Goal: Task Accomplishment & Management: Manage account settings

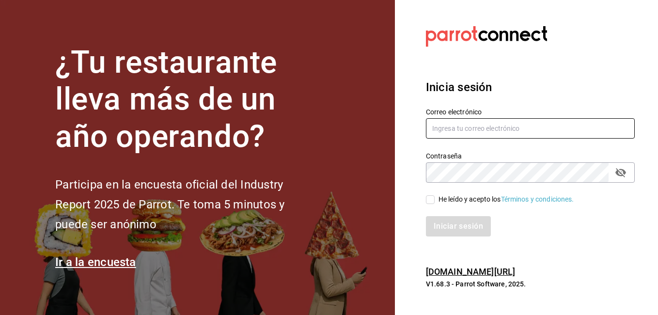
click at [478, 126] on input "text" at bounding box center [530, 128] width 209 height 20
click at [476, 128] on input "[EMAIL_ADDRESS][DOMAIN_NAME]" at bounding box center [530, 128] width 209 height 20
drag, startPoint x: 434, startPoint y: 128, endPoint x: 489, endPoint y: 128, distance: 55.2
click at [489, 128] on input "[EMAIL_ADDRESS][DOMAIN_NAME]" at bounding box center [530, 128] width 209 height 20
type input "[EMAIL_ADDRESS][DOMAIN_NAME]"
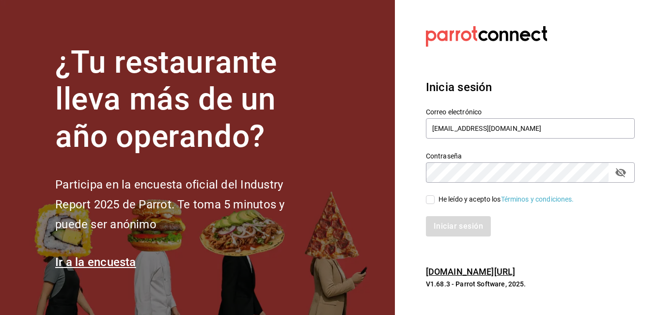
click at [429, 194] on label "He leído y acepto los Términos y condiciones." at bounding box center [500, 199] width 148 height 10
click at [429, 195] on input "He leído y acepto los Términos y condiciones." at bounding box center [430, 199] width 9 height 9
checkbox input "true"
click at [450, 231] on button "Iniciar sesión" at bounding box center [459, 226] width 66 height 20
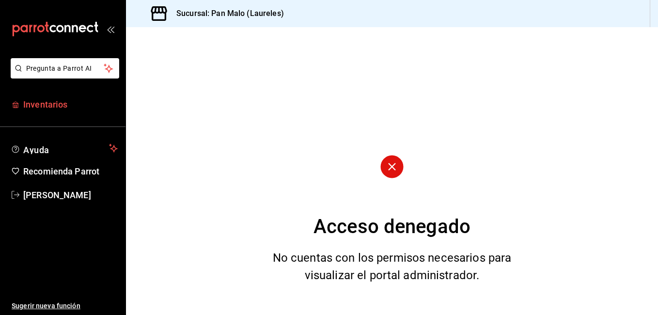
click at [44, 102] on span "Inventarios" at bounding box center [70, 104] width 95 height 13
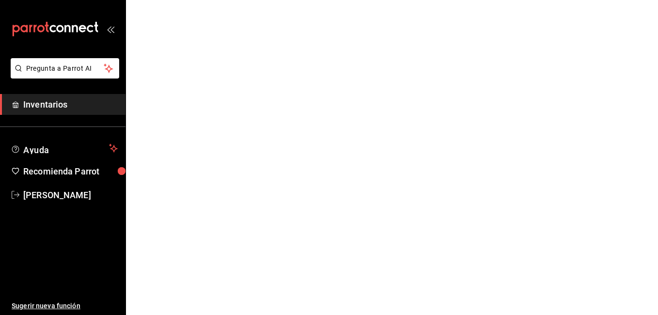
click at [112, 29] on icon "open_drawer_menu" at bounding box center [112, 29] width 4 height 7
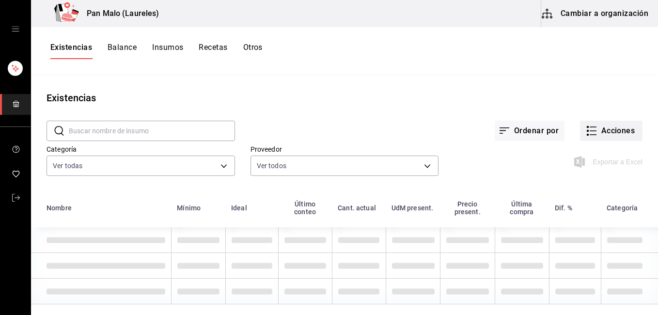
click at [597, 126] on button "Acciones" at bounding box center [611, 131] width 63 height 20
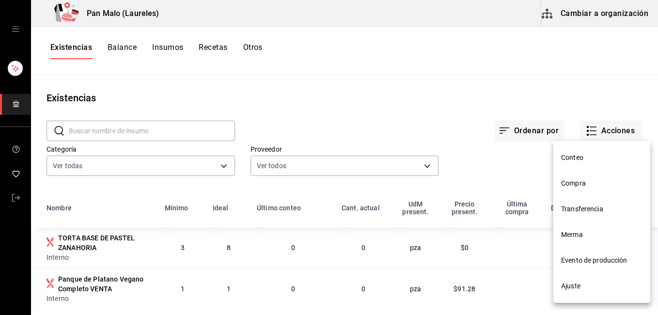
click at [592, 237] on span "Merma" at bounding box center [601, 235] width 81 height 10
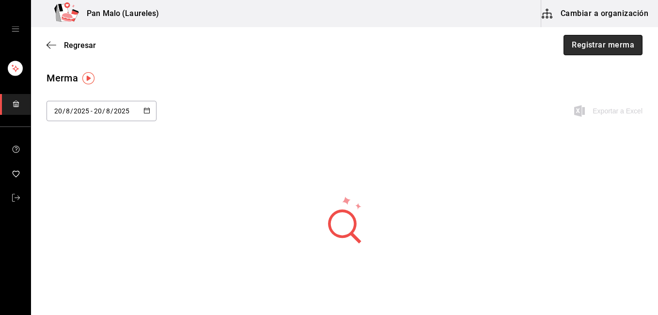
click at [598, 51] on button "Registrar merma" at bounding box center [603, 45] width 79 height 20
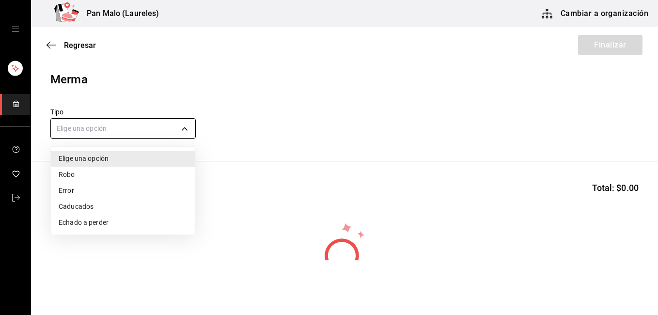
click at [135, 130] on body "Pan Malo (Laureles) Cambiar a organización Regresar Finalizar Merma Tipo Elige …" at bounding box center [329, 130] width 658 height 260
click at [100, 205] on li "Caducados" at bounding box center [123, 207] width 144 height 16
type input "EXPIRED"
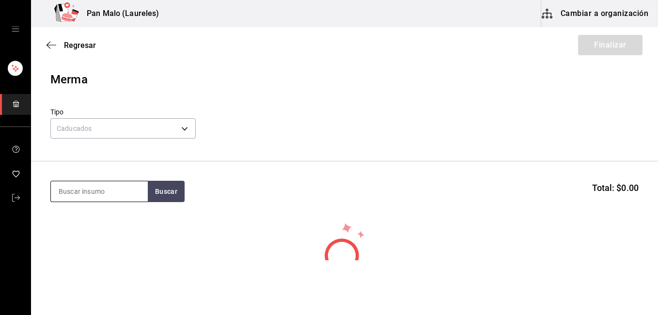
click at [133, 190] on input at bounding box center [99, 191] width 97 height 20
click at [157, 193] on button "Buscar" at bounding box center [166, 191] width 37 height 21
type input "polvoron"
click at [157, 193] on button "Buscar" at bounding box center [166, 191] width 37 height 21
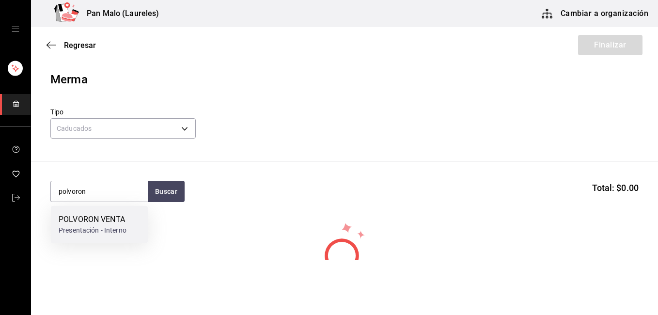
click at [135, 221] on div "POLVORON VENTA Presentación - Interno" at bounding box center [99, 224] width 97 height 37
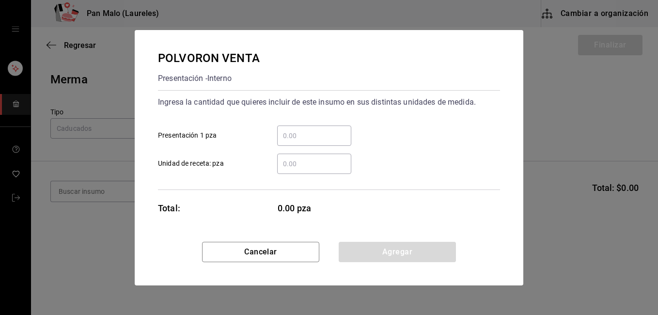
click at [298, 136] on input "​ Presentación 1 pza" at bounding box center [314, 136] width 74 height 12
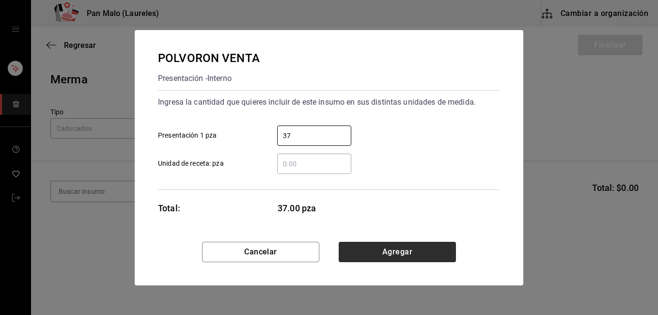
type input "37"
click at [371, 248] on button "Agregar" at bounding box center [397, 252] width 117 height 20
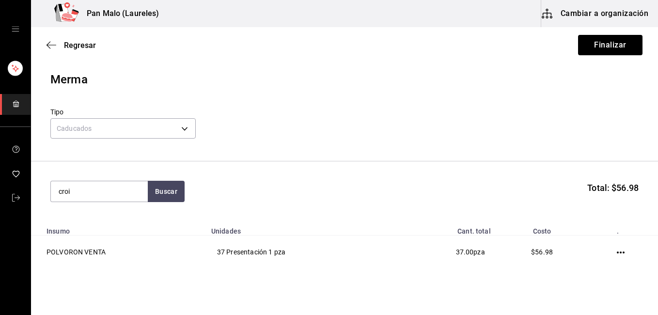
type input "croi"
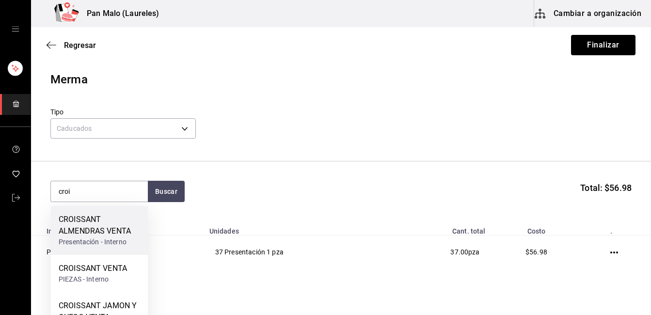
click at [110, 236] on div "CROISSANT ALMENDRAS VENTA" at bounding box center [99, 225] width 81 height 23
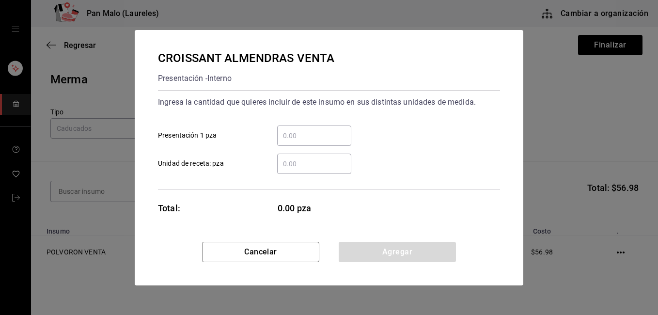
click at [303, 136] on input "​ Presentación 1 pza" at bounding box center [314, 136] width 74 height 12
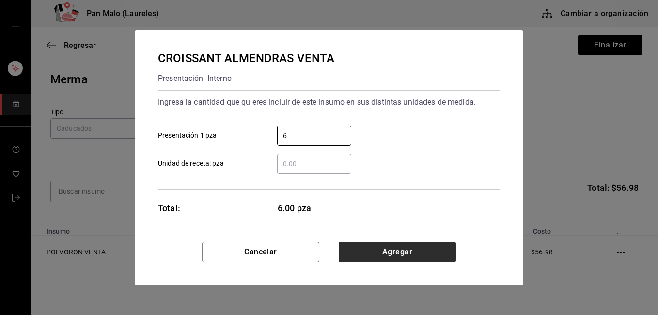
type input "6"
click at [369, 252] on button "Agregar" at bounding box center [397, 252] width 117 height 20
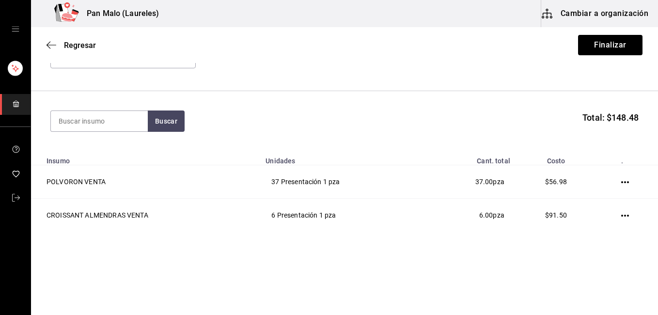
scroll to position [73, 0]
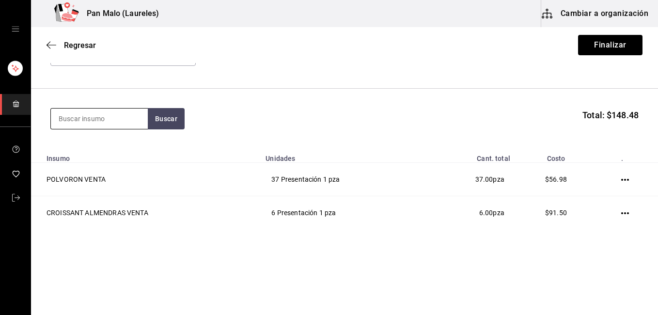
click at [96, 120] on input at bounding box center [99, 119] width 97 height 20
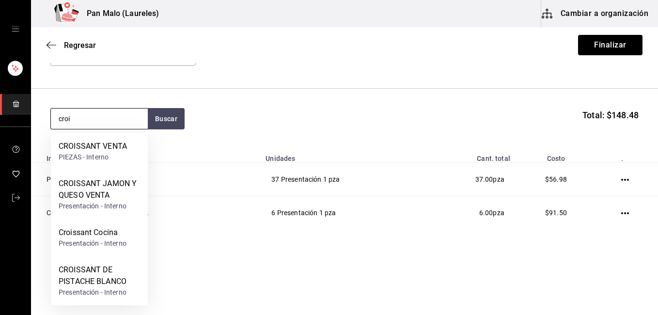
type input "croi"
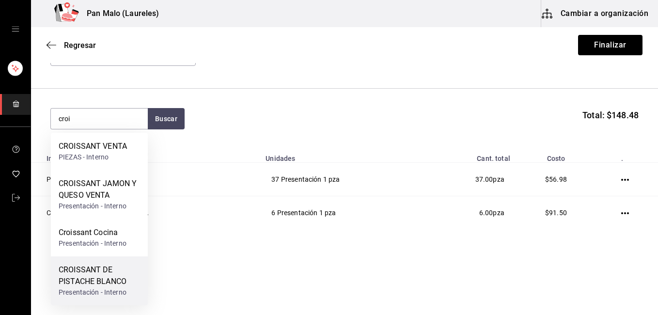
click at [103, 287] on div "Presentación - Interno" at bounding box center [99, 292] width 81 height 10
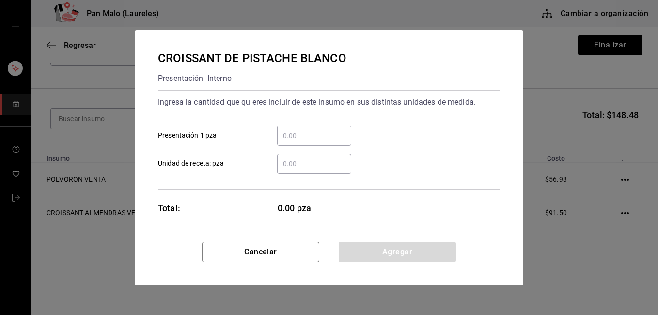
click at [314, 139] on input "​ Presentación 1 pza" at bounding box center [314, 136] width 74 height 12
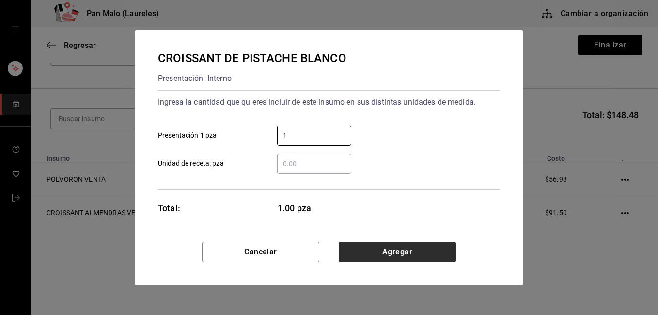
type input "1"
click at [386, 252] on button "Agregar" at bounding box center [397, 252] width 117 height 20
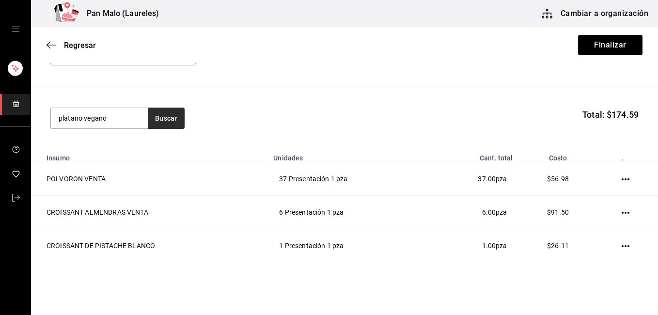
type input "platano vegano"
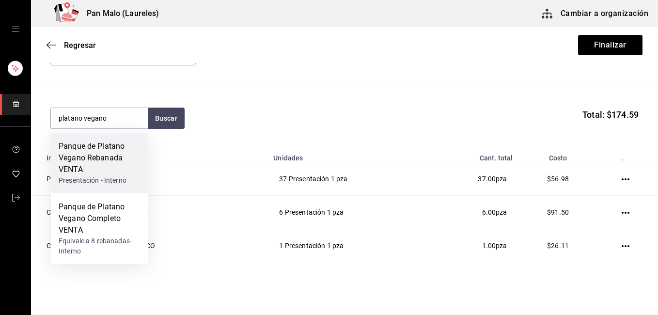
click at [105, 160] on div "Panque de Platano Vegano Rebanada VENTA" at bounding box center [99, 158] width 81 height 35
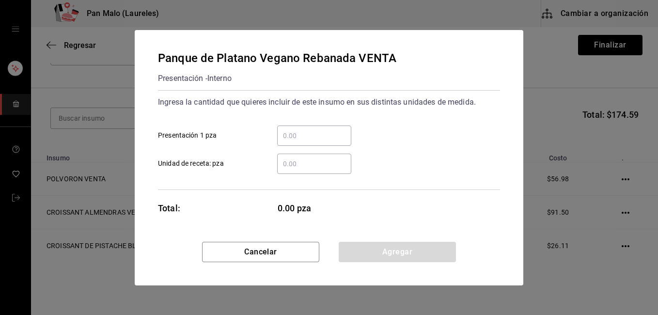
click at [314, 140] on input "​ Presentación 1 pza" at bounding box center [314, 136] width 74 height 12
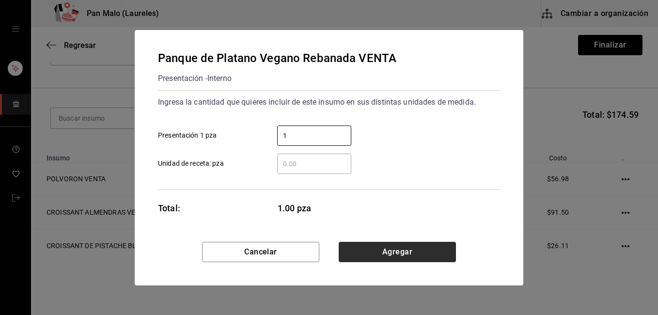
type input "1"
click at [373, 249] on button "Agregar" at bounding box center [397, 252] width 117 height 20
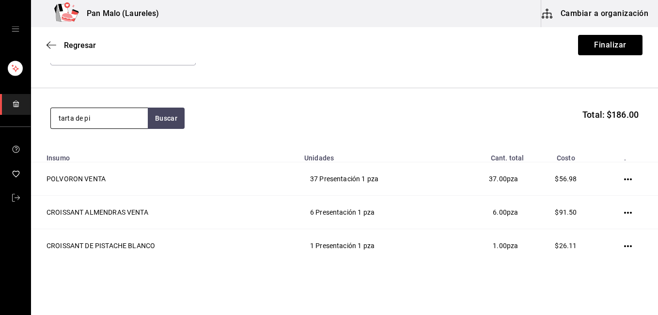
type input "tarta de pi"
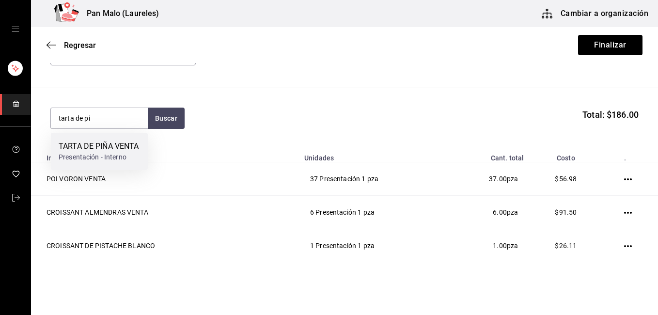
click at [90, 152] on div "TARTA DE PIÑA VENTA" at bounding box center [99, 147] width 80 height 12
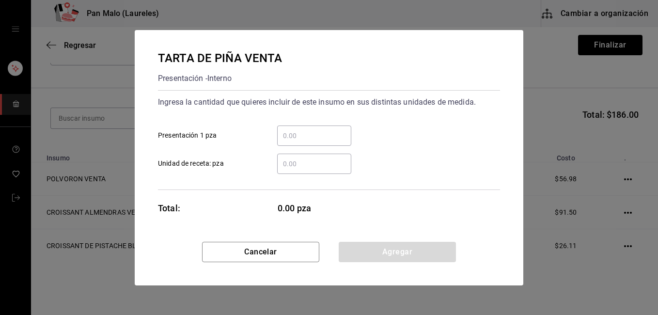
click at [327, 136] on input "​ Presentación 1 pza" at bounding box center [314, 136] width 74 height 12
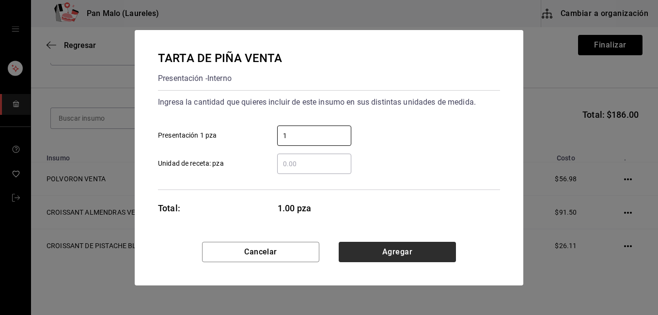
type input "1"
click at [426, 254] on button "Agregar" at bounding box center [397, 252] width 117 height 20
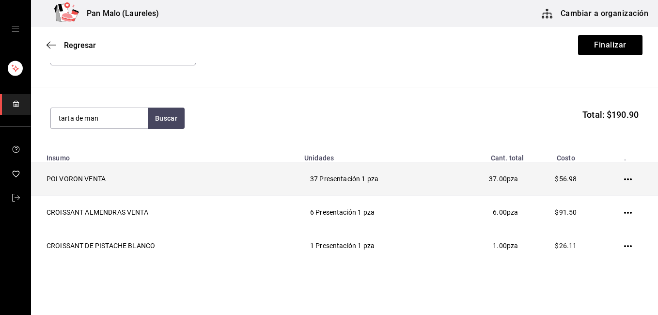
type input "tarta de man"
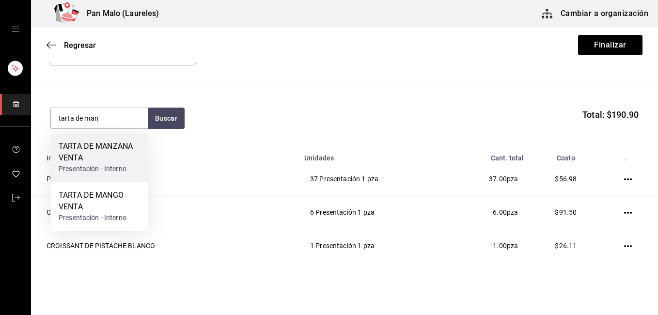
click at [95, 147] on div "TARTA DE MANZANA VENTA" at bounding box center [99, 152] width 81 height 23
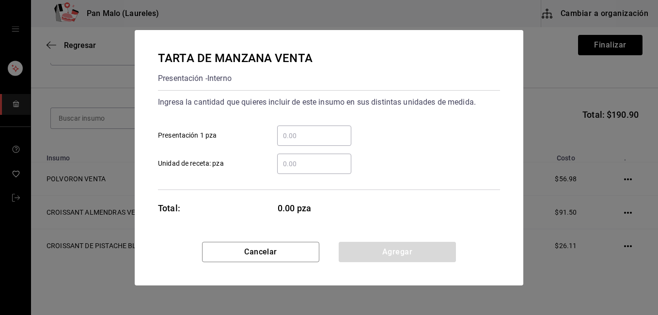
click at [305, 131] on input "​ Presentación 1 pza" at bounding box center [314, 136] width 74 height 12
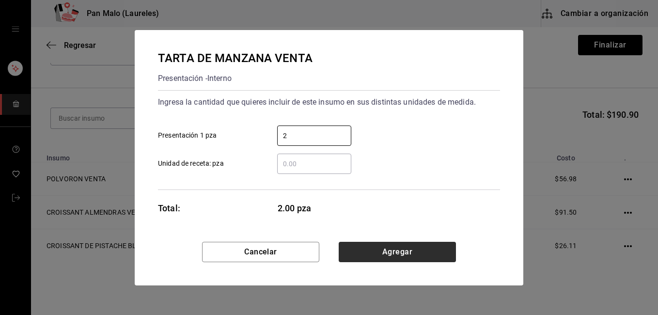
type input "2"
click at [388, 249] on button "Agregar" at bounding box center [397, 252] width 117 height 20
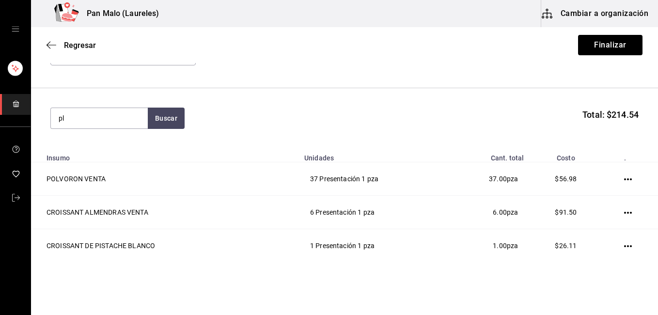
type input "p"
type input "panque de platano"
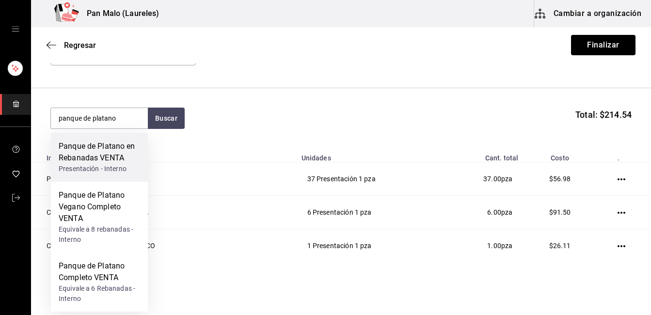
click at [101, 169] on div "Presentación - Interno" at bounding box center [99, 169] width 81 height 10
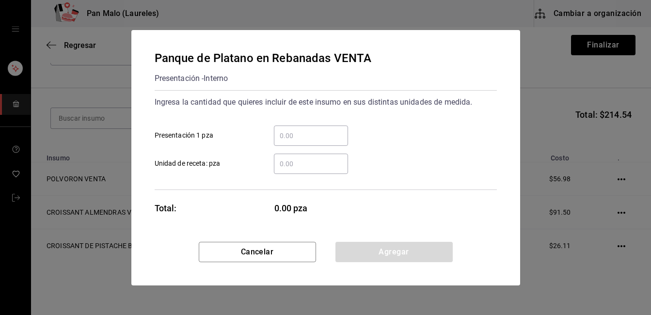
click at [101, 169] on div "Panque de Platano en Rebanadas VENTA Presentación - Interno Ingresa la cantidad…" at bounding box center [325, 157] width 651 height 315
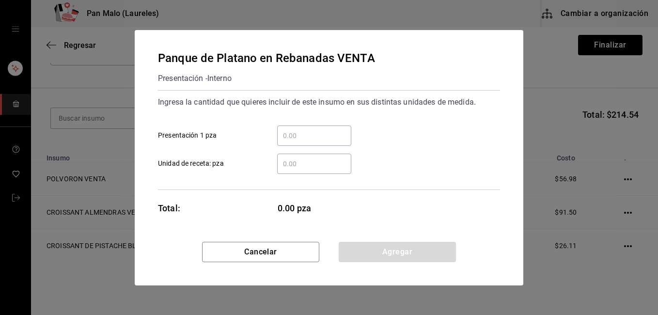
click at [307, 137] on input "​ Presentación 1 pza" at bounding box center [314, 136] width 74 height 12
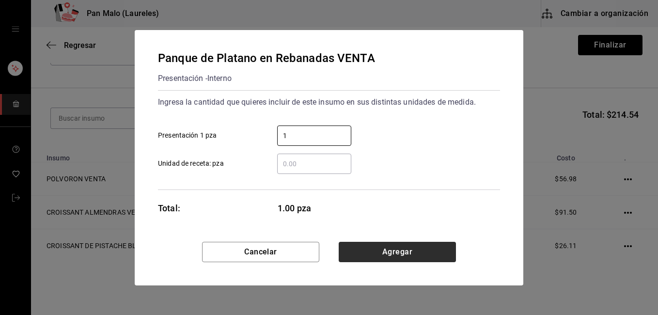
type input "1"
click at [395, 247] on button "Agregar" at bounding box center [397, 252] width 117 height 20
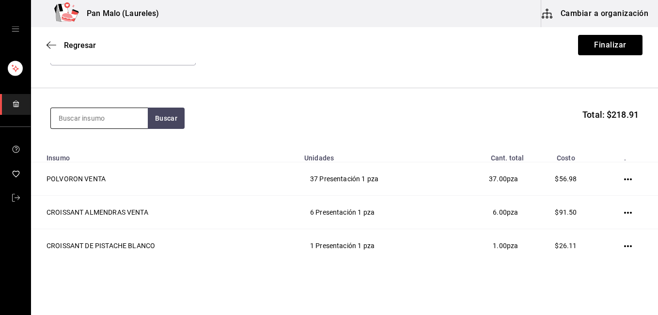
click at [106, 119] on input at bounding box center [99, 118] width 97 height 20
type input "panque de naranja"
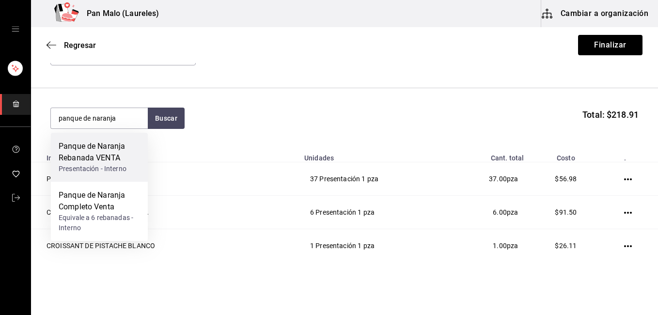
click at [74, 155] on div "Panque de Naranja Rebanada VENTA" at bounding box center [99, 152] width 81 height 23
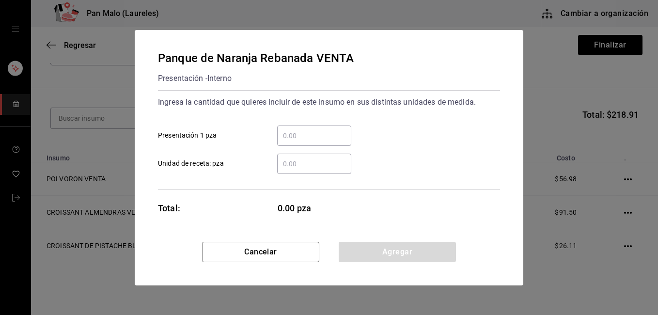
click at [296, 139] on input "​ Presentación 1 pza" at bounding box center [314, 136] width 74 height 12
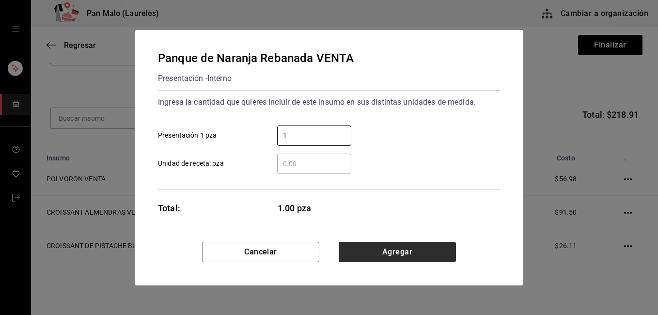
type input "1"
click at [436, 260] on button "Agregar" at bounding box center [397, 252] width 117 height 20
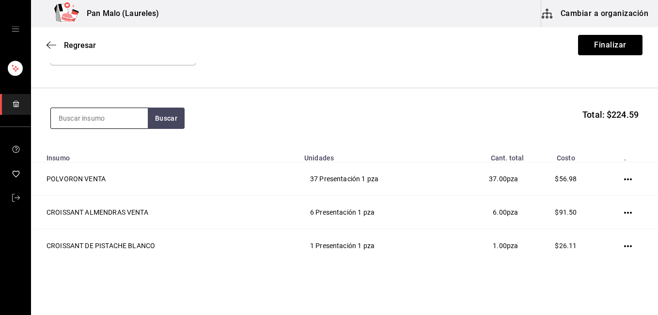
click at [106, 122] on input at bounding box center [99, 118] width 97 height 20
type input "concha"
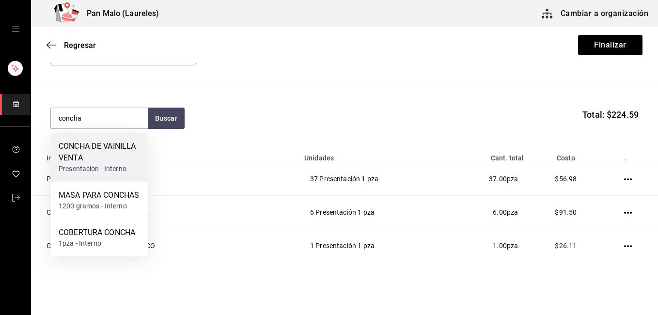
click at [105, 149] on div "CONCHA DE VAINILLA VENTA" at bounding box center [99, 152] width 81 height 23
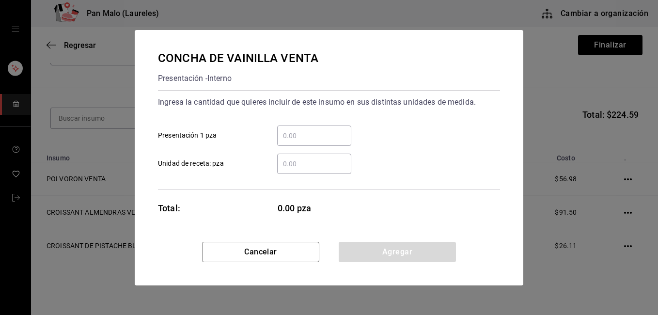
click at [304, 134] on input "​ Presentación 1 pza" at bounding box center [314, 136] width 74 height 12
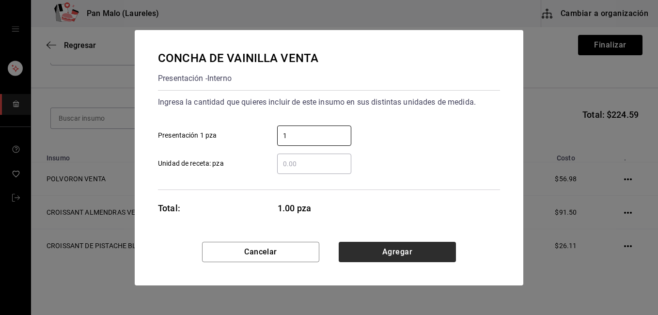
type input "1"
click at [382, 248] on button "Agregar" at bounding box center [397, 252] width 117 height 20
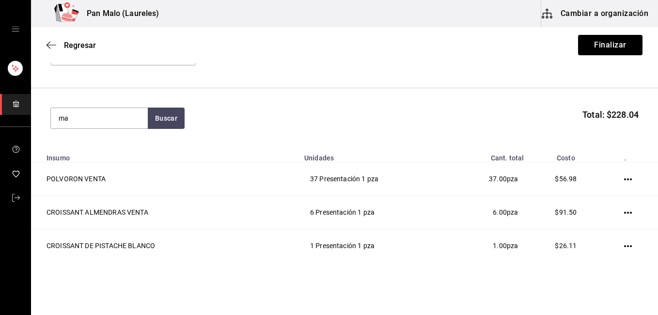
type input "m"
type input "nido"
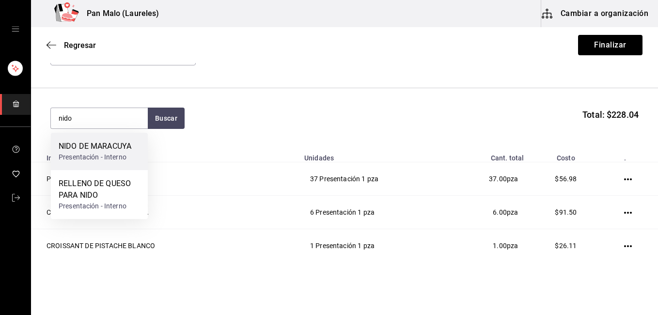
click at [111, 149] on div "NIDO DE MARACUYA" at bounding box center [95, 147] width 73 height 12
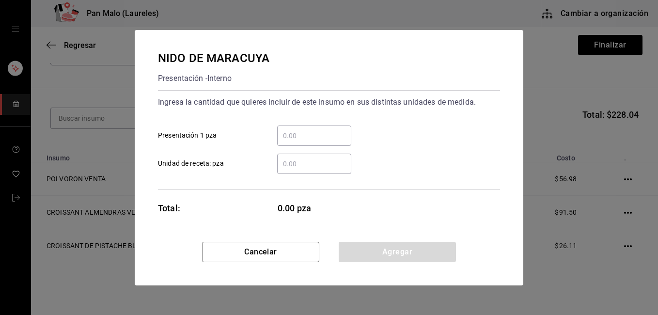
click at [301, 133] on input "​ Presentación 1 pza" at bounding box center [314, 136] width 74 height 12
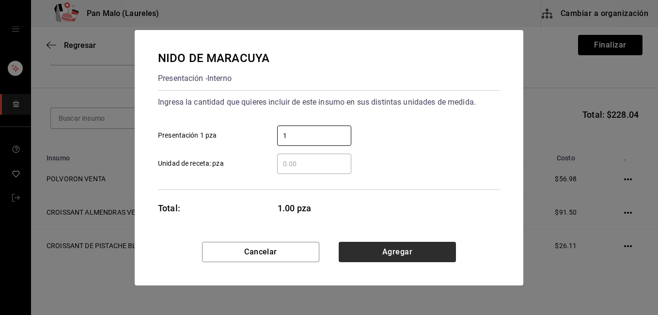
type input "1"
click at [406, 246] on button "Agregar" at bounding box center [397, 252] width 117 height 20
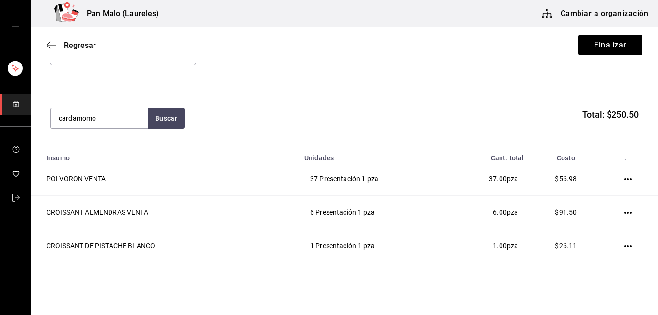
type input "cardamomo"
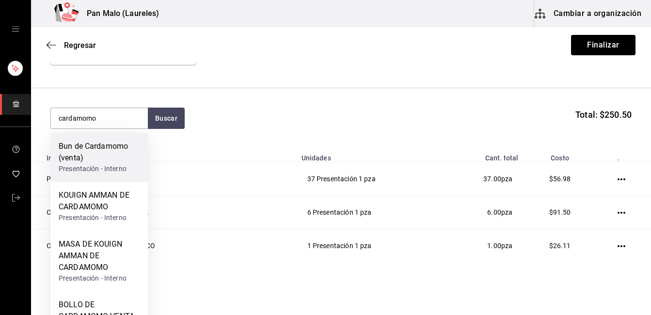
click at [112, 170] on div "Presentación - Interno" at bounding box center [99, 169] width 81 height 10
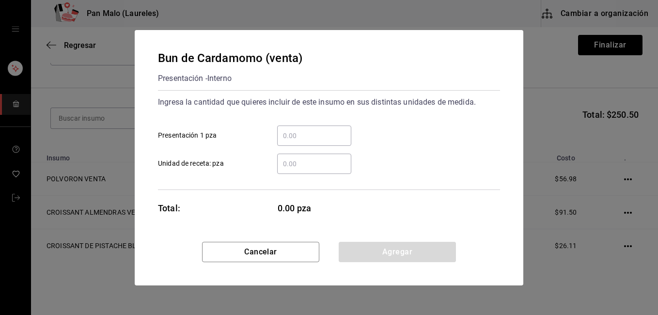
click at [304, 135] on input "​ Presentación 1 pza" at bounding box center [314, 136] width 74 height 12
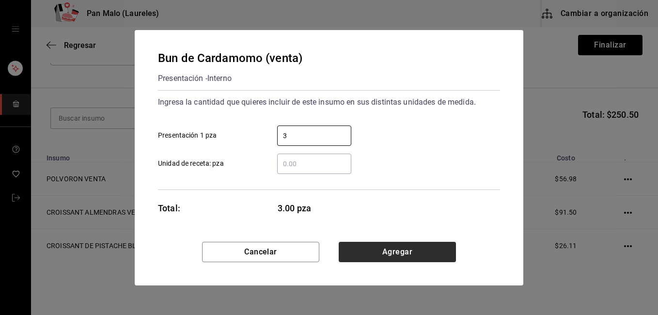
type input "3"
click at [412, 246] on button "Agregar" at bounding box center [397, 252] width 117 height 20
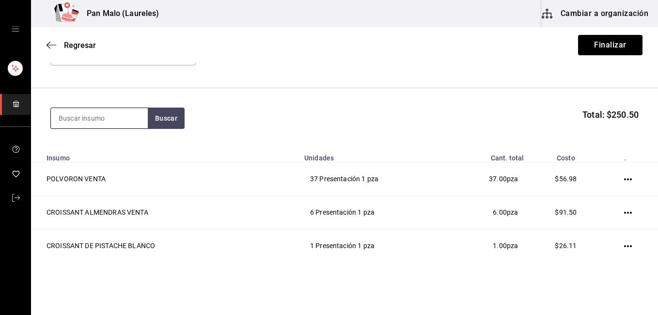
click at [113, 121] on input at bounding box center [99, 118] width 97 height 20
click at [174, 119] on button "Buscar" at bounding box center [166, 118] width 37 height 21
type input "rol de canela"
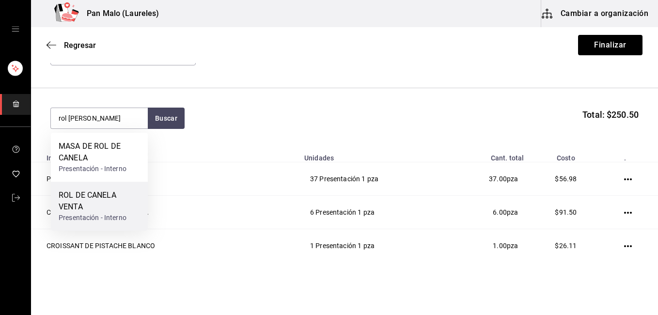
click at [113, 185] on div "ROL DE CANELA VENTA Presentación - Interno" at bounding box center [99, 206] width 97 height 49
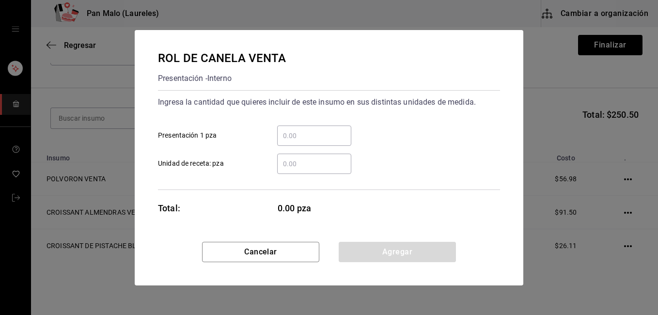
click at [301, 133] on input "​ Presentación 1 pza" at bounding box center [314, 136] width 74 height 12
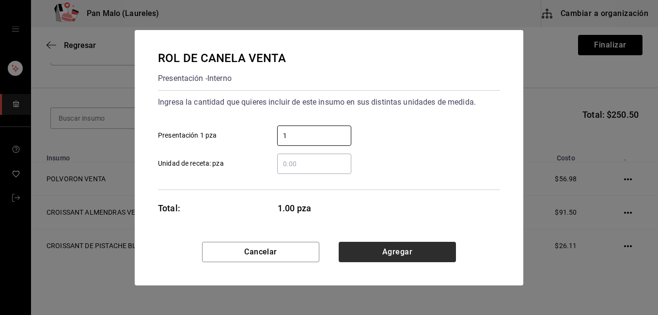
type input "1"
click at [401, 255] on button "Agregar" at bounding box center [397, 252] width 117 height 20
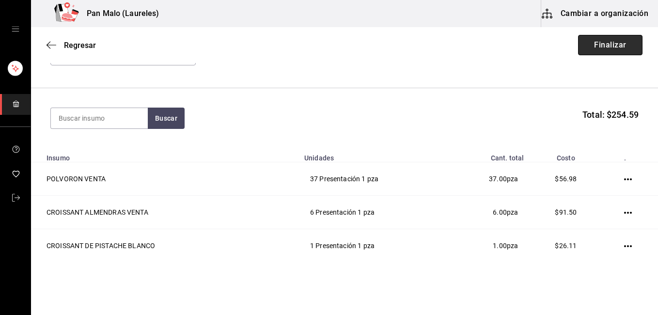
click at [600, 47] on button "Finalizar" at bounding box center [610, 45] width 64 height 20
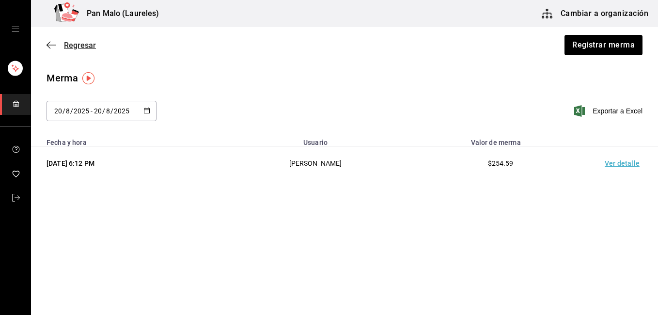
click at [47, 48] on icon "button" at bounding box center [52, 45] width 10 height 9
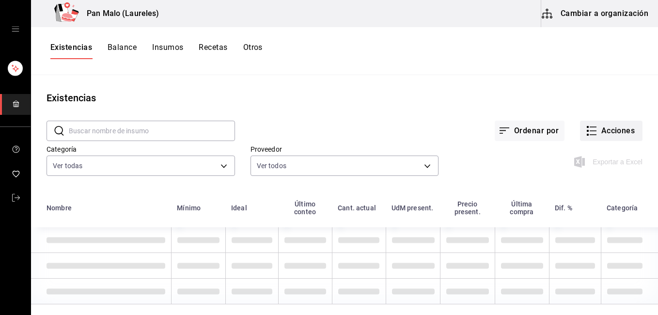
click at [614, 135] on button "Acciones" at bounding box center [611, 131] width 63 height 20
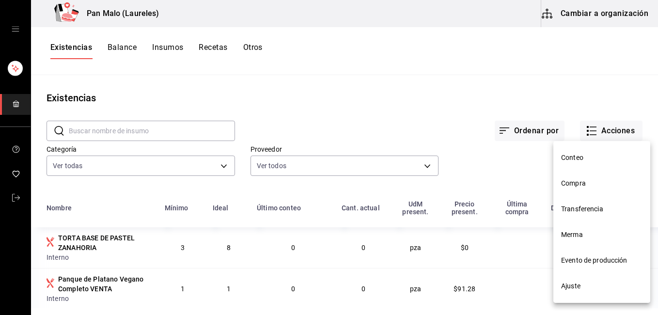
click at [605, 284] on span "Ajuste" at bounding box center [601, 286] width 81 height 10
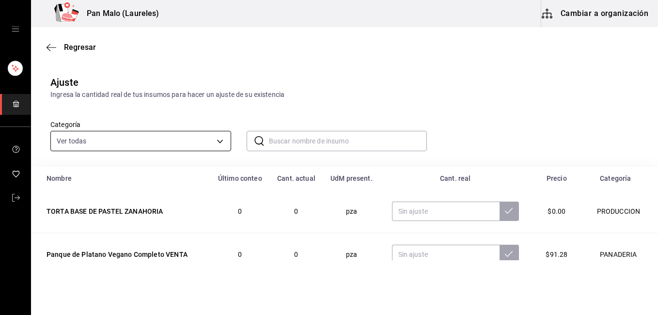
click at [220, 143] on body "Pan Malo (Laureles) Cambiar a organización Regresar Ajuste Ingresa la cantidad …" at bounding box center [329, 130] width 658 height 260
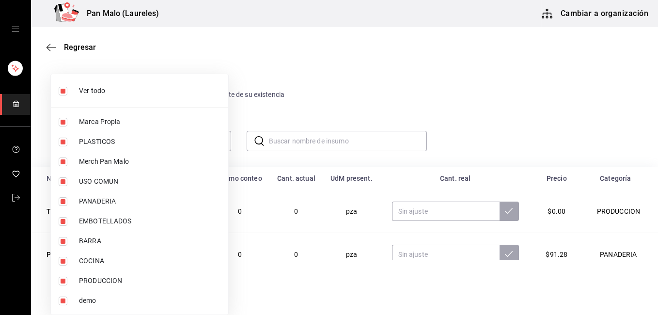
click at [74, 93] on li "Ver todo" at bounding box center [139, 91] width 177 height 26
checkbox input "false"
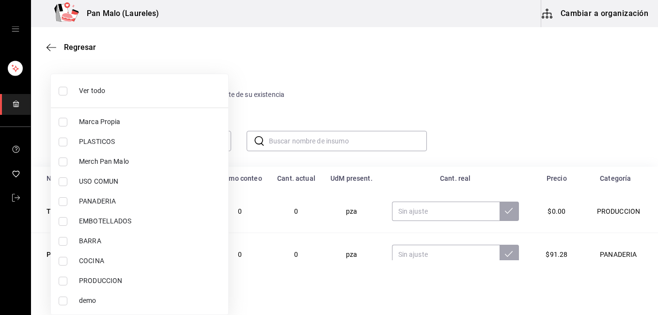
checkbox input "false"
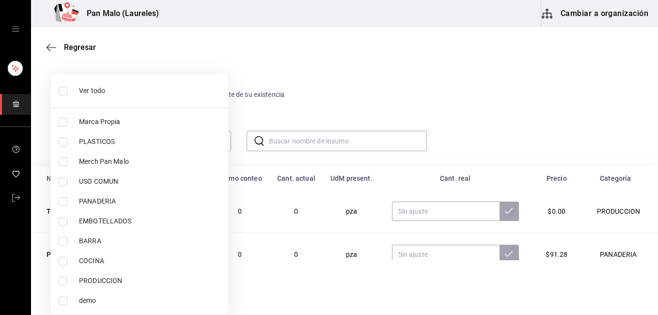
checkbox input "false"
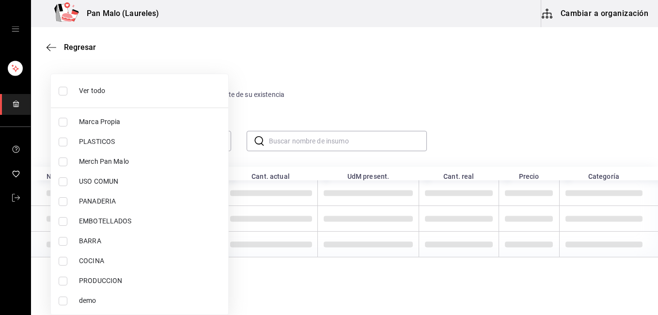
click at [74, 93] on li "Ver todo" at bounding box center [139, 91] width 177 height 26
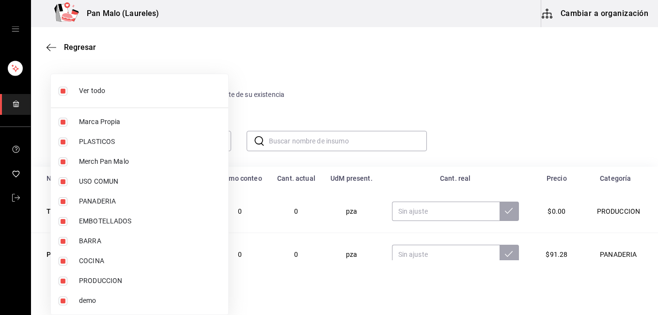
type input "57a97c15-a577-4602-bf7e-77eca11ca1d4,845d24ca-60dd-4e7e-b3c9-ca2702778d83,d2582…"
checkbox input "true"
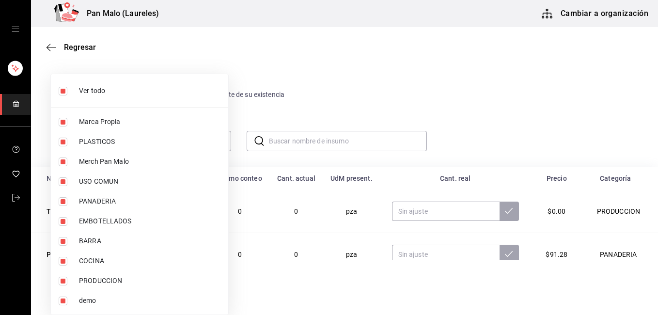
checkbox input "true"
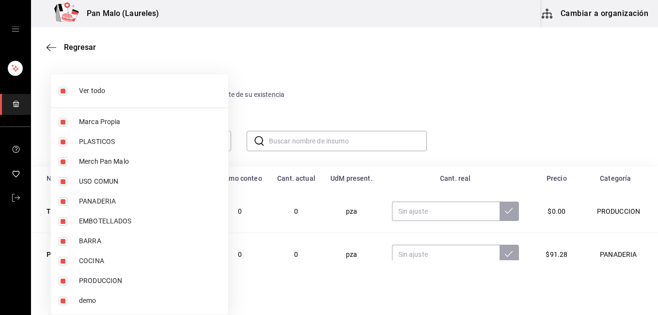
checkbox input "true"
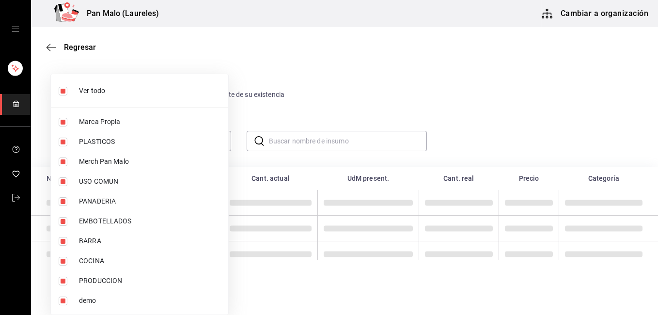
click at [350, 136] on div at bounding box center [329, 157] width 658 height 315
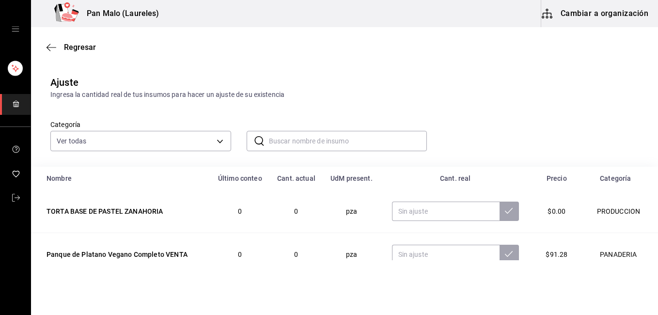
click at [350, 136] on div at bounding box center [329, 157] width 658 height 315
click at [345, 141] on input "text" at bounding box center [348, 140] width 158 height 19
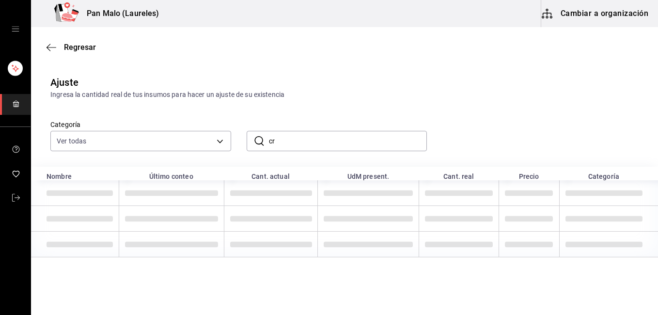
type input "c"
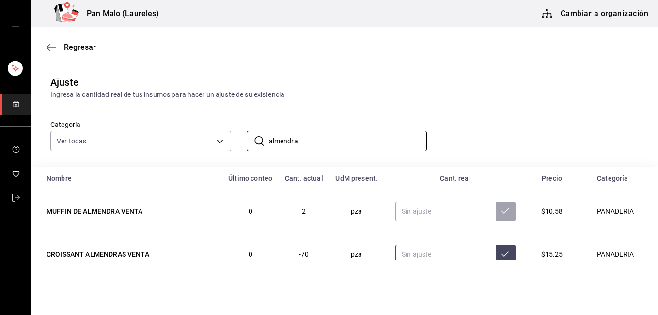
type input "almendra"
click at [433, 259] on input "text" at bounding box center [445, 254] width 101 height 19
type input "10.00"
click at [499, 252] on button at bounding box center [505, 254] width 19 height 19
click at [348, 142] on input "almendra" at bounding box center [348, 140] width 158 height 19
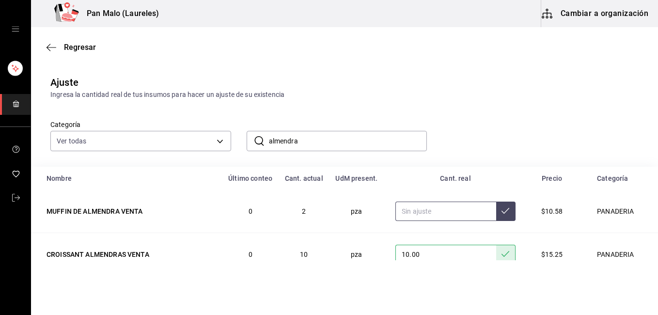
click at [427, 215] on input "text" at bounding box center [445, 211] width 101 height 19
type input "1.00"
click at [496, 217] on button at bounding box center [505, 211] width 19 height 19
click at [364, 145] on input "almendra" at bounding box center [348, 140] width 158 height 19
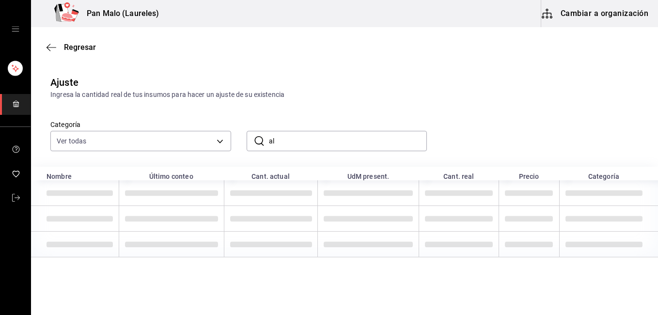
type input "a"
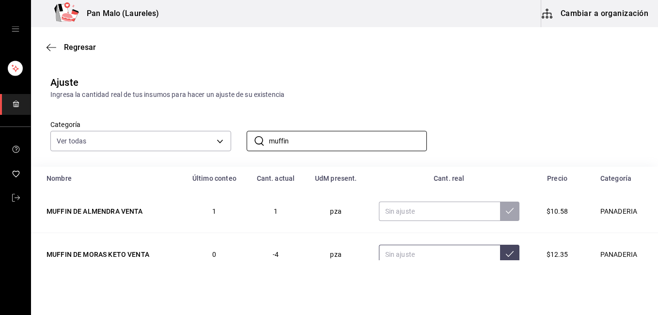
type input "muffin"
click at [428, 258] on input "text" at bounding box center [439, 254] width 121 height 19
type input "5.00"
click at [506, 255] on icon at bounding box center [510, 254] width 8 height 6
click at [325, 147] on input "muffin" at bounding box center [348, 140] width 158 height 19
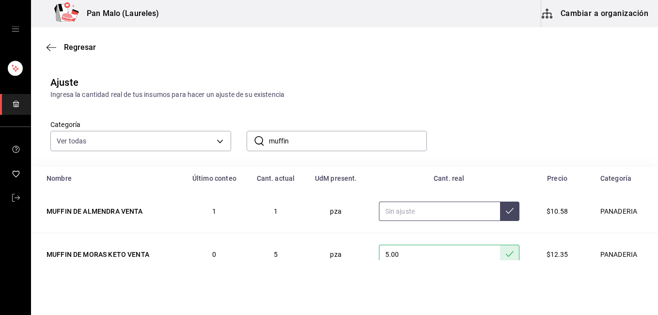
click at [506, 212] on icon at bounding box center [510, 211] width 8 height 8
click at [412, 218] on input "text" at bounding box center [439, 211] width 121 height 19
type input "1.00"
click at [506, 213] on icon at bounding box center [510, 211] width 8 height 8
click at [326, 145] on input "muffin" at bounding box center [348, 140] width 158 height 19
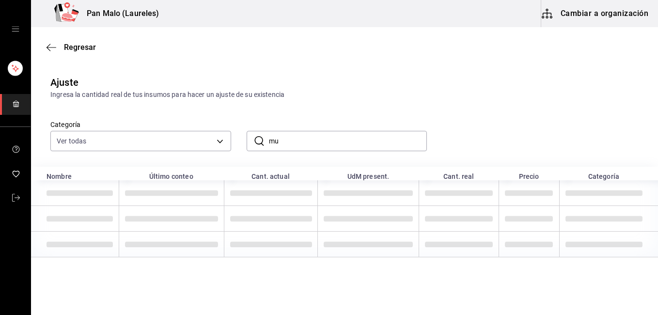
type input "m"
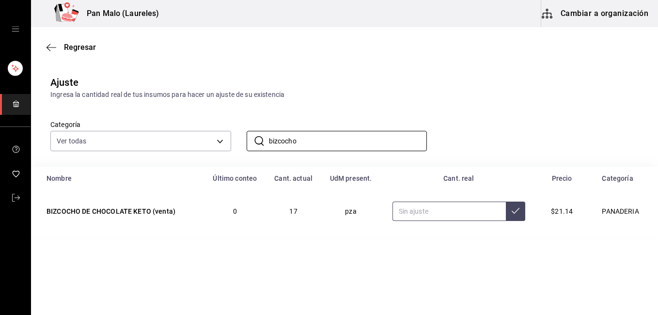
type input "bizcocho"
click at [459, 212] on input "text" at bounding box center [450, 211] width 114 height 19
type input "7.00"
click at [512, 208] on icon at bounding box center [516, 211] width 8 height 8
click at [347, 141] on input "bizcocho" at bounding box center [348, 140] width 158 height 19
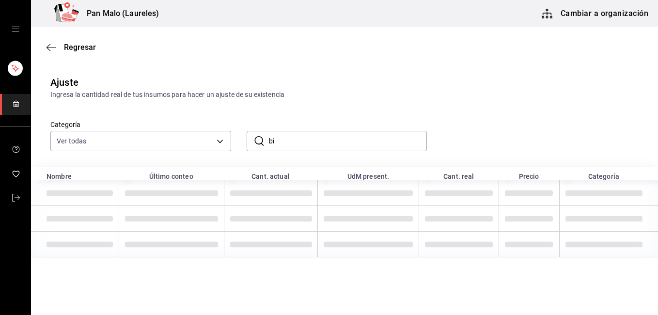
type input "b"
type input "nudo"
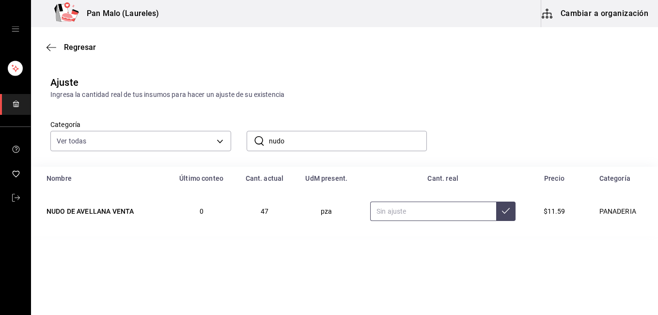
click at [415, 211] on input "text" at bounding box center [433, 211] width 126 height 19
type input "22.00"
click at [502, 210] on icon at bounding box center [506, 211] width 8 height 8
click at [325, 143] on input "nudo" at bounding box center [348, 140] width 158 height 19
type input "n"
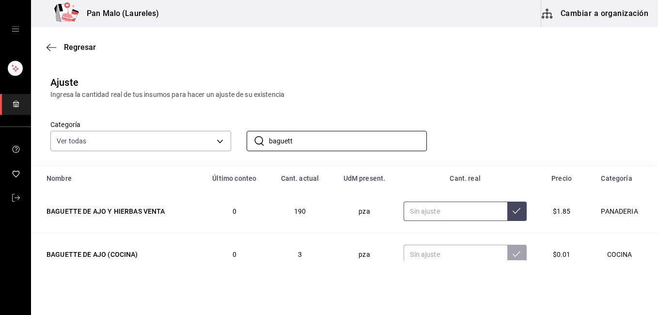
type input "baguett"
click at [438, 213] on input "text" at bounding box center [456, 211] width 104 height 19
type input "22.00"
click at [513, 214] on icon at bounding box center [517, 211] width 8 height 8
click at [328, 144] on input "baguett" at bounding box center [348, 140] width 158 height 19
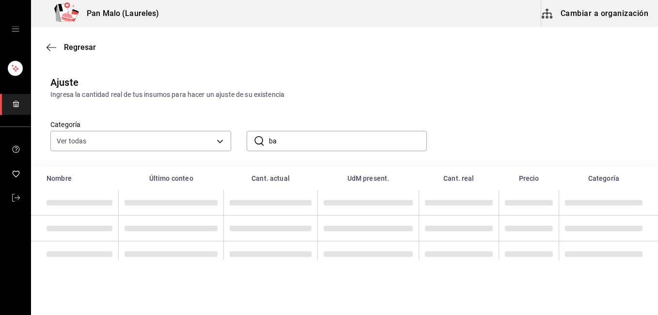
type input "b"
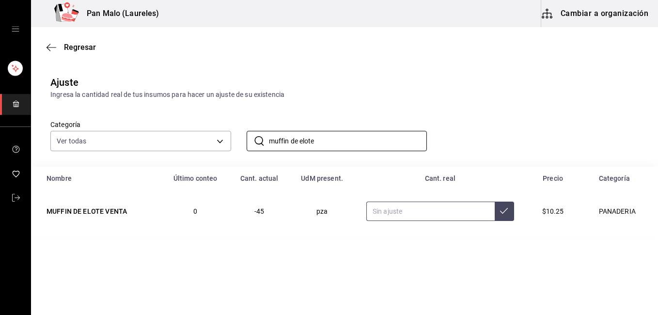
type input "muffin de elote"
click at [431, 207] on input "text" at bounding box center [430, 211] width 128 height 19
click at [424, 211] on input "text" at bounding box center [430, 211] width 128 height 19
type input "6.00"
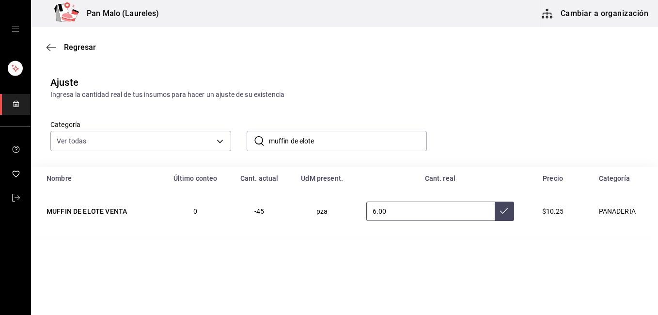
click at [498, 215] on button at bounding box center [504, 211] width 19 height 19
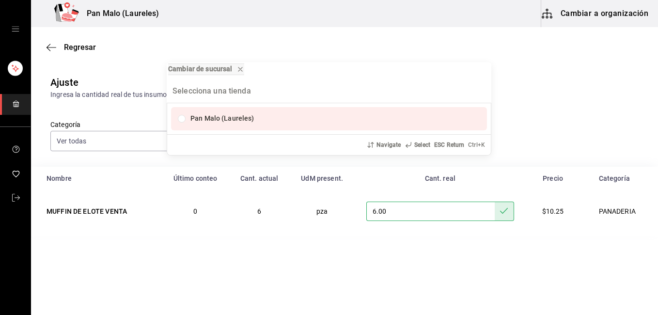
click at [378, 142] on div "Navigate" at bounding box center [384, 145] width 34 height 9
click at [555, 71] on div "Cambiar de sucursal Pan Malo (Laureles) Navigate Select ESC Return Ctrl+ K" at bounding box center [329, 157] width 658 height 315
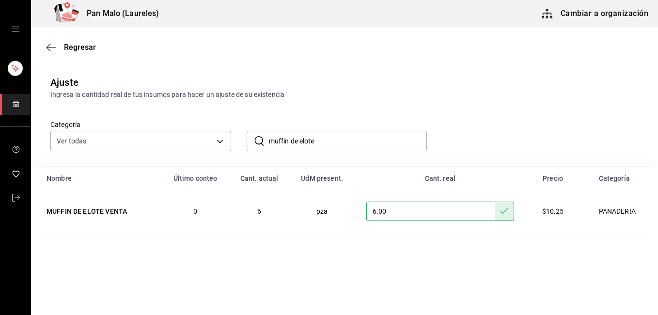
click at [341, 134] on input "muffin de elote" at bounding box center [348, 140] width 158 height 19
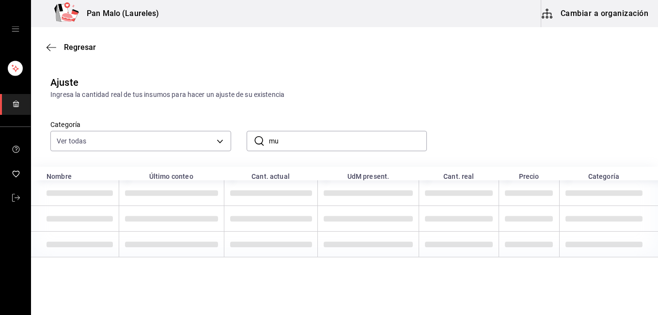
type input "m"
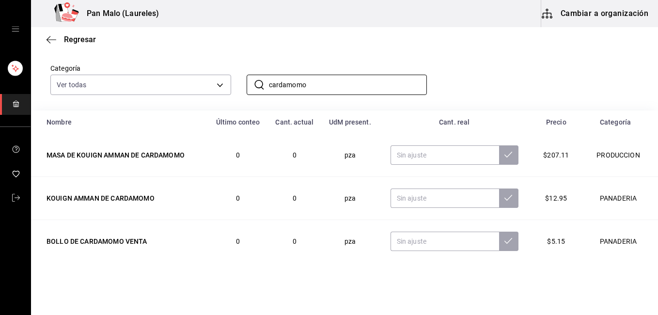
scroll to position [62, 0]
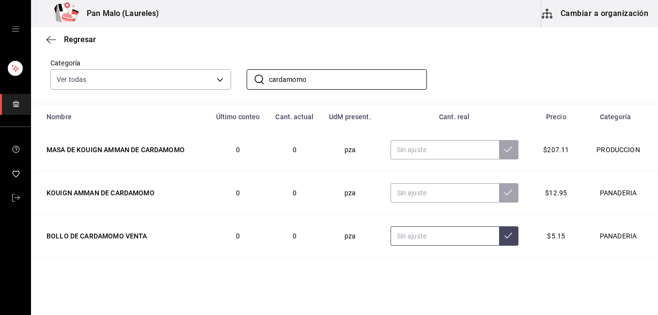
type input "cardamomo"
click at [438, 238] on input "text" at bounding box center [445, 235] width 109 height 19
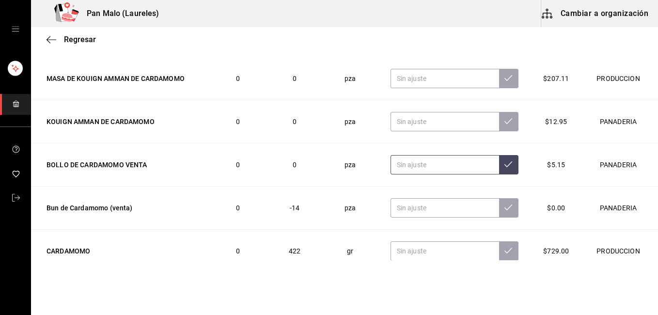
scroll to position [133, 0]
click at [422, 211] on input "text" at bounding box center [445, 207] width 109 height 19
type input "5.00"
click at [504, 208] on icon at bounding box center [508, 207] width 8 height 8
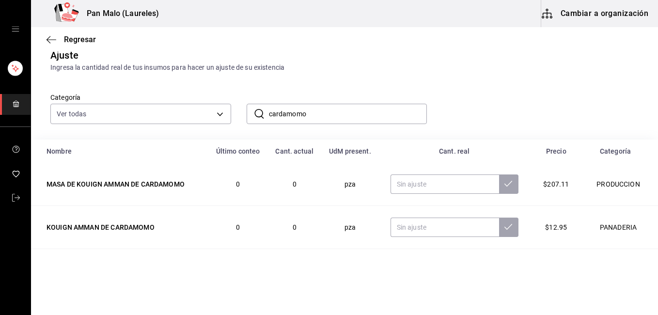
click at [336, 120] on input "cardamomo" at bounding box center [348, 113] width 158 height 19
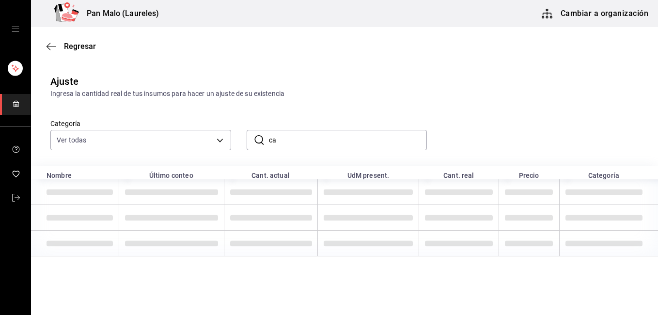
type input "c"
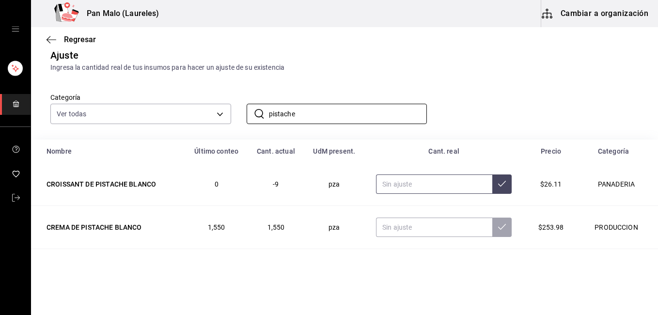
type input "pistache"
click at [401, 184] on input "text" at bounding box center [434, 183] width 116 height 19
type input "3.00"
click at [499, 186] on button at bounding box center [501, 183] width 19 height 19
click at [337, 114] on input "pistache" at bounding box center [348, 113] width 158 height 19
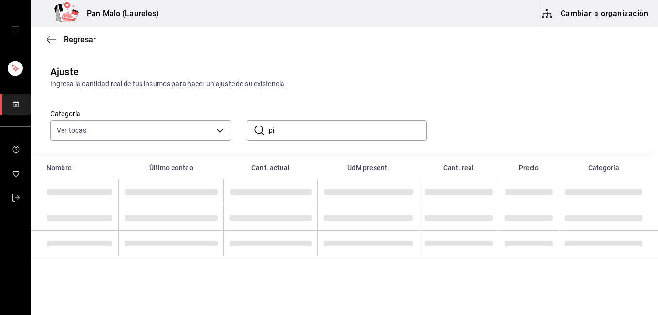
type input "p"
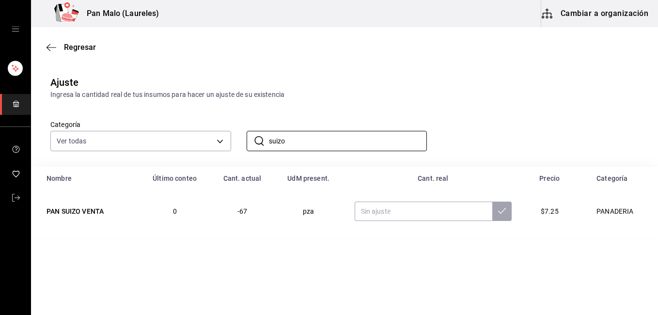
scroll to position [0, 0]
type input "suizo"
click at [396, 212] on input "text" at bounding box center [424, 211] width 138 height 19
type input "2.00"
click at [493, 210] on button at bounding box center [501, 211] width 19 height 19
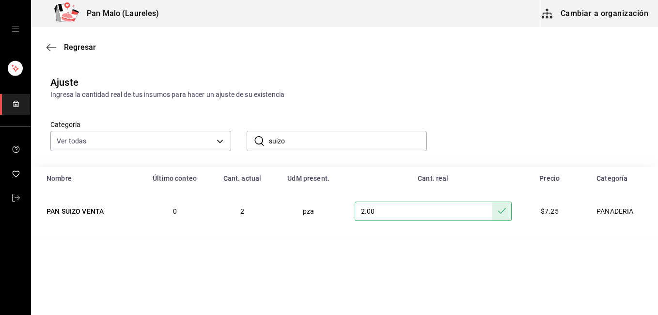
click at [382, 152] on div "Categoría Ver todas 57a97c15-a577-4602-bf7e-77eca11ca1d4,845d24ca-60dd-4e7e-b3c…" at bounding box center [344, 133] width 627 height 67
click at [362, 145] on input "suizo" at bounding box center [348, 140] width 158 height 19
type input "s"
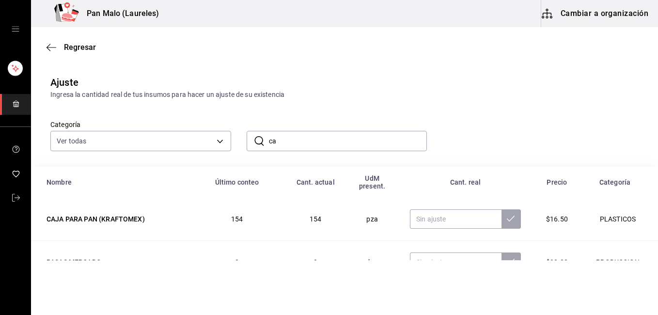
type input "c"
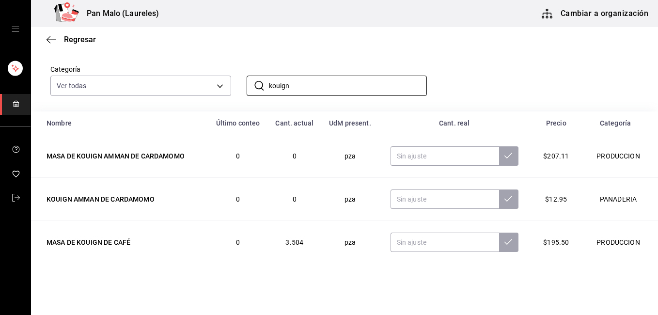
scroll to position [77, 0]
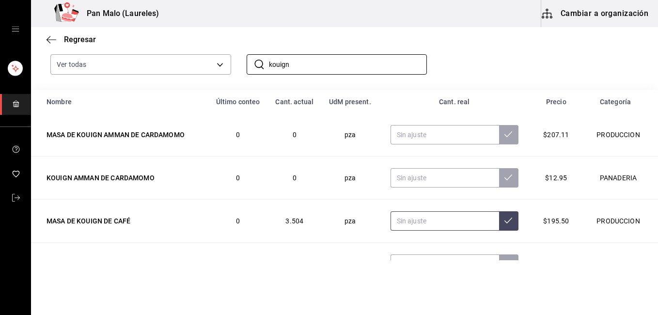
type input "kouign"
click at [447, 225] on input "text" at bounding box center [445, 220] width 109 height 19
type input "5.00"
click at [504, 221] on icon at bounding box center [508, 221] width 8 height 8
click at [310, 65] on input "kouign" at bounding box center [348, 64] width 158 height 19
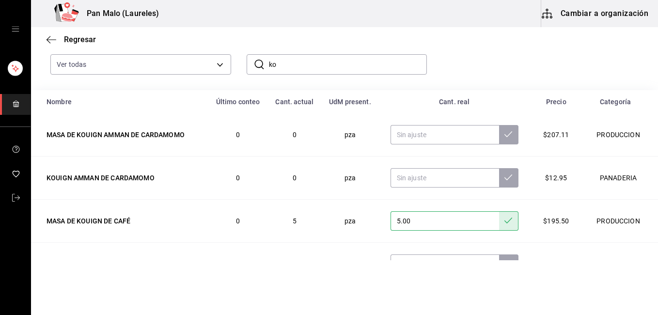
type input "k"
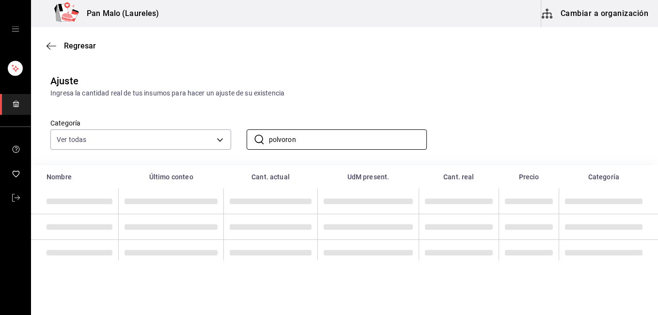
scroll to position [0, 0]
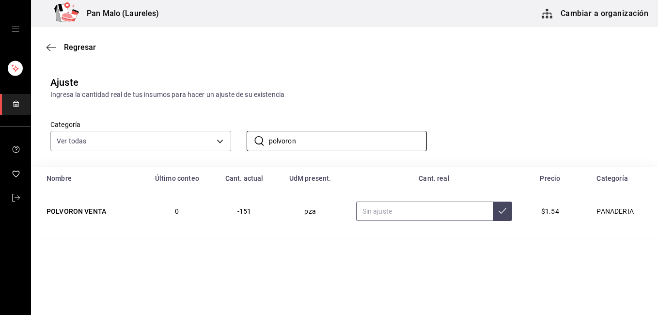
type input "polvoron"
click at [437, 209] on input "text" at bounding box center [424, 211] width 137 height 19
type input "13.00"
click at [501, 214] on icon at bounding box center [503, 211] width 8 height 8
click at [357, 141] on input "polvoron" at bounding box center [348, 140] width 158 height 19
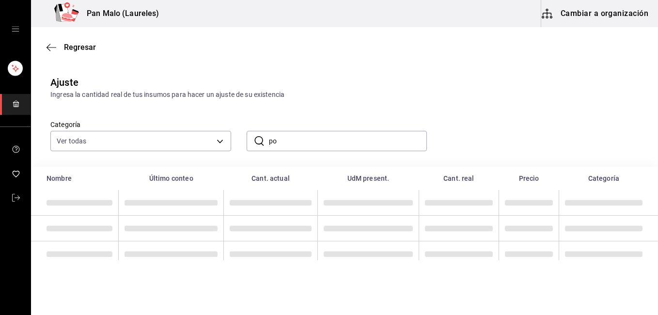
type input "p"
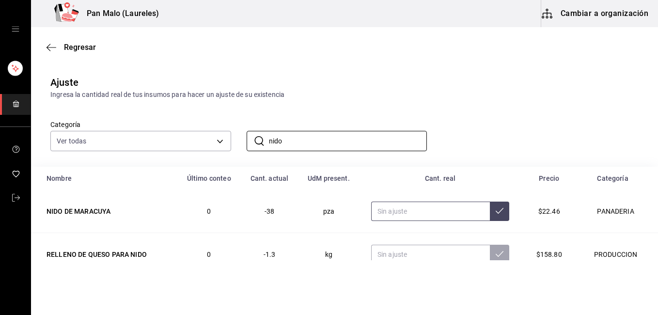
type input "nido"
click at [416, 212] on input "text" at bounding box center [430, 211] width 119 height 19
type input "8.00"
click at [496, 207] on icon at bounding box center [500, 211] width 8 height 8
click at [294, 136] on input "nido" at bounding box center [348, 140] width 158 height 19
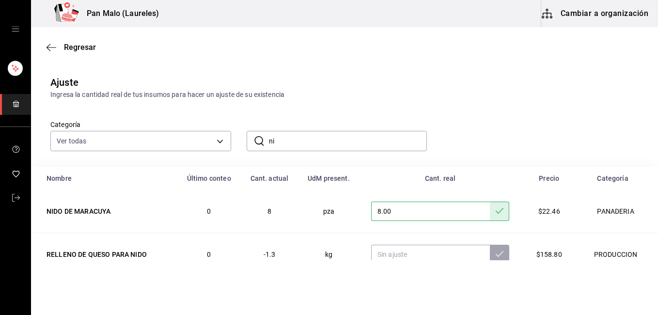
type input "n"
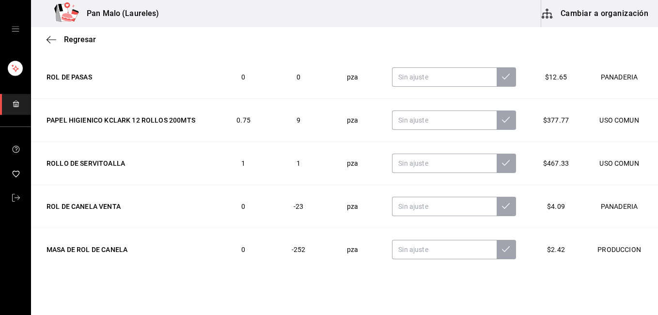
scroll to position [144, 0]
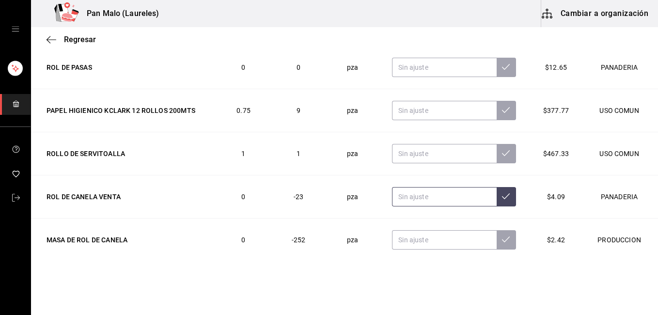
type input "rol"
click at [449, 204] on input "text" at bounding box center [444, 196] width 105 height 19
type input "15.00"
click at [499, 199] on button at bounding box center [506, 196] width 19 height 19
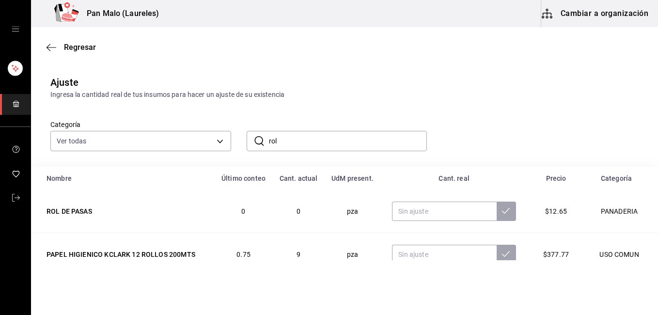
click at [291, 135] on input "rol" at bounding box center [348, 140] width 158 height 19
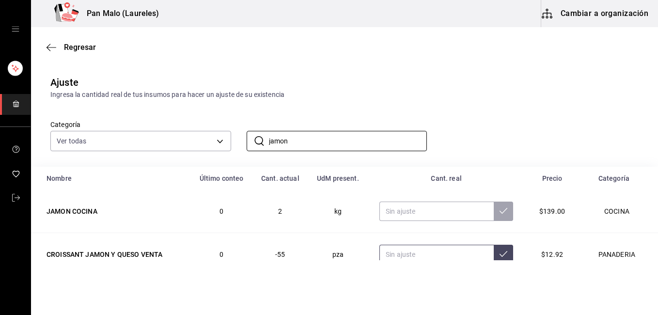
type input "jamon"
click at [400, 257] on input "text" at bounding box center [436, 254] width 114 height 19
type input "8.00"
click at [500, 256] on icon at bounding box center [504, 254] width 8 height 8
click at [310, 144] on input "jamon" at bounding box center [348, 140] width 158 height 19
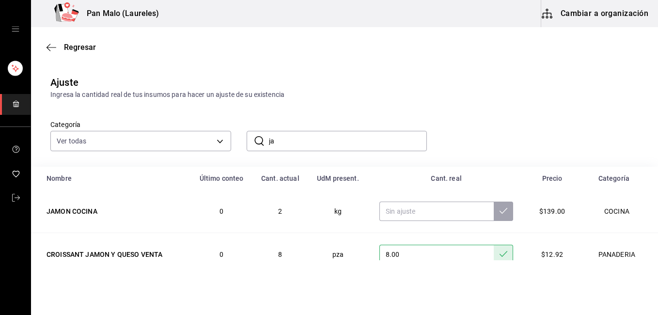
type input "j"
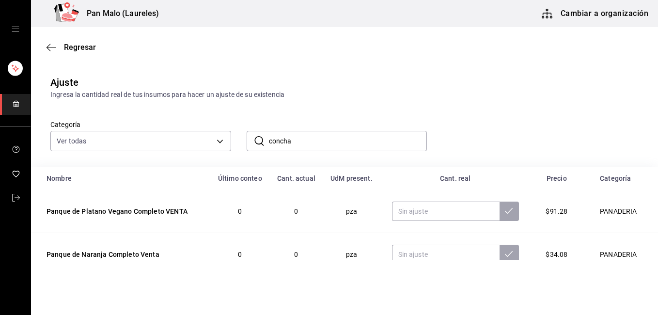
type input "concha"
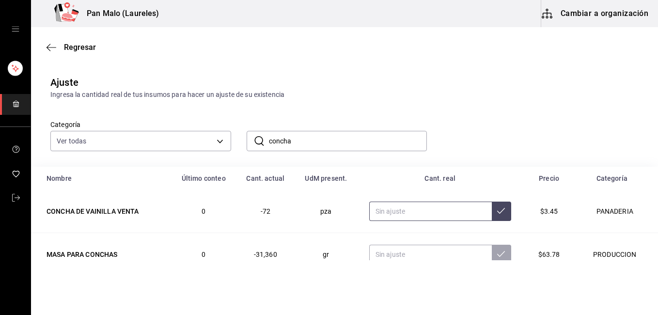
click at [416, 207] on input "text" at bounding box center [430, 211] width 123 height 19
type input "10.00"
click at [497, 210] on icon at bounding box center [501, 211] width 8 height 8
click at [316, 147] on input "concha" at bounding box center [348, 140] width 158 height 19
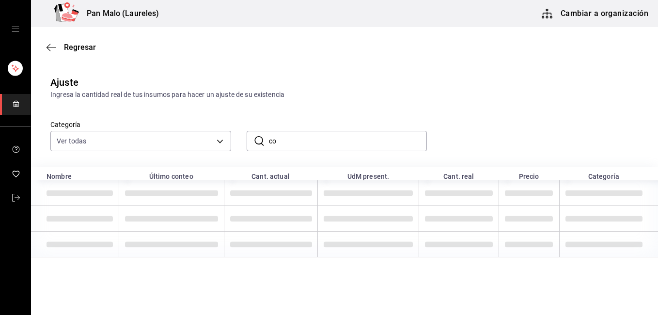
type input "c"
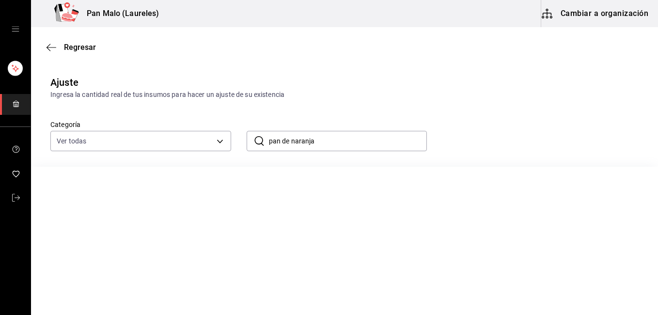
click at [278, 141] on input "pan de naranja" at bounding box center [348, 140] width 158 height 19
click at [345, 142] on input "panque de naranja" at bounding box center [348, 140] width 158 height 19
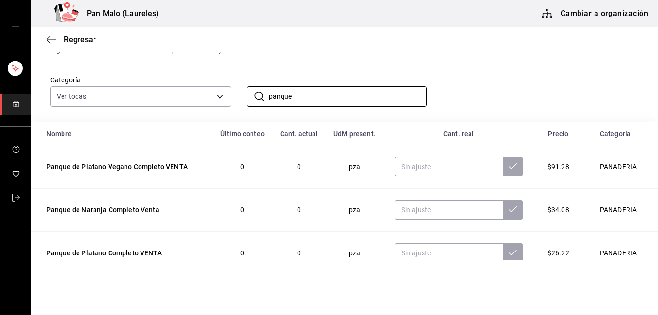
scroll to position [40, 0]
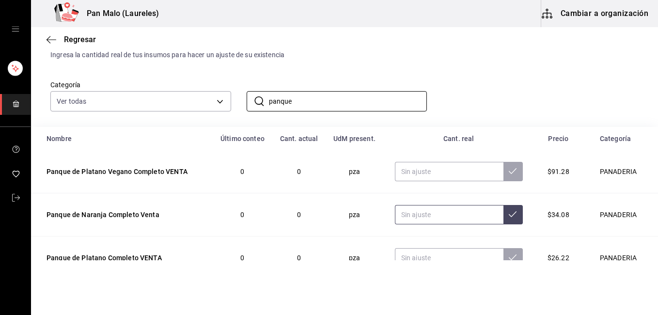
type input "panque"
click at [424, 210] on input "text" at bounding box center [449, 214] width 109 height 19
type input "1.00"
click at [505, 215] on button at bounding box center [513, 214] width 19 height 19
click at [439, 257] on input "text" at bounding box center [449, 257] width 109 height 19
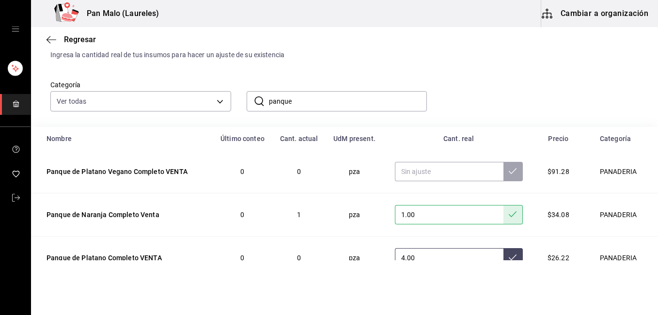
scroll to position [42, 0]
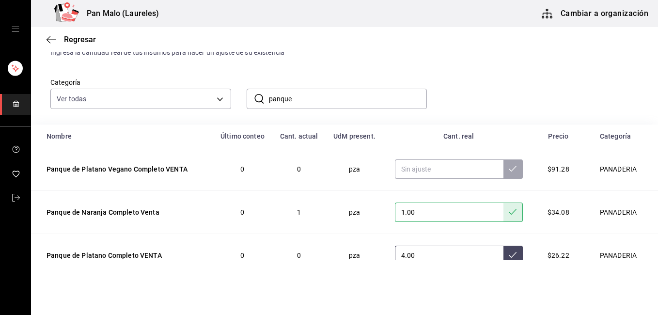
click at [509, 253] on icon at bounding box center [513, 255] width 8 height 8
click at [429, 260] on input "4.00" at bounding box center [449, 255] width 109 height 19
type input "4.50"
click at [509, 253] on icon at bounding box center [513, 255] width 8 height 8
click at [321, 100] on input "panque" at bounding box center [348, 98] width 158 height 19
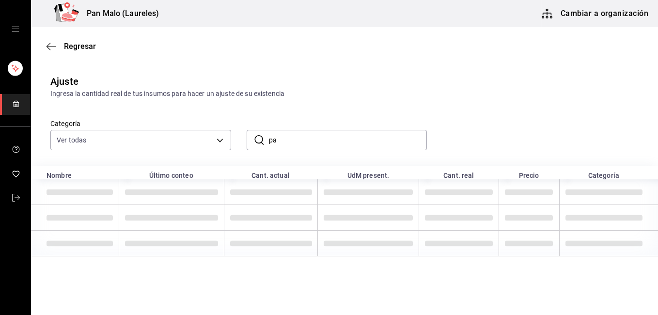
type input "p"
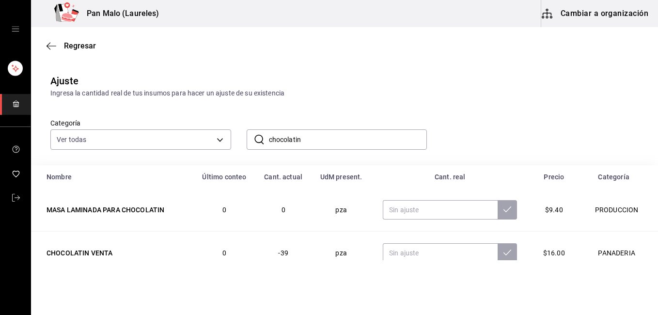
scroll to position [20, 0]
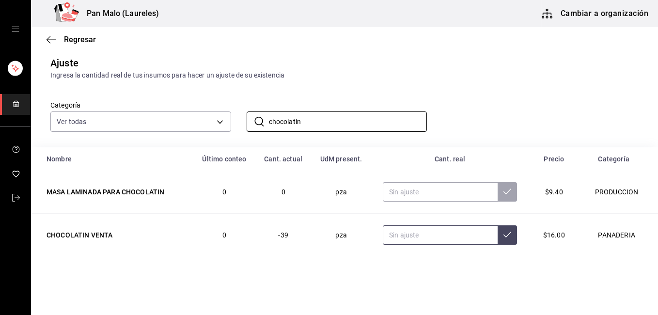
type input "chocolatin"
click at [429, 237] on input "text" at bounding box center [440, 234] width 115 height 19
type input "4.00"
type input "8.00"
click at [429, 237] on input "8.00" at bounding box center [440, 234] width 115 height 19
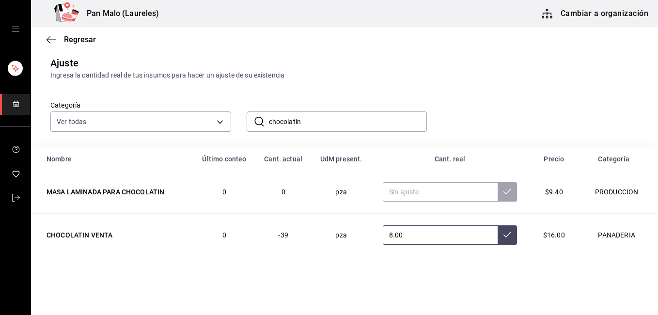
click at [429, 237] on input "8.00" at bounding box center [440, 234] width 115 height 19
type input "9.00"
click at [504, 238] on icon at bounding box center [508, 235] width 8 height 8
click at [341, 122] on input "chocolatin" at bounding box center [348, 121] width 158 height 19
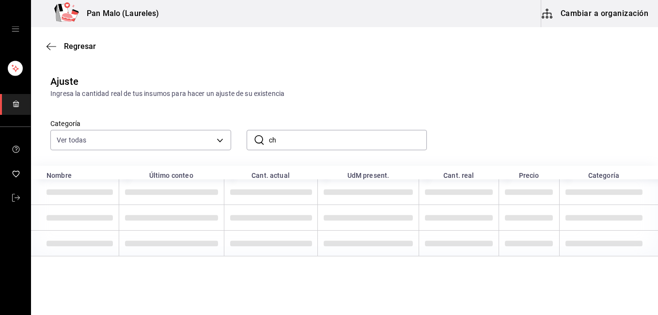
type input "c"
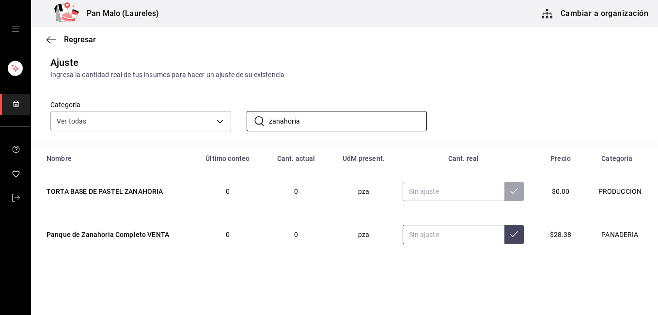
type input "zanahoria"
click at [429, 233] on input "text" at bounding box center [454, 234] width 102 height 19
type input "2.00"
click at [505, 236] on button at bounding box center [513, 234] width 19 height 19
click at [284, 140] on div "Categoría Ver todas 57a97c15-a577-4602-bf7e-77eca11ca1d4,845d24ca-60dd-4e7e-b3c…" at bounding box center [344, 113] width 627 height 67
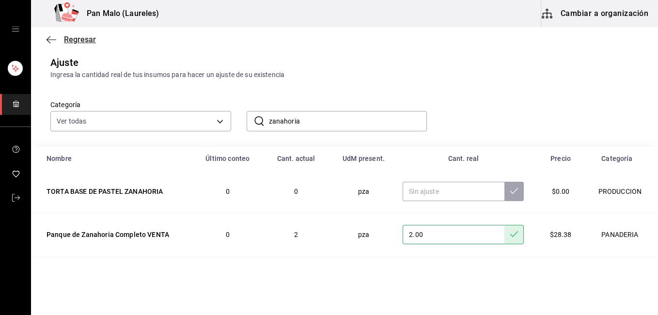
click at [54, 38] on icon "button" at bounding box center [52, 39] width 10 height 9
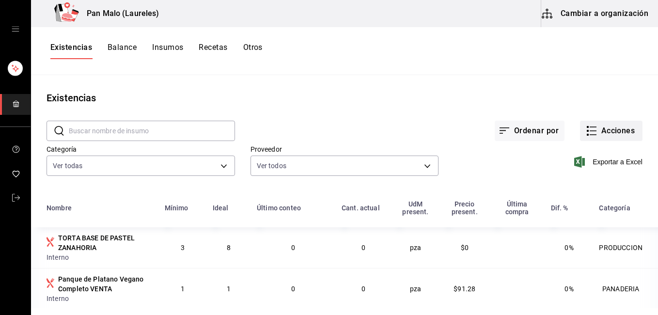
click at [613, 129] on button "Acciones" at bounding box center [611, 131] width 63 height 20
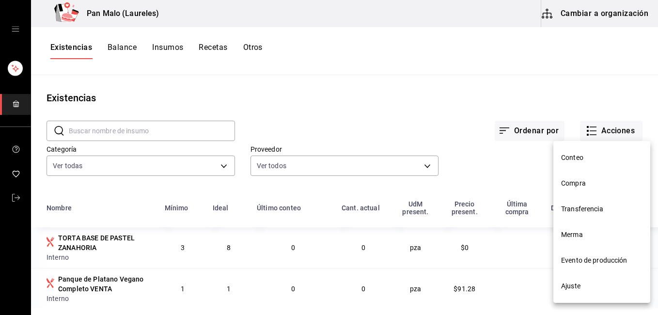
click at [564, 288] on span "Ajuste" at bounding box center [601, 286] width 81 height 10
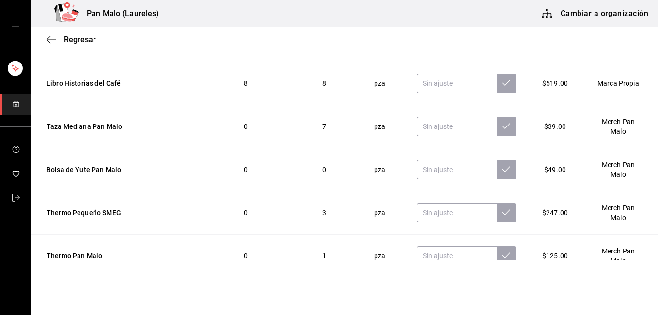
scroll to position [1381, 0]
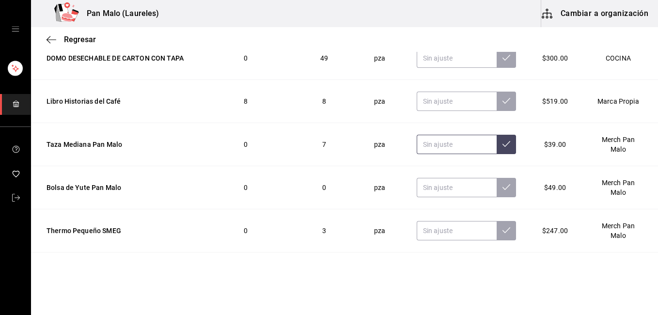
click at [451, 143] on input "text" at bounding box center [457, 144] width 80 height 19
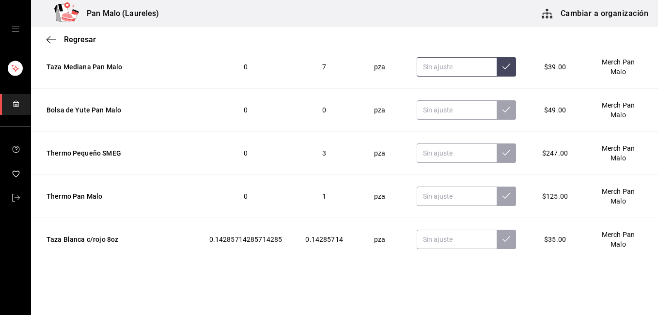
scroll to position [1478, 0]
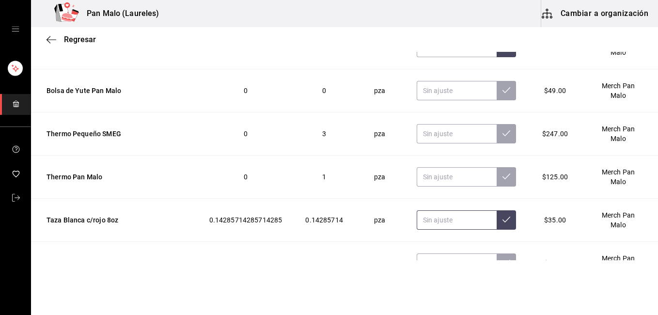
click at [440, 221] on input "text" at bounding box center [457, 219] width 80 height 19
type input "5.00"
click at [503, 221] on icon at bounding box center [507, 220] width 8 height 8
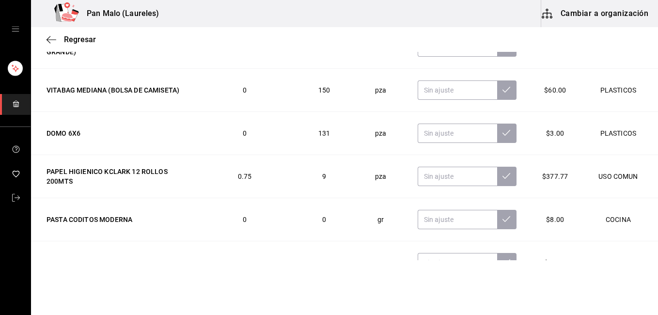
scroll to position [2052, 0]
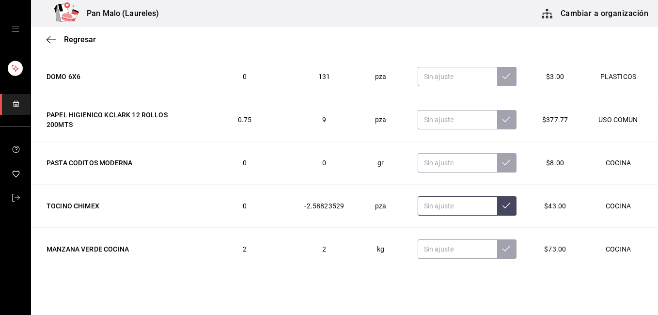
click at [433, 207] on input "text" at bounding box center [457, 205] width 79 height 19
type input "4.00"
click at [503, 208] on icon at bounding box center [507, 206] width 8 height 8
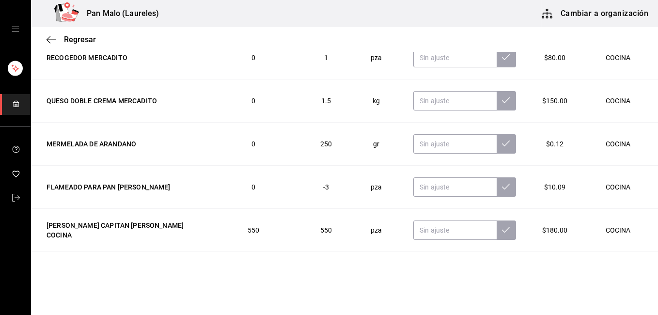
scroll to position [3600, 0]
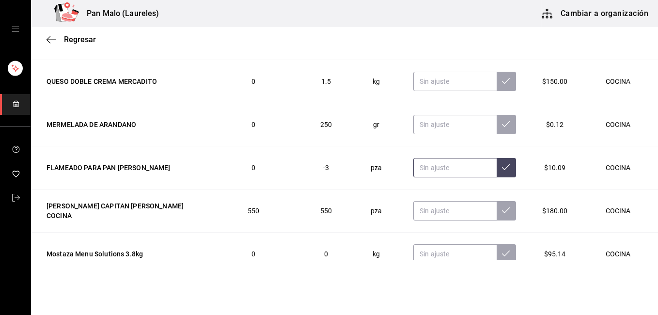
click at [434, 163] on input "text" at bounding box center [454, 167] width 83 height 19
click at [435, 168] on input "text" at bounding box center [454, 167] width 83 height 19
type input "0.00"
click at [498, 168] on button at bounding box center [506, 167] width 19 height 19
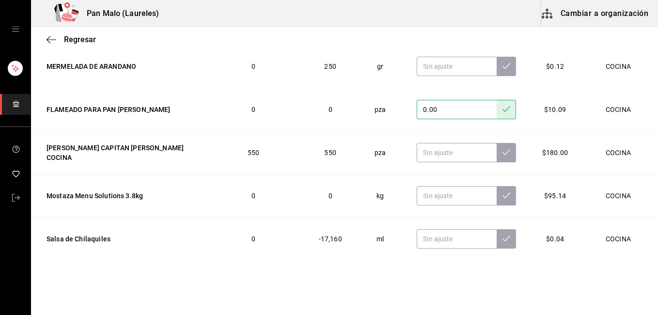
scroll to position [3741, 0]
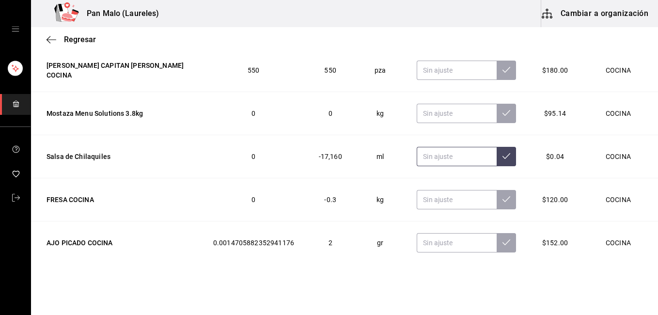
click at [443, 158] on input "text" at bounding box center [457, 156] width 80 height 19
type input "4000.00"
click at [503, 157] on icon at bounding box center [507, 156] width 8 height 8
click at [426, 198] on input "text" at bounding box center [456, 199] width 80 height 19
type input "1.00"
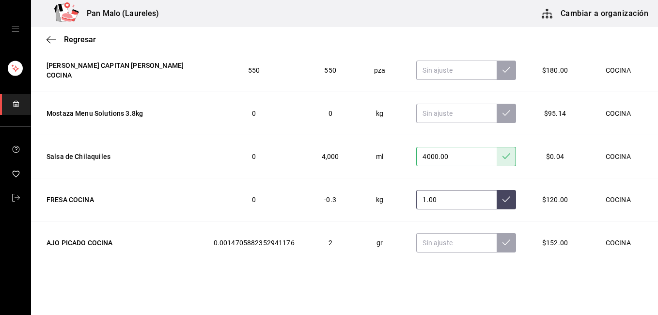
click at [503, 202] on icon at bounding box center [507, 199] width 8 height 8
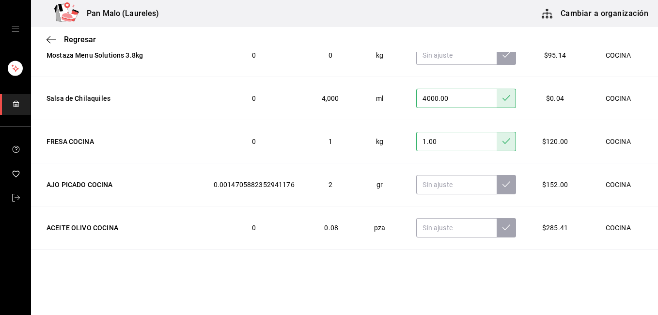
scroll to position [3818, 0]
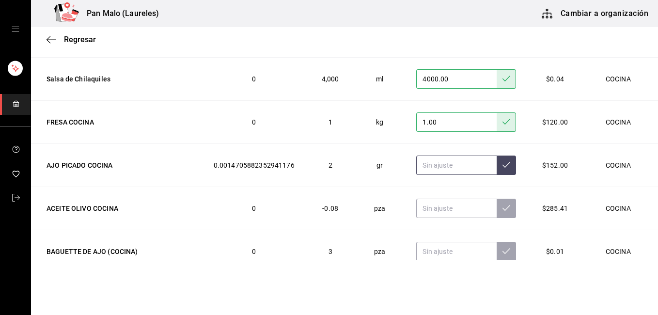
click at [442, 167] on input "text" at bounding box center [456, 165] width 80 height 19
type input "1000.00"
click at [503, 168] on icon at bounding box center [507, 165] width 8 height 8
click at [432, 209] on input "text" at bounding box center [456, 208] width 80 height 19
type input "2.00"
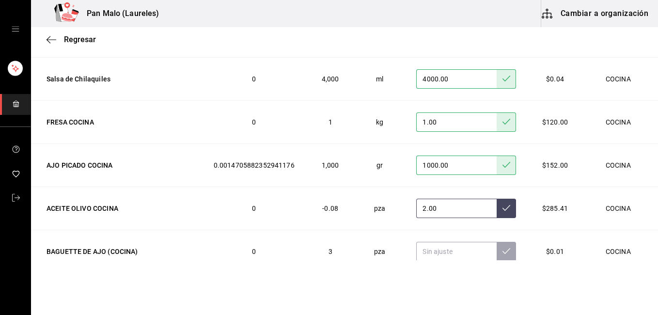
click at [499, 211] on button at bounding box center [506, 208] width 19 height 19
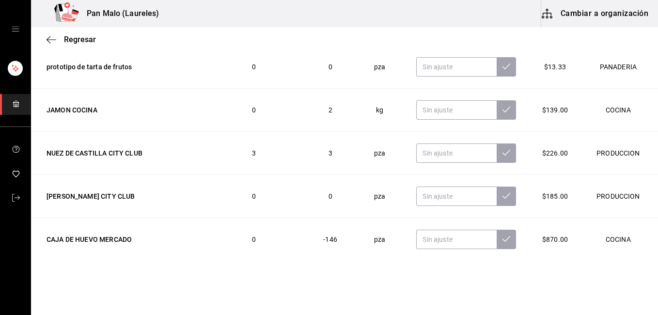
scroll to position [4090, 0]
click at [425, 194] on input "text" at bounding box center [456, 195] width 80 height 19
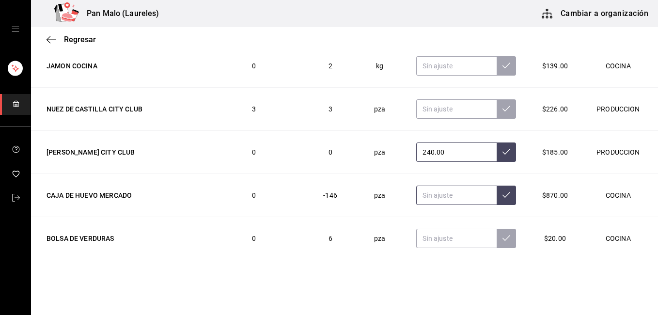
type input "240.00"
click at [450, 203] on input "text" at bounding box center [456, 195] width 80 height 19
type input "240.00"
click at [503, 198] on icon at bounding box center [507, 195] width 8 height 8
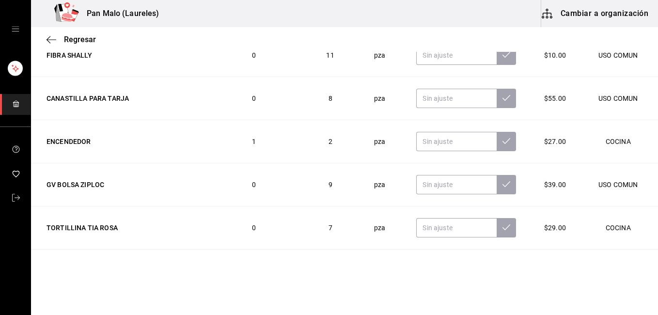
scroll to position [4405, 0]
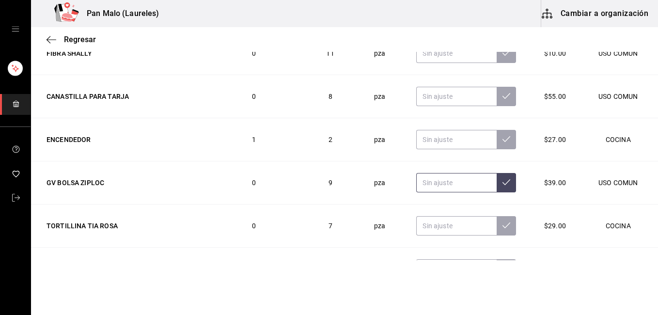
click at [424, 187] on input "text" at bounding box center [456, 182] width 80 height 19
type input "1.00"
click at [503, 182] on icon at bounding box center [507, 182] width 8 height 8
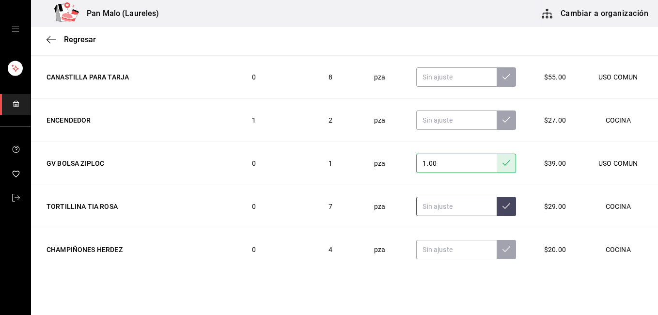
scroll to position [4444, 0]
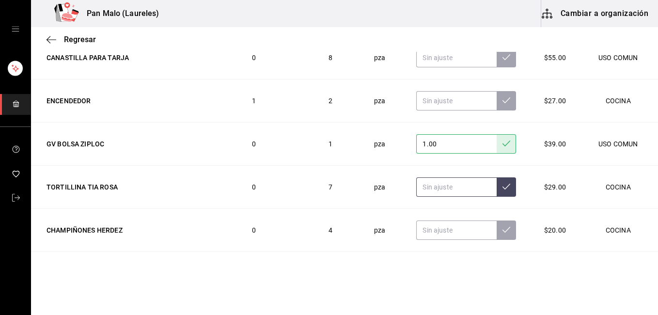
click at [452, 206] on td at bounding box center [466, 187] width 123 height 43
click at [454, 190] on input "text" at bounding box center [456, 186] width 80 height 19
type input "3.00"
click at [503, 188] on icon at bounding box center [507, 187] width 8 height 8
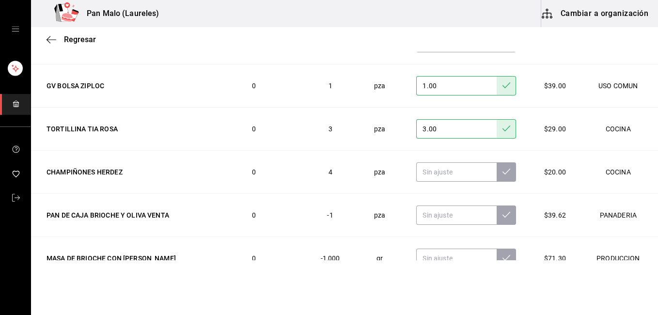
scroll to position [4521, 0]
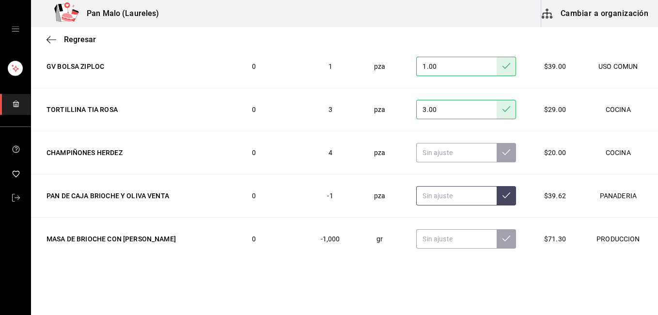
click at [430, 200] on input "text" at bounding box center [456, 195] width 80 height 19
type input "0.00"
click at [500, 200] on button at bounding box center [506, 195] width 19 height 19
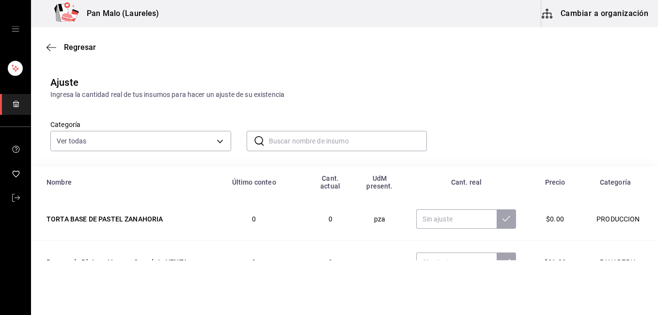
scroll to position [4565, 0]
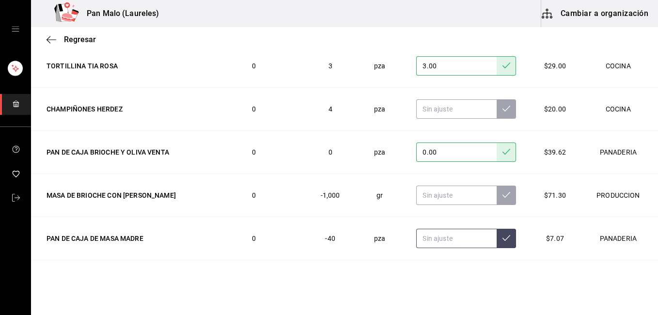
click at [435, 244] on input "text" at bounding box center [456, 238] width 80 height 19
type input "3.00"
click at [497, 231] on button at bounding box center [506, 238] width 19 height 19
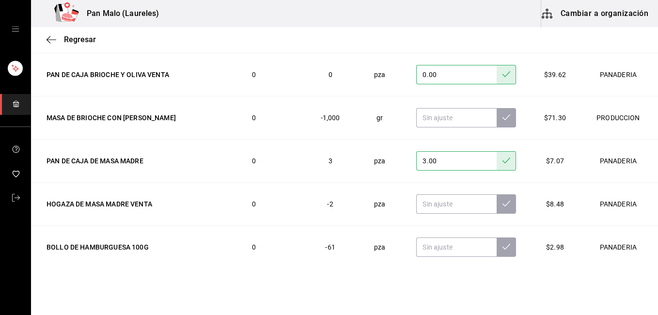
scroll to position [4662, 0]
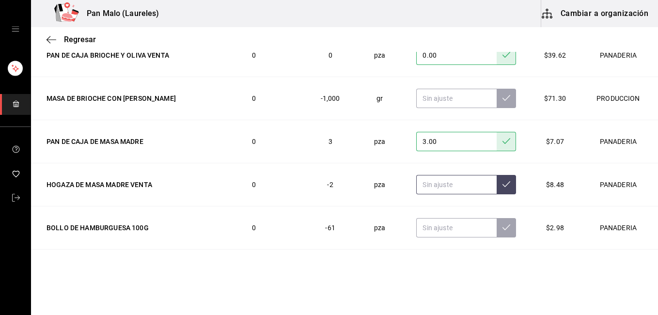
click at [450, 190] on input "text" at bounding box center [456, 184] width 80 height 19
type input "0.00"
click at [499, 188] on button at bounding box center [506, 184] width 19 height 19
click at [433, 227] on input "text" at bounding box center [456, 227] width 80 height 19
click at [433, 227] on input "0.00" at bounding box center [456, 227] width 80 height 19
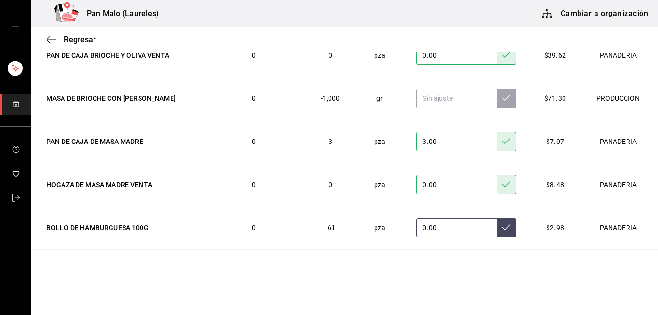
type input "0.00"
click at [503, 227] on icon at bounding box center [507, 227] width 8 height 8
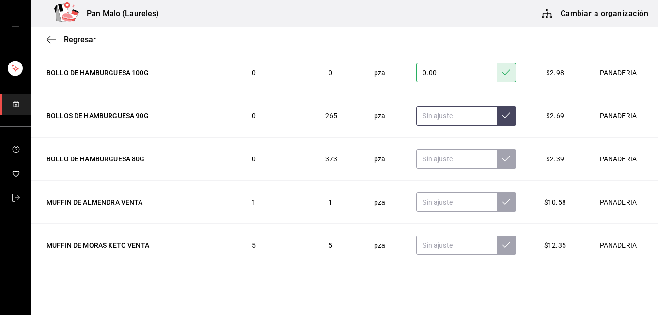
click at [424, 117] on input "text" at bounding box center [456, 115] width 80 height 19
type input "0.00"
click at [497, 113] on button at bounding box center [506, 115] width 19 height 19
click at [443, 158] on input "text" at bounding box center [456, 158] width 80 height 19
type input "0.00"
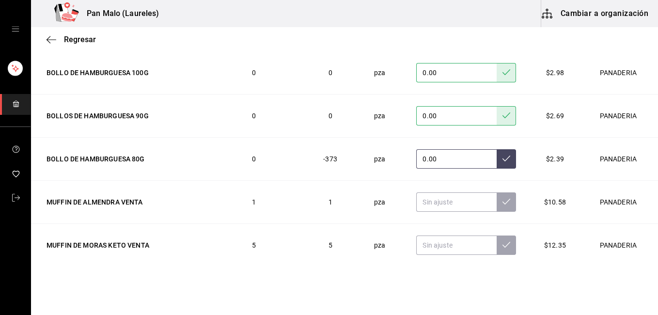
click at [497, 159] on button at bounding box center [506, 158] width 19 height 19
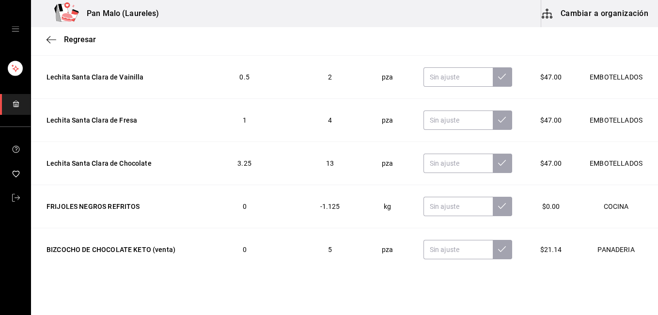
scroll to position [5306, 0]
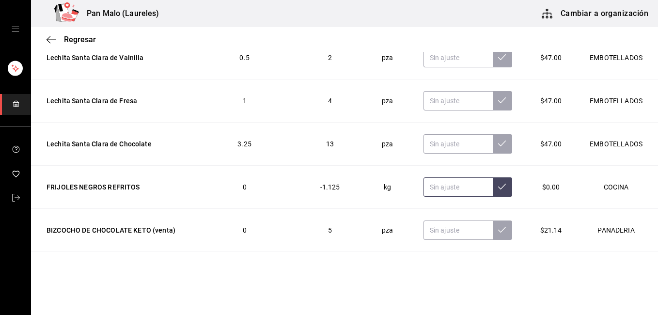
click at [447, 191] on input "text" at bounding box center [458, 186] width 69 height 19
type input "1.00"
click at [498, 187] on icon at bounding box center [502, 187] width 8 height 8
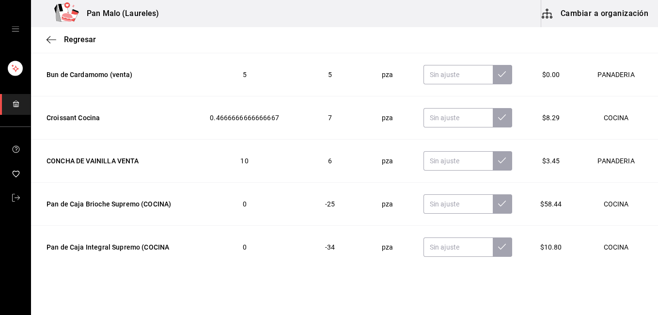
scroll to position [5524, 0]
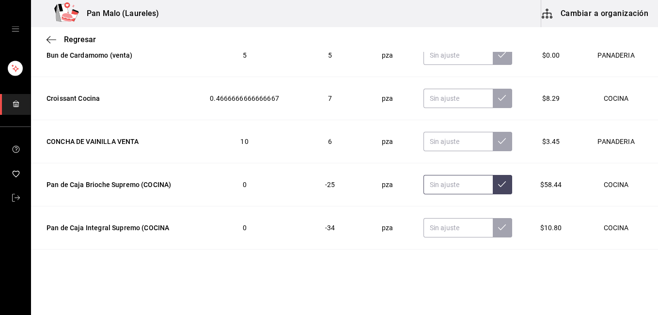
click at [445, 189] on input "text" at bounding box center [458, 184] width 69 height 19
click at [427, 186] on input "text" at bounding box center [458, 184] width 69 height 19
click at [497, 183] on button at bounding box center [502, 184] width 19 height 19
click at [444, 230] on input "text" at bounding box center [458, 227] width 69 height 19
click at [498, 187] on icon at bounding box center [502, 184] width 8 height 8
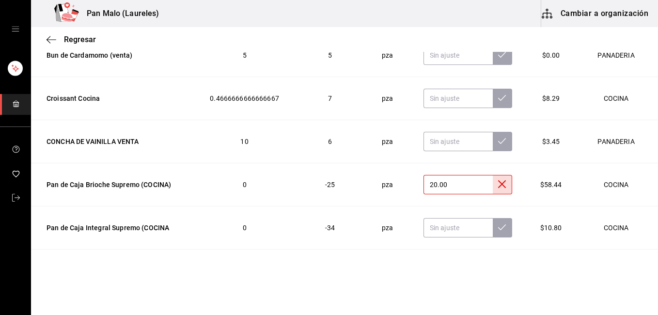
click at [443, 191] on input "20.00" at bounding box center [458, 184] width 69 height 19
click at [443, 224] on input "text" at bounding box center [458, 227] width 69 height 19
click at [443, 183] on input "20.00" at bounding box center [458, 184] width 69 height 19
type input "2.00"
type input "0.00"
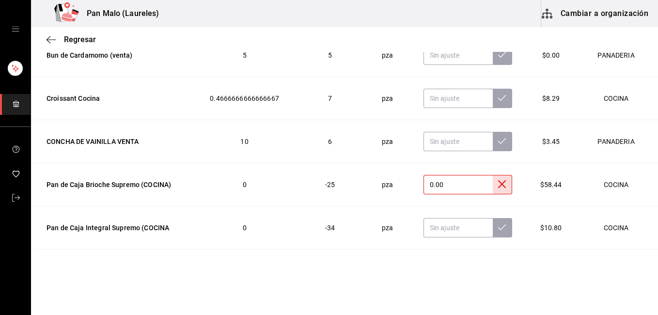
click at [498, 186] on icon at bounding box center [502, 184] width 8 height 8
click at [445, 229] on input "text" at bounding box center [458, 227] width 69 height 19
type input "0.00"
click at [493, 232] on button at bounding box center [502, 227] width 19 height 19
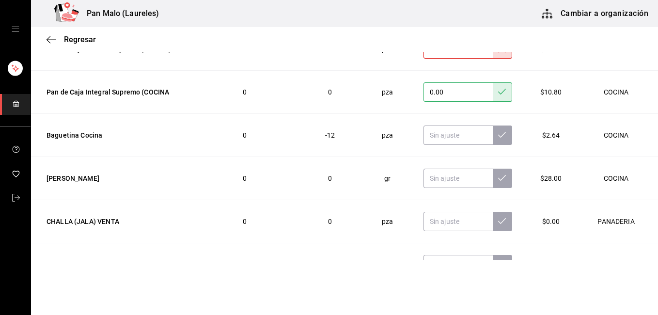
scroll to position [5679, 0]
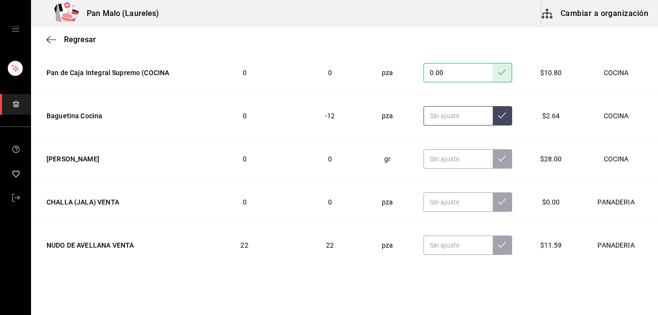
click at [429, 117] on input "text" at bounding box center [458, 115] width 69 height 19
type input "28.00"
click at [493, 115] on button at bounding box center [502, 115] width 19 height 19
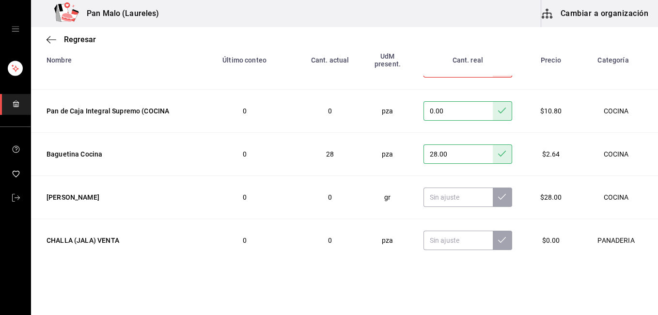
scroll to position [122, 0]
click at [452, 117] on input "0.00" at bounding box center [458, 111] width 69 height 19
click at [449, 115] on input "0.00" at bounding box center [458, 111] width 69 height 19
click at [496, 110] on button at bounding box center [502, 111] width 19 height 19
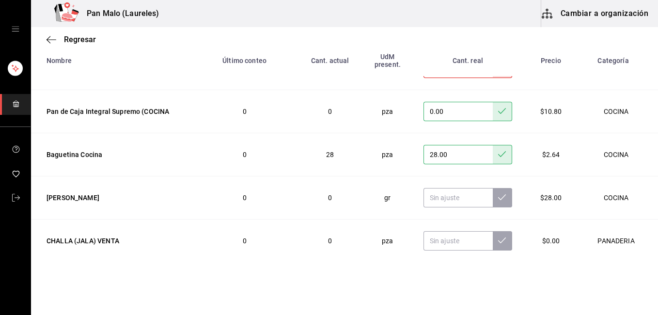
click at [445, 114] on input "0.00" at bounding box center [458, 111] width 69 height 19
type input "0.00"
type input "21.00"
click at [498, 111] on icon at bounding box center [502, 111] width 8 height 6
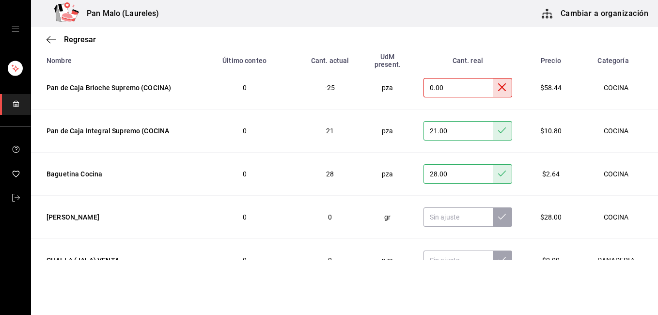
scroll to position [5641, 0]
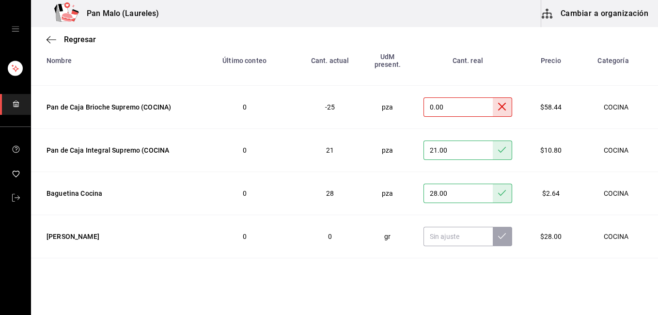
click at [445, 110] on input "0.00" at bounding box center [458, 106] width 69 height 19
type input "0.00"
type input "28.00"
click at [498, 109] on icon at bounding box center [502, 107] width 8 height 8
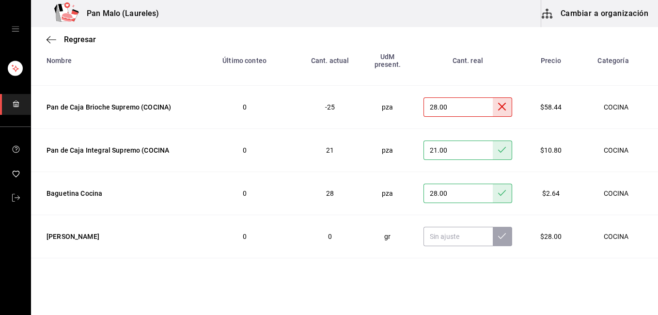
click at [498, 109] on icon at bounding box center [502, 107] width 8 height 8
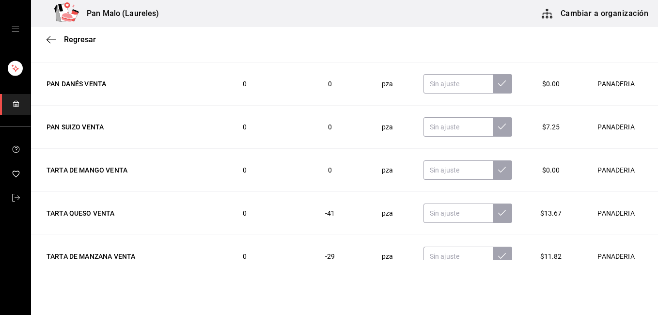
scroll to position [6033, 0]
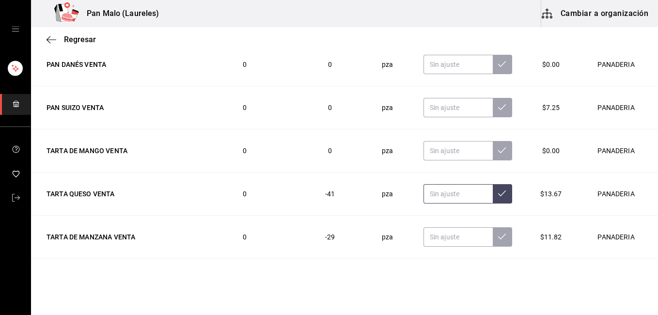
click at [450, 190] on input "text" at bounding box center [458, 193] width 69 height 19
type input "7.00"
click at [495, 197] on button at bounding box center [502, 193] width 19 height 19
click at [461, 236] on input "text" at bounding box center [458, 236] width 69 height 19
click at [448, 235] on input "text" at bounding box center [458, 236] width 69 height 19
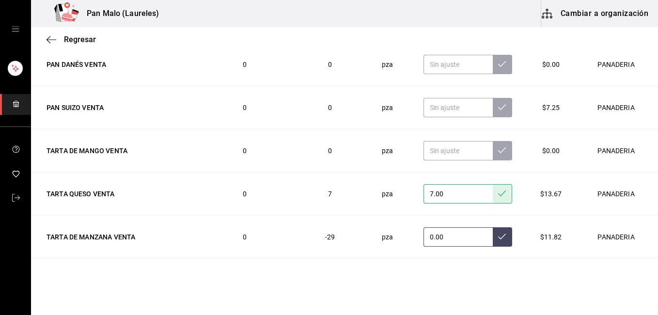
type input "0.00"
click at [498, 237] on icon at bounding box center [502, 237] width 8 height 8
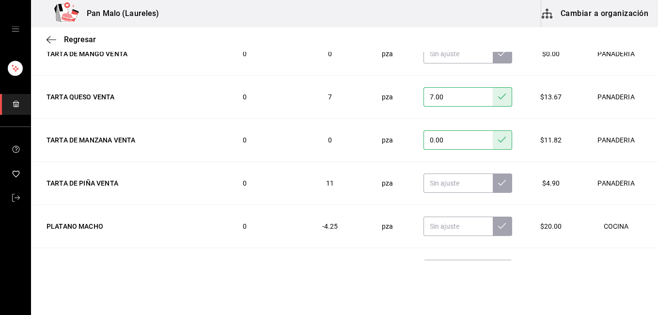
scroll to position [6149, 0]
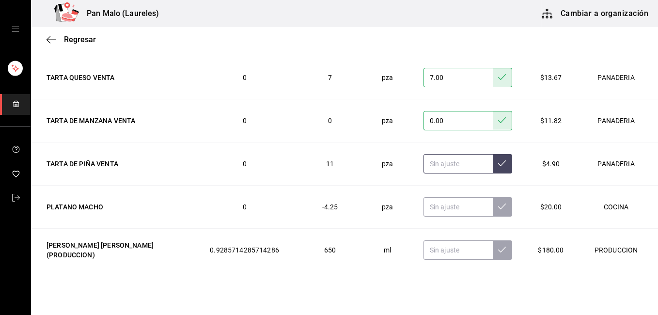
click at [428, 160] on input "text" at bounding box center [458, 163] width 69 height 19
type input "0.00"
click at [494, 166] on button at bounding box center [502, 163] width 19 height 19
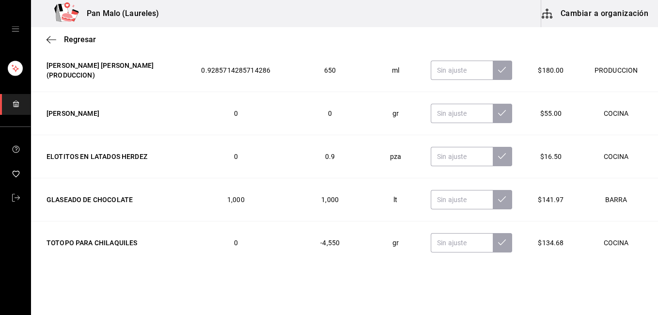
scroll to position [6348, 0]
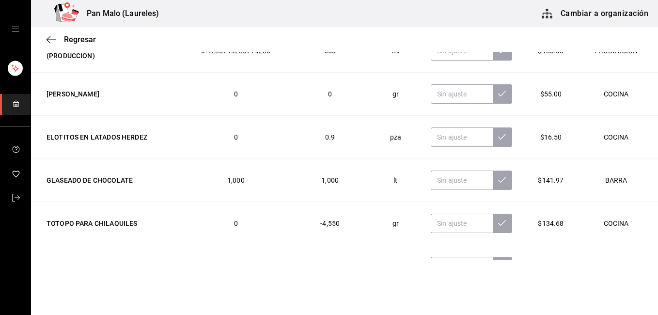
click at [447, 177] on td at bounding box center [471, 180] width 105 height 43
click at [442, 202] on td at bounding box center [471, 223] width 105 height 43
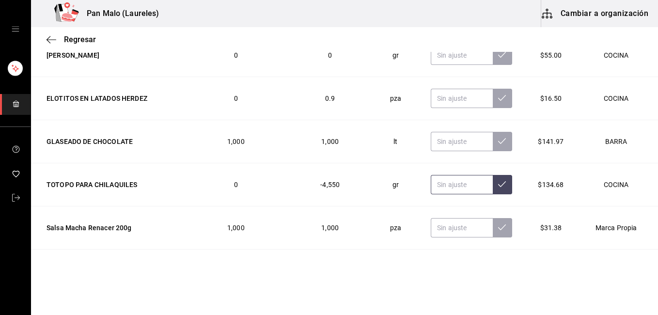
click at [447, 181] on input "text" at bounding box center [462, 184] width 62 height 19
type input "4000.00"
click at [498, 184] on icon at bounding box center [502, 184] width 8 height 8
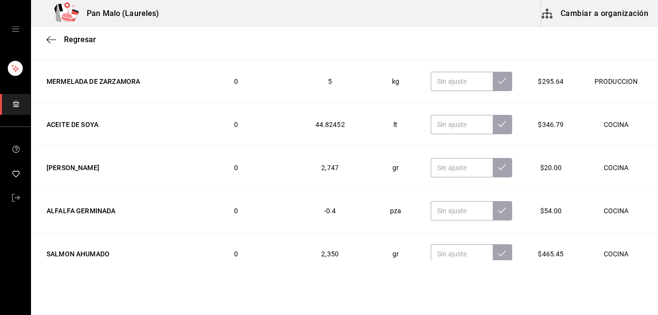
scroll to position [6639, 0]
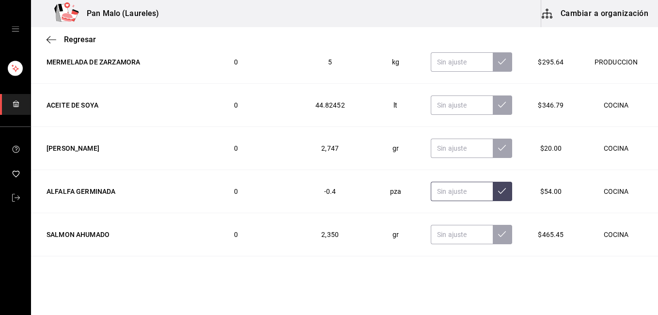
click at [438, 196] on input "text" at bounding box center [462, 191] width 62 height 19
type input "1.00"
click at [498, 193] on icon at bounding box center [502, 191] width 8 height 8
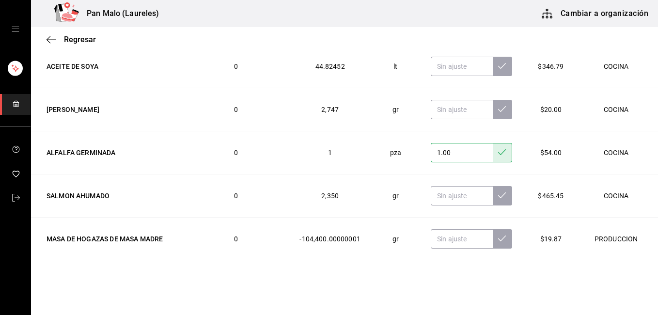
scroll to position [6760, 0]
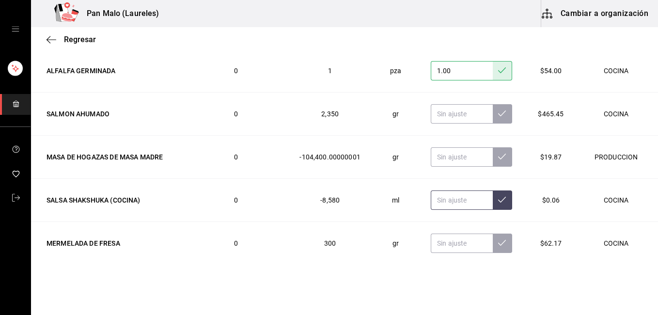
click at [440, 204] on input "text" at bounding box center [462, 199] width 62 height 19
type input "4000.00"
click at [498, 197] on icon at bounding box center [502, 200] width 8 height 8
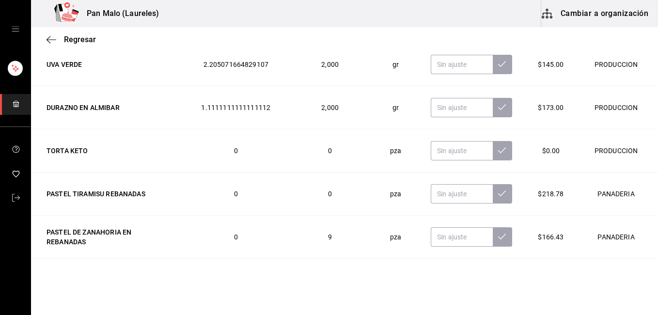
scroll to position [7153, 0]
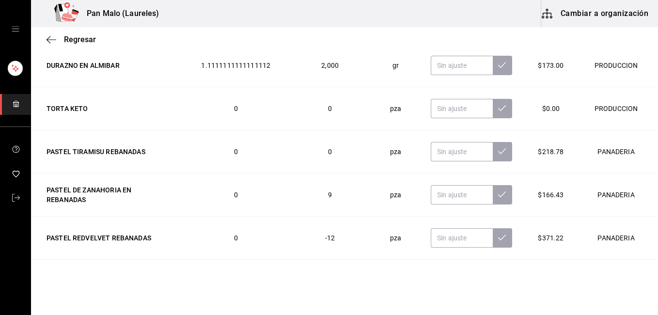
click at [498, 197] on icon at bounding box center [502, 194] width 8 height 8
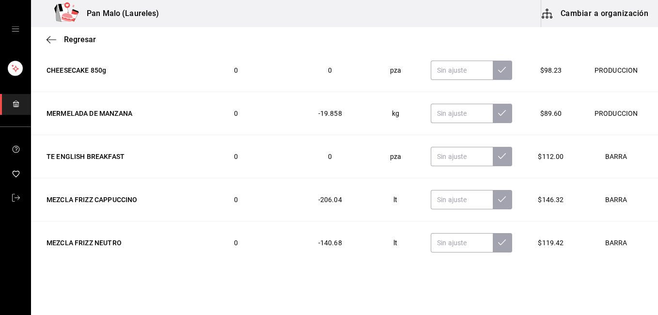
scroll to position [7463, 0]
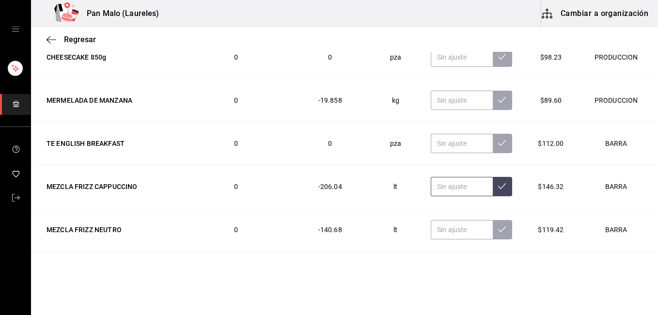
click at [455, 191] on input "text" at bounding box center [462, 186] width 62 height 19
type input "6.00"
click at [494, 187] on button at bounding box center [502, 186] width 19 height 19
click at [443, 231] on input "text" at bounding box center [462, 229] width 62 height 19
click at [449, 229] on input "text" at bounding box center [462, 229] width 62 height 19
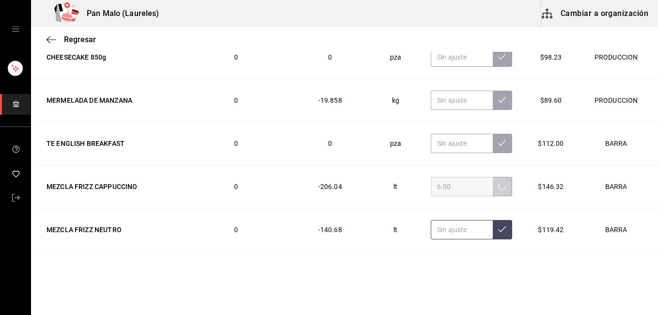
click at [449, 229] on input "text" at bounding box center [462, 229] width 62 height 19
type input "6.00"
click at [498, 227] on icon at bounding box center [502, 229] width 8 height 8
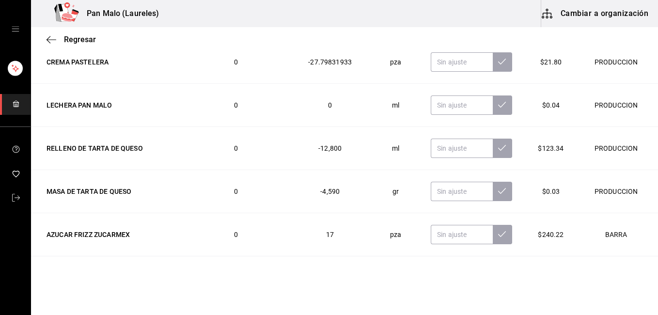
scroll to position [7952, 0]
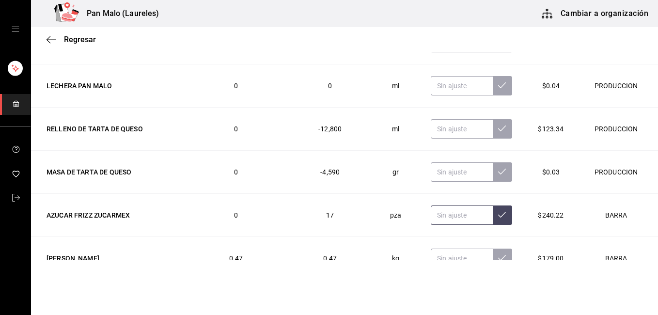
click at [446, 220] on input "text" at bounding box center [462, 214] width 62 height 19
type input "11.00"
click at [498, 213] on icon at bounding box center [502, 215] width 8 height 8
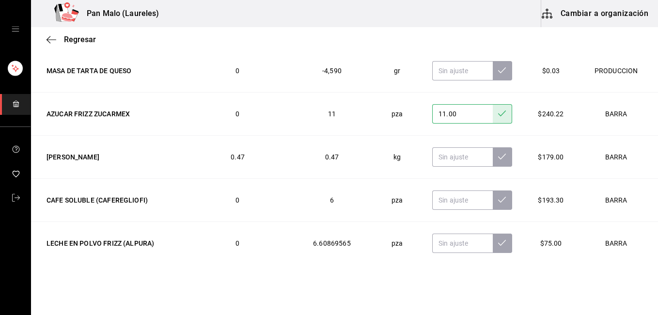
scroll to position [8073, 0]
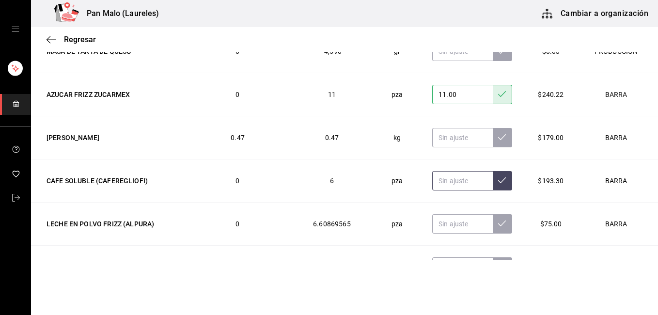
click at [464, 180] on input "text" at bounding box center [462, 180] width 61 height 19
type input "2.00"
click at [494, 180] on button at bounding box center [502, 180] width 19 height 19
click at [432, 220] on input "text" at bounding box center [462, 223] width 61 height 19
click at [454, 221] on input "text" at bounding box center [462, 223] width 61 height 19
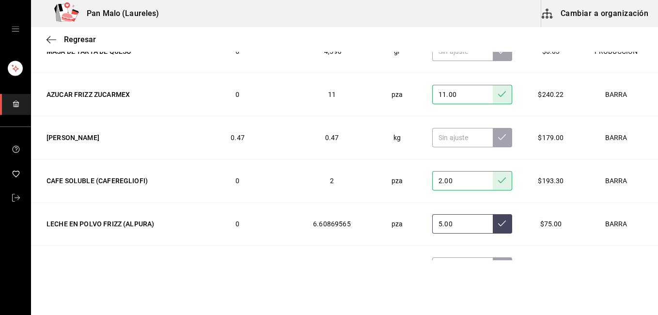
type input "5.00"
click at [498, 225] on icon at bounding box center [502, 224] width 8 height 6
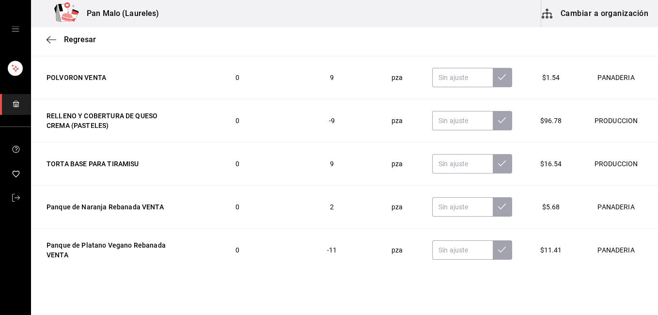
scroll to position [8345, 0]
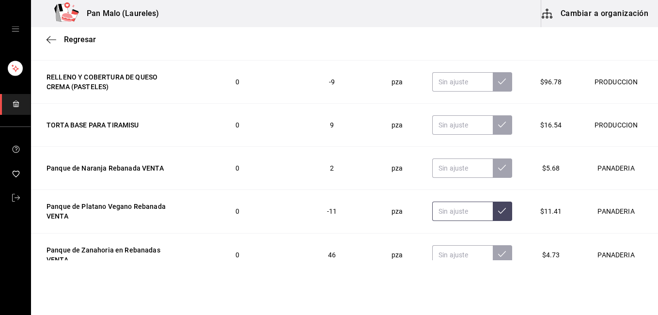
click at [439, 212] on input "text" at bounding box center [462, 211] width 61 height 19
type input "0.00"
click at [498, 213] on icon at bounding box center [502, 211] width 8 height 8
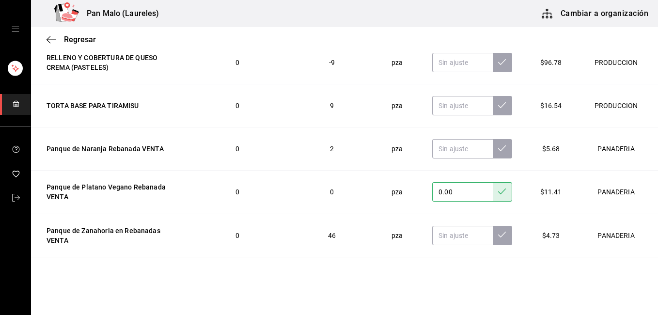
scroll to position [8383, 0]
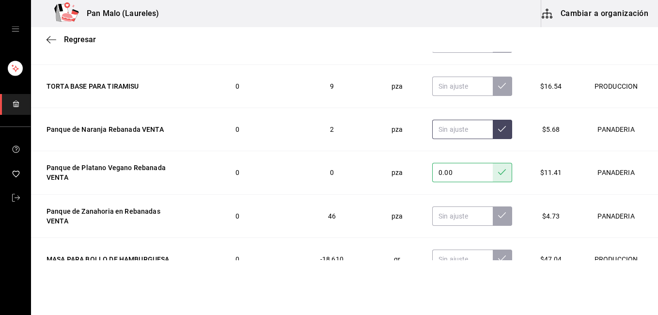
click at [450, 133] on input "text" at bounding box center [462, 129] width 61 height 19
type input "3.00"
click at [498, 130] on icon at bounding box center [502, 129] width 8 height 8
click at [445, 222] on input "text" at bounding box center [462, 215] width 61 height 19
type input "3.00"
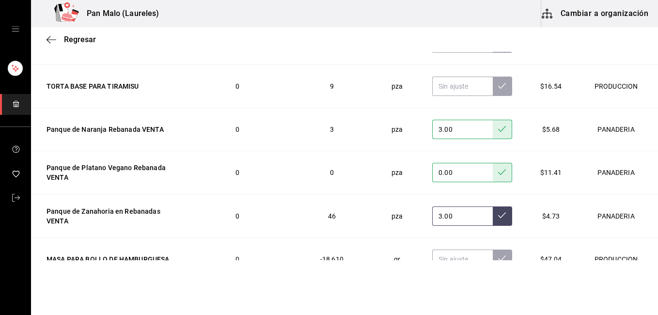
click at [498, 215] on icon at bounding box center [502, 215] width 8 height 8
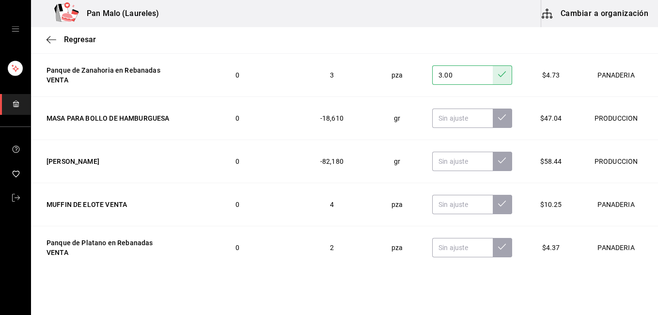
scroll to position [8544, 0]
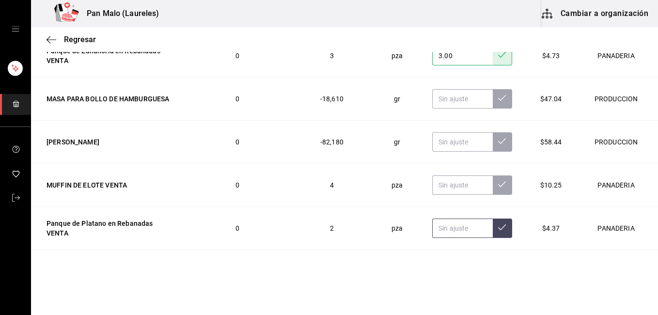
click at [457, 232] on input "text" at bounding box center [462, 228] width 61 height 19
type input "7.00"
click at [493, 231] on button at bounding box center [502, 228] width 19 height 19
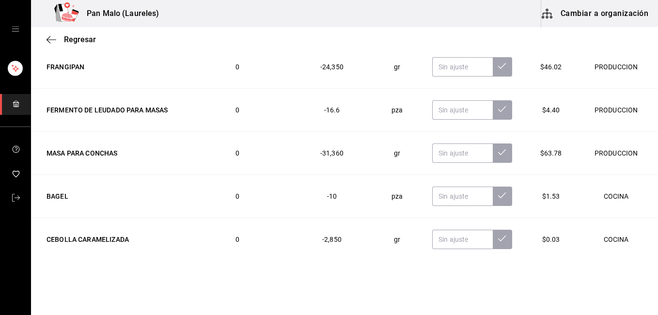
scroll to position [8840, 0]
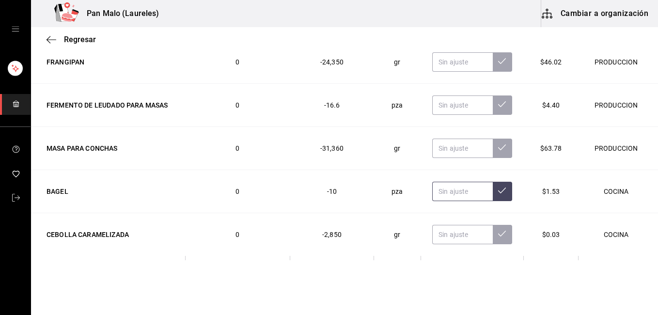
click at [442, 198] on input "text" at bounding box center [462, 191] width 61 height 19
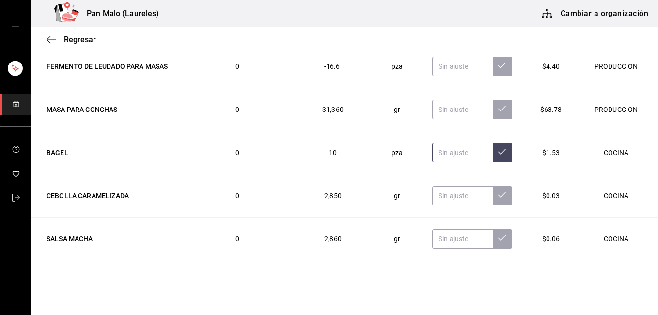
click at [439, 150] on input "text" at bounding box center [462, 152] width 61 height 19
type input "9.00"
click at [498, 155] on icon at bounding box center [502, 152] width 8 height 6
click at [440, 196] on input "text" at bounding box center [462, 195] width 61 height 19
type input "1000.00"
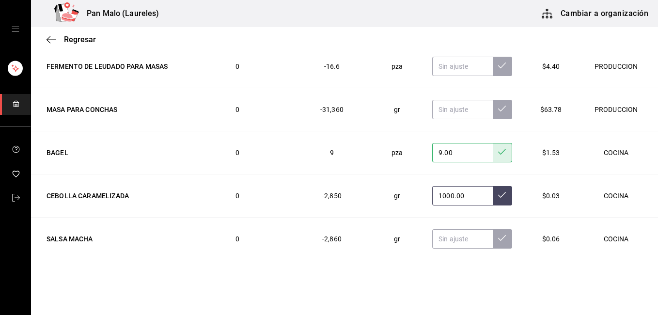
click at [498, 195] on icon at bounding box center [502, 195] width 8 height 6
click at [454, 241] on input "text" at bounding box center [462, 238] width 61 height 19
type input "2000.00"
click at [485, 224] on td "2000.00" at bounding box center [472, 238] width 103 height 43
click at [493, 234] on button at bounding box center [502, 238] width 19 height 19
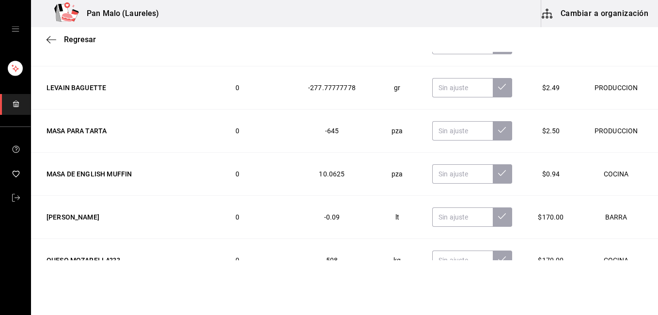
scroll to position [9247, 0]
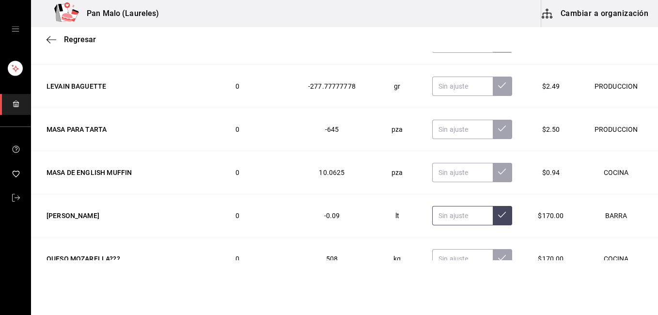
click at [432, 219] on input "text" at bounding box center [462, 215] width 61 height 19
type input "1.00"
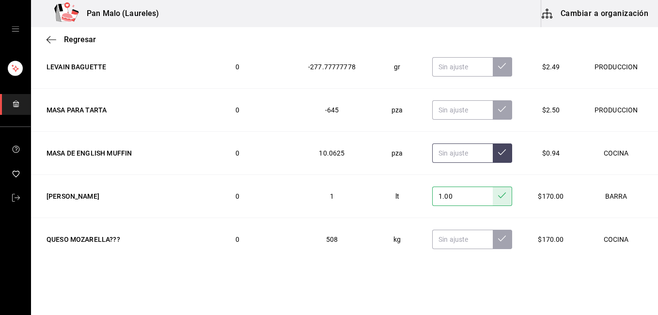
click at [452, 153] on input "text" at bounding box center [462, 152] width 61 height 19
click at [447, 155] on input "text" at bounding box center [462, 152] width 61 height 19
click at [447, 155] on input "3.00" at bounding box center [462, 152] width 61 height 19
type input "3.00"
click at [447, 230] on input "text" at bounding box center [462, 239] width 61 height 19
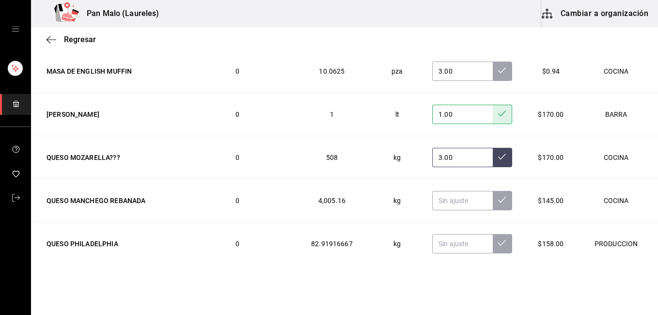
scroll to position [160, 0]
type input "3.00"
click at [493, 161] on button at bounding box center [502, 156] width 19 height 19
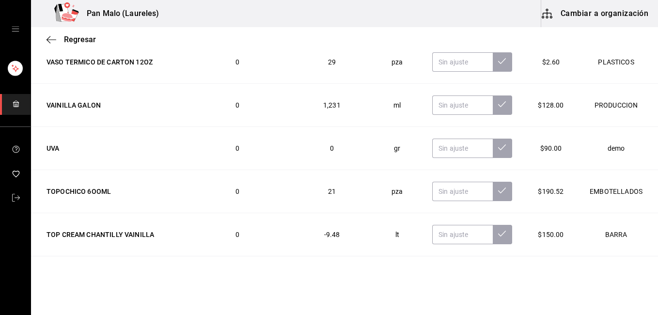
scroll to position [10109, 0]
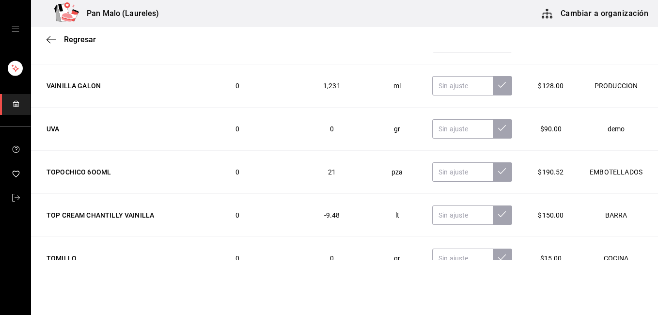
click at [441, 201] on td at bounding box center [472, 214] width 103 height 43
click at [441, 219] on input "text" at bounding box center [462, 214] width 61 height 19
type input "5.00"
click at [496, 216] on button at bounding box center [502, 214] width 19 height 19
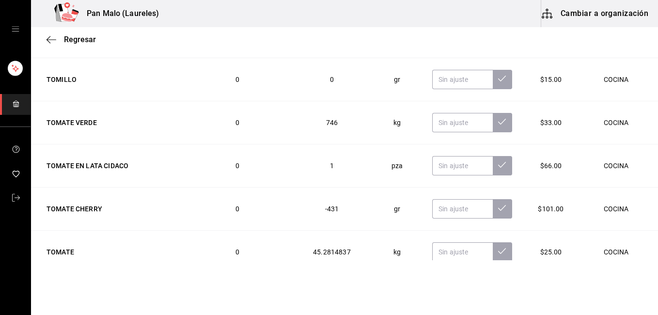
scroll to position [10327, 0]
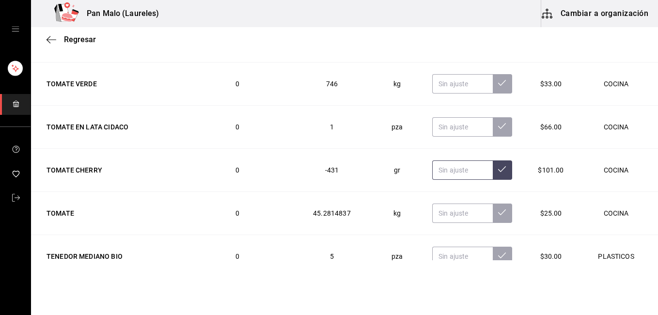
click at [436, 173] on input "text" at bounding box center [462, 169] width 61 height 19
type input "300.00"
click at [493, 165] on button at bounding box center [502, 169] width 19 height 19
click at [440, 211] on input "text" at bounding box center [462, 213] width 61 height 19
type input "8.00"
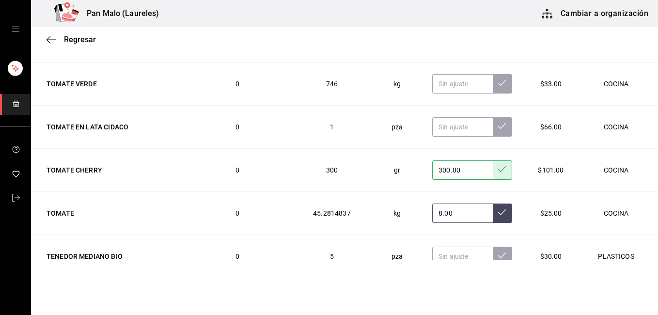
click at [495, 210] on button at bounding box center [502, 213] width 19 height 19
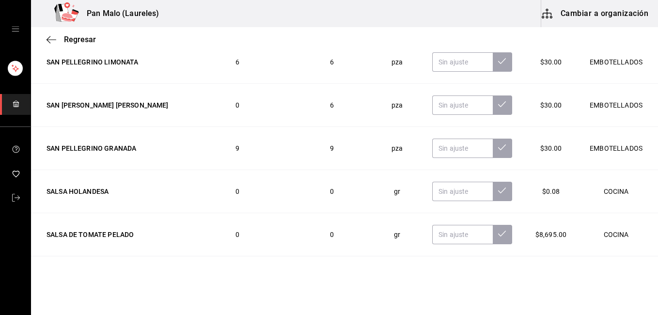
scroll to position [11403, 0]
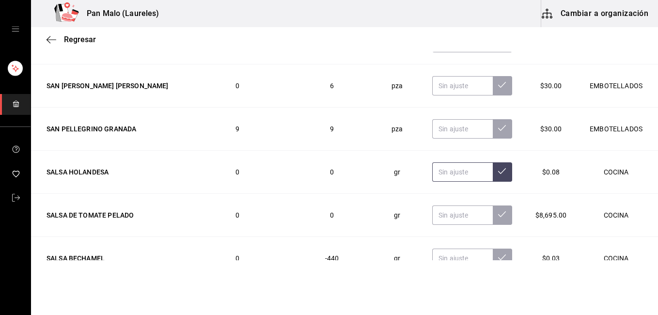
click at [443, 178] on input "text" at bounding box center [462, 171] width 61 height 19
type input "1000.00"
click at [498, 175] on icon at bounding box center [502, 171] width 8 height 8
click at [458, 249] on input "text" at bounding box center [462, 258] width 61 height 19
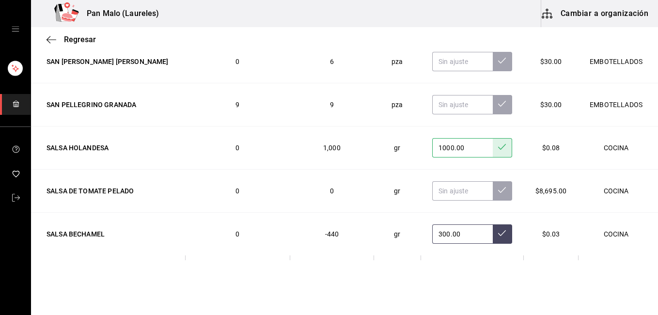
click at [452, 238] on input "300.00" at bounding box center [462, 233] width 61 height 19
type input "300.00"
click at [498, 235] on icon at bounding box center [502, 233] width 8 height 6
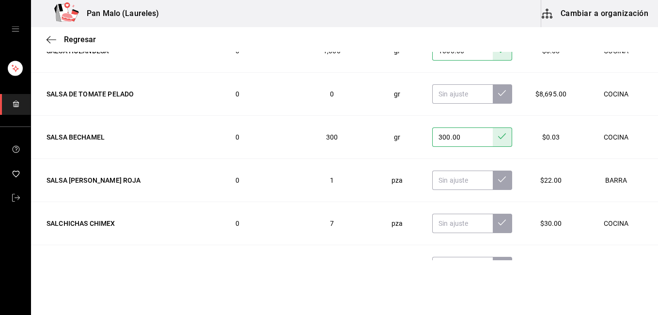
scroll to position [11544, 0]
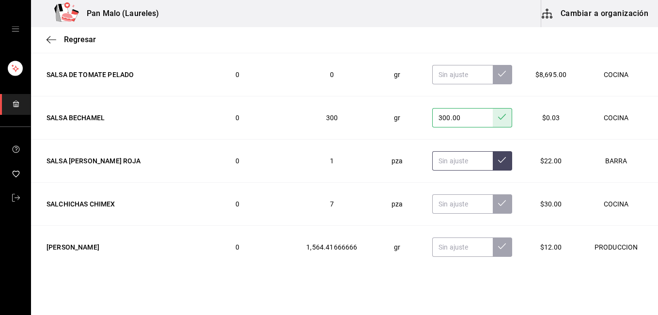
click at [448, 161] on input "text" at bounding box center [462, 160] width 61 height 19
type input "3.00"
click at [493, 167] on button at bounding box center [502, 160] width 19 height 19
click at [445, 200] on input "text" at bounding box center [462, 203] width 61 height 19
click at [444, 201] on input "text" at bounding box center [462, 203] width 61 height 19
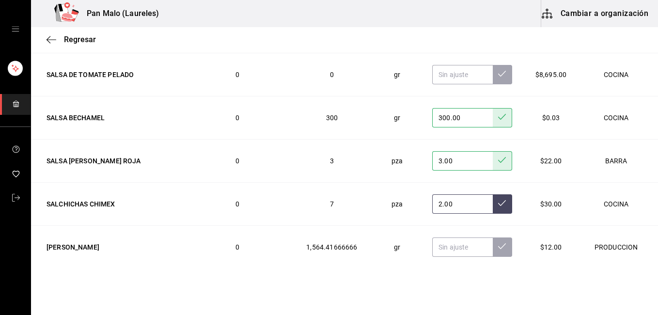
type input "2.00"
click at [498, 207] on icon at bounding box center [502, 203] width 8 height 8
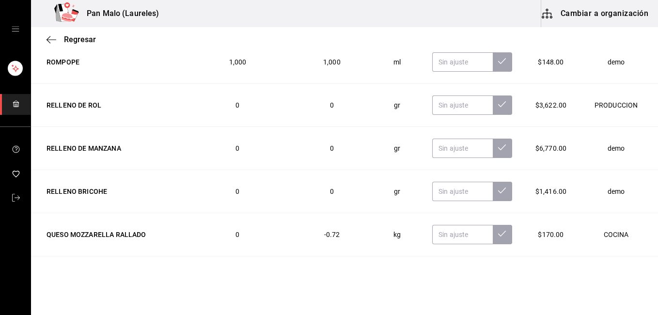
scroll to position [11854, 0]
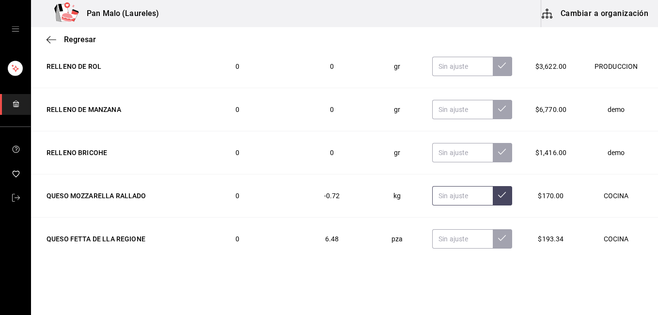
click at [447, 190] on input "text" at bounding box center [462, 195] width 61 height 19
type input "3.00"
click at [447, 229] on input "text" at bounding box center [462, 238] width 61 height 19
click at [495, 186] on button at bounding box center [502, 195] width 19 height 19
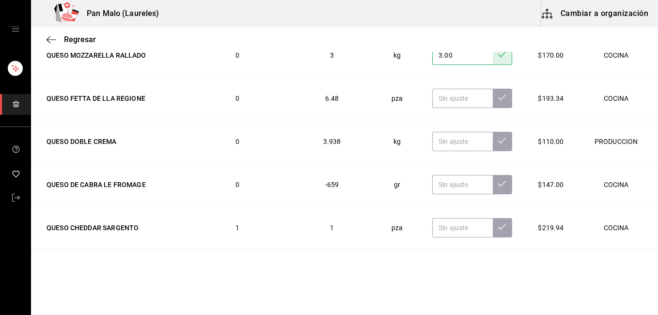
scroll to position [12014, 0]
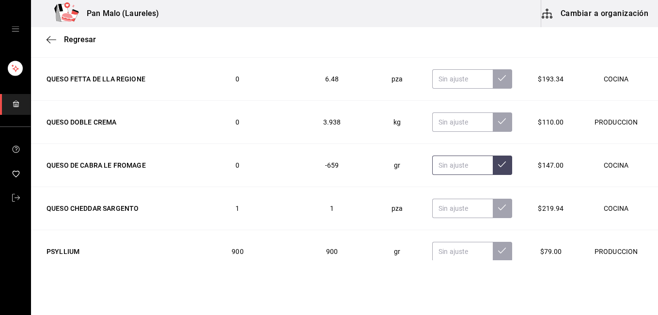
click at [448, 171] on input "text" at bounding box center [462, 165] width 61 height 19
type input "500.00"
click at [493, 159] on button at bounding box center [502, 165] width 19 height 19
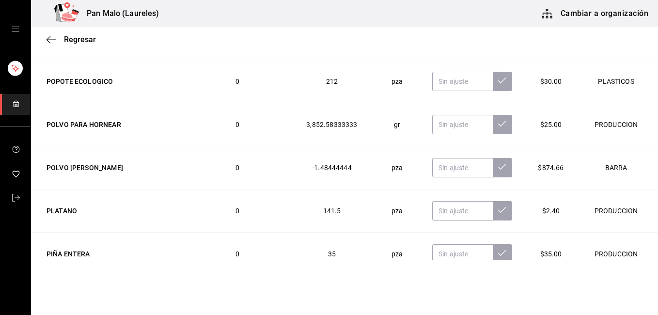
scroll to position [12246, 0]
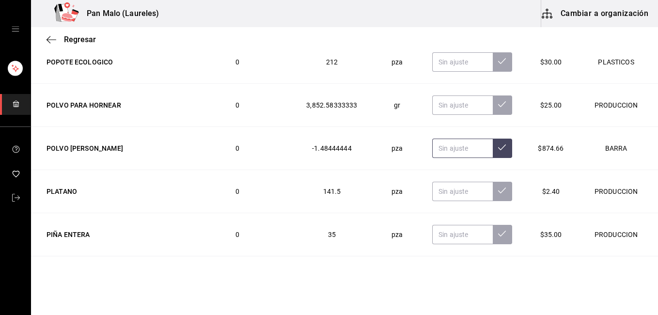
click at [447, 153] on input "text" at bounding box center [462, 148] width 61 height 19
type input "1.00"
click at [493, 153] on button at bounding box center [502, 148] width 19 height 19
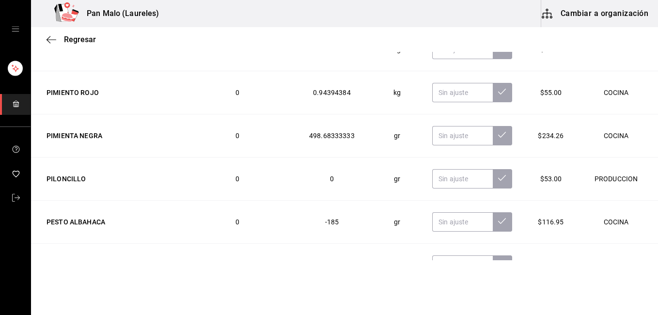
scroll to position [12483, 0]
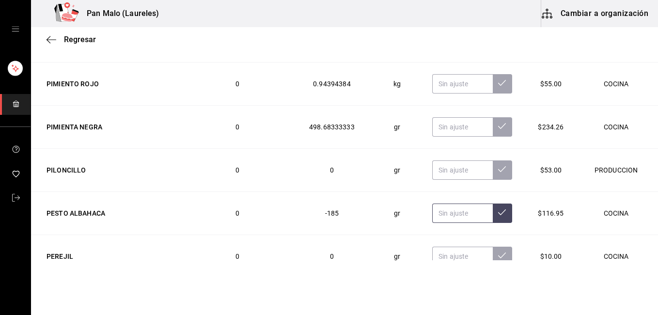
click at [450, 216] on input "text" at bounding box center [462, 213] width 61 height 19
type input "300.00"
click at [498, 211] on icon at bounding box center [502, 212] width 8 height 8
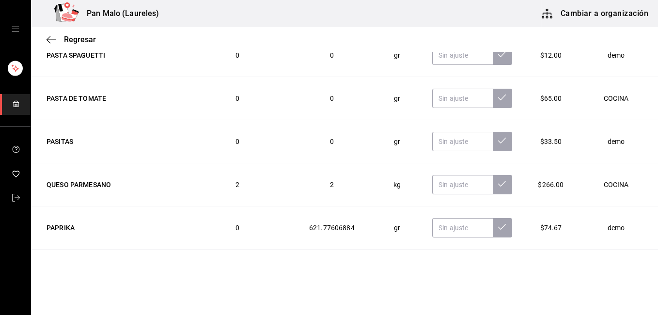
scroll to position [12876, 0]
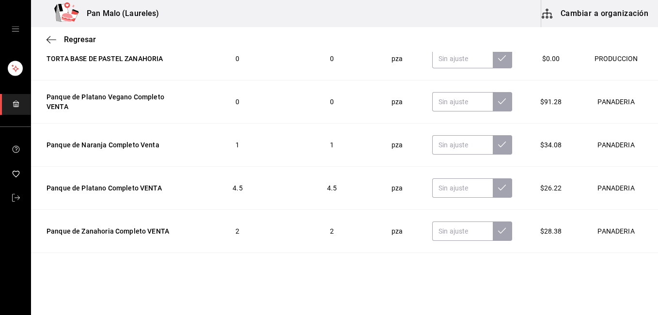
scroll to position [160, 0]
click at [432, 145] on input "text" at bounding box center [462, 144] width 61 height 19
type input "0.00"
click at [498, 146] on icon at bounding box center [502, 145] width 8 height 8
click at [448, 189] on input "text" at bounding box center [462, 187] width 61 height 19
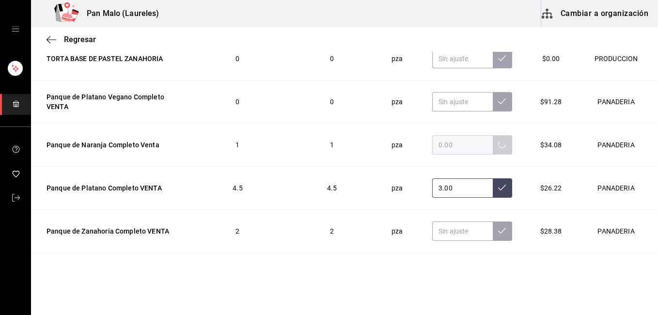
type input "3.00"
click at [498, 186] on icon at bounding box center [502, 188] width 8 height 8
click at [493, 238] on button at bounding box center [502, 230] width 19 height 19
click at [448, 236] on input "text" at bounding box center [462, 230] width 61 height 19
type input "0.00"
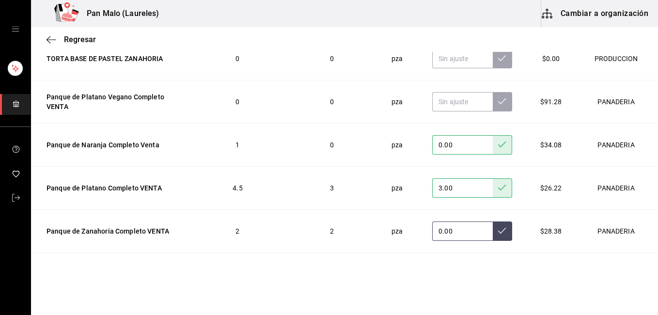
click at [493, 230] on button at bounding box center [502, 230] width 19 height 19
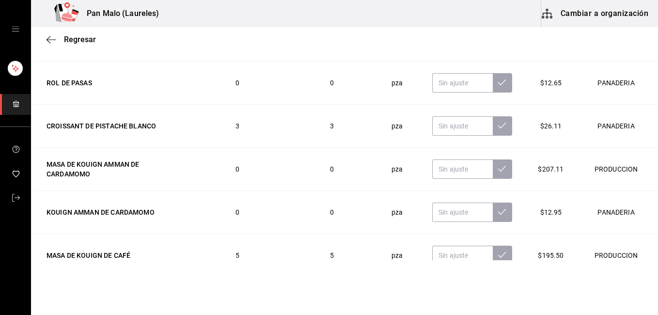
scroll to position [1001, 0]
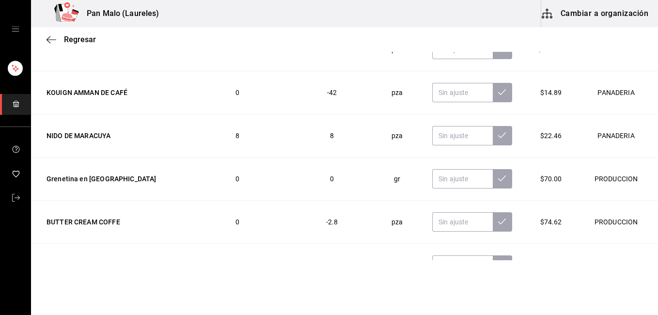
click at [642, 260] on html "Pan Malo (Laureles) Cambiar a organización Regresar Ajuste Ingresa la cantidad …" at bounding box center [329, 130] width 658 height 260
drag, startPoint x: 642, startPoint y: 266, endPoint x: 646, endPoint y: 253, distance: 13.3
click at [646, 253] on html "Pan Malo (Laureles) Cambiar a organización Regresar Ajuste Ingresa la cantidad …" at bounding box center [329, 130] width 658 height 260
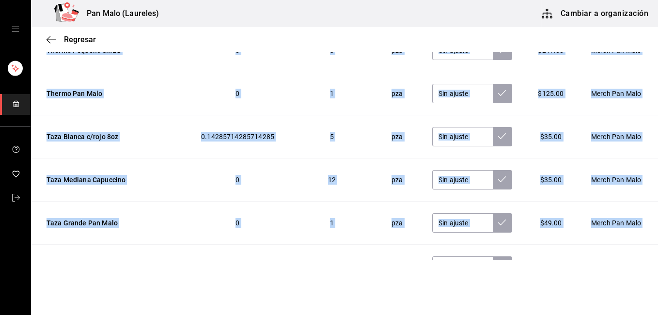
scroll to position [1783, 0]
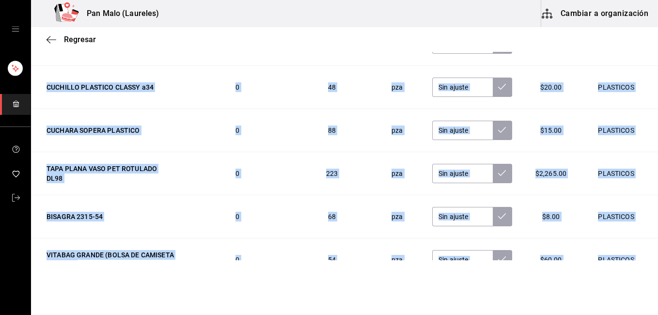
click at [606, 218] on td "PLASTICOS" at bounding box center [618, 216] width 80 height 43
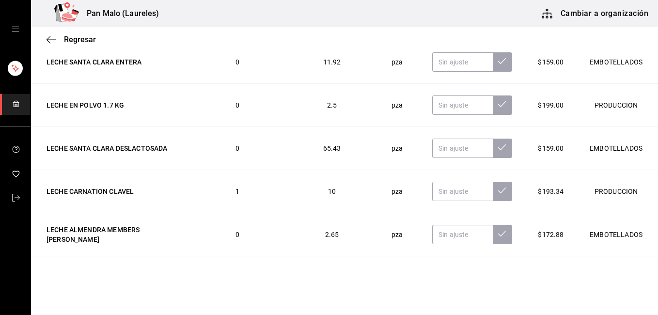
scroll to position [13123, 0]
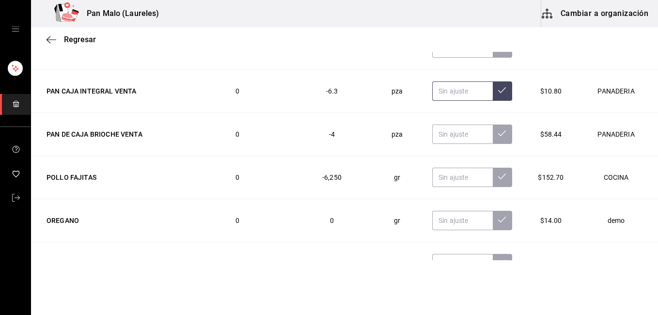
click at [453, 88] on input "text" at bounding box center [462, 90] width 61 height 19
type input "0.00"
click at [498, 88] on icon at bounding box center [502, 90] width 8 height 8
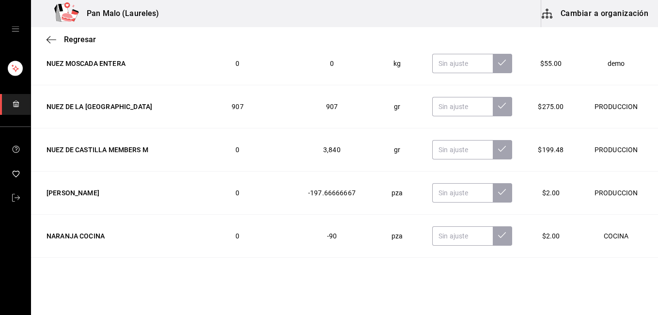
scroll to position [13472, 0]
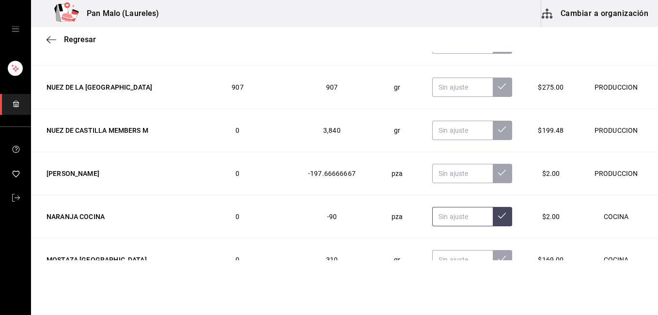
click at [457, 221] on input "text" at bounding box center [462, 216] width 61 height 19
type input "70.00"
click at [498, 219] on icon at bounding box center [502, 216] width 8 height 8
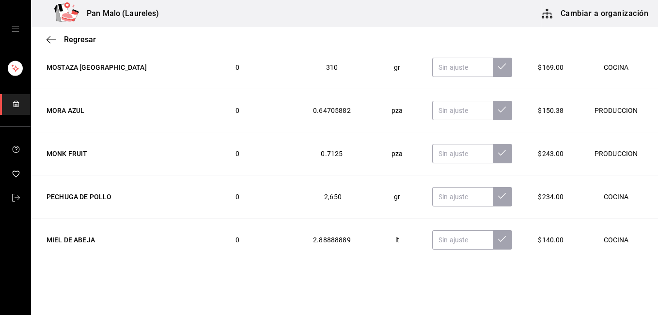
scroll to position [13666, 0]
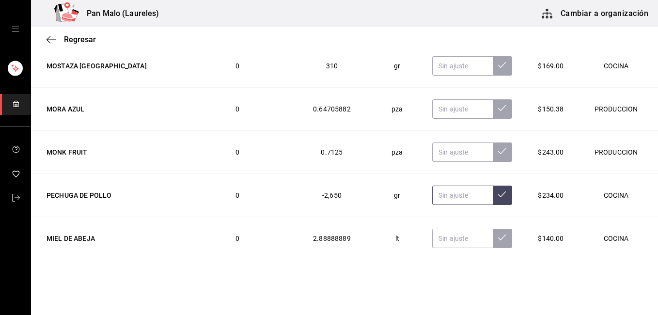
click at [438, 202] on input "text" at bounding box center [462, 195] width 61 height 19
type input "3.00"
click at [498, 195] on icon at bounding box center [502, 194] width 8 height 8
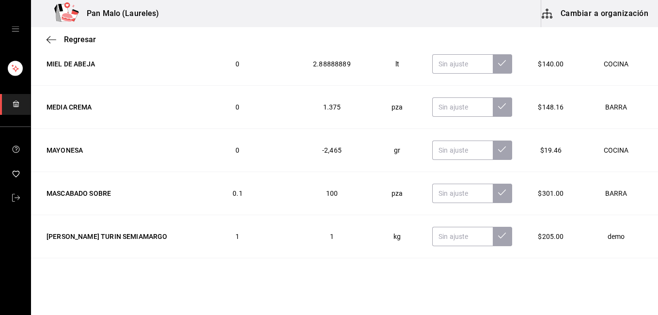
scroll to position [13860, 0]
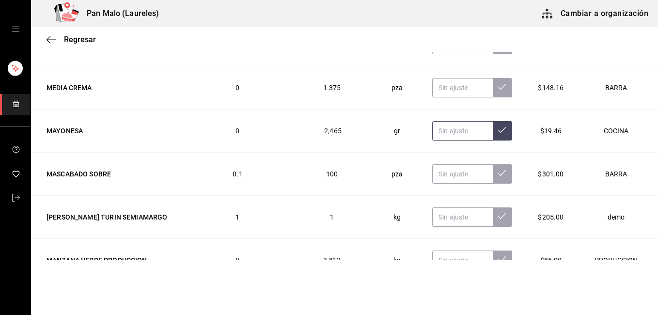
click at [455, 130] on input "text" at bounding box center [462, 130] width 61 height 19
type input "1000.00"
click at [493, 131] on button at bounding box center [502, 130] width 19 height 19
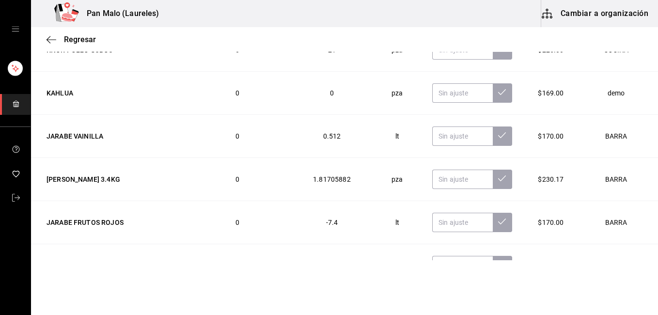
scroll to position [14693, 0]
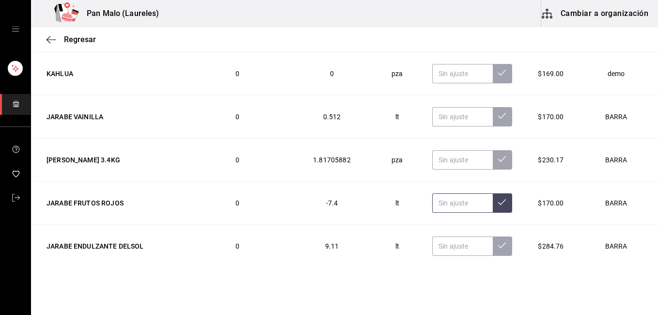
click at [444, 208] on input "text" at bounding box center [462, 202] width 61 height 19
type input "1.00"
click at [498, 199] on icon at bounding box center [502, 202] width 8 height 8
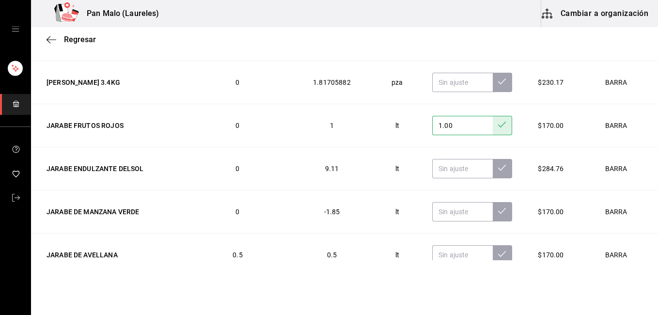
scroll to position [14790, 0]
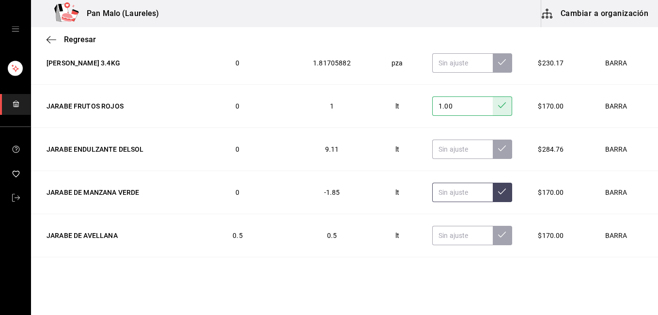
click at [461, 189] on input "text" at bounding box center [462, 192] width 61 height 19
type input "2.00"
click at [498, 194] on icon at bounding box center [502, 192] width 8 height 6
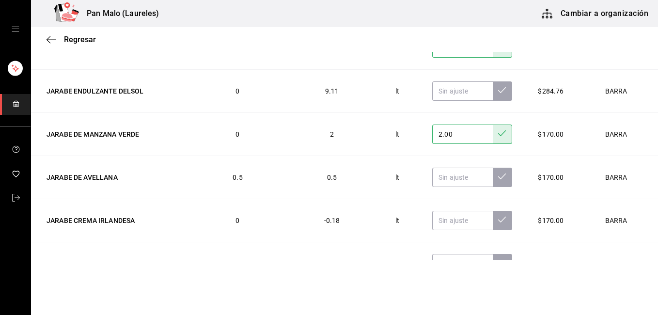
scroll to position [14868, 0]
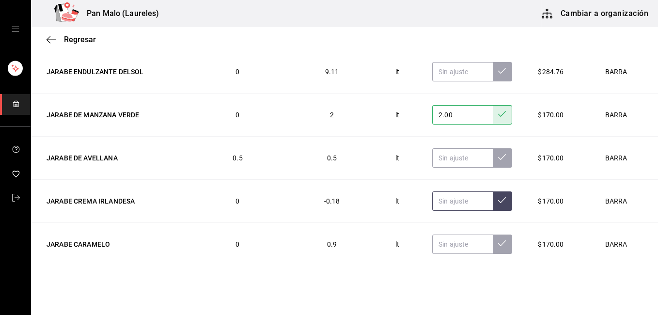
click at [464, 202] on input "text" at bounding box center [462, 200] width 61 height 19
type input "5.00"
type input "0.50"
click at [498, 202] on icon at bounding box center [502, 200] width 8 height 8
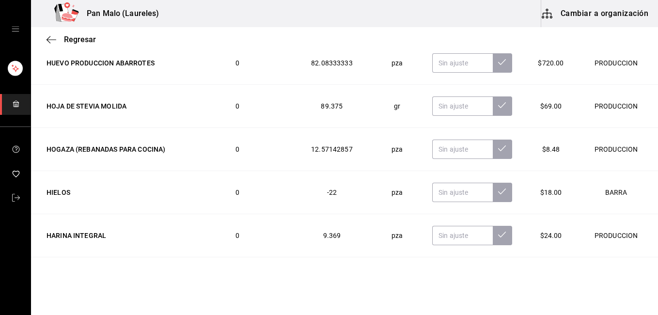
scroll to position [15266, 0]
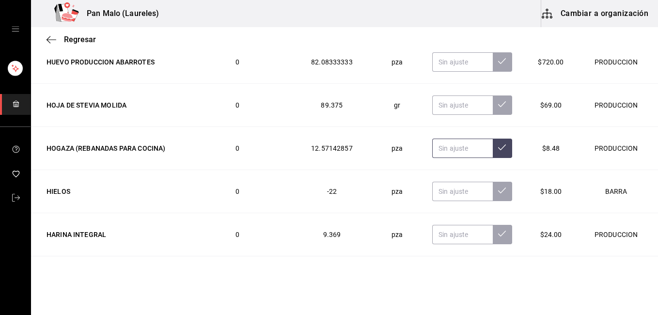
click at [455, 148] on input "text" at bounding box center [462, 148] width 61 height 19
type input "9.00"
click at [498, 151] on icon at bounding box center [502, 147] width 8 height 8
click at [443, 191] on input "text" at bounding box center [462, 191] width 61 height 19
type input "5.00"
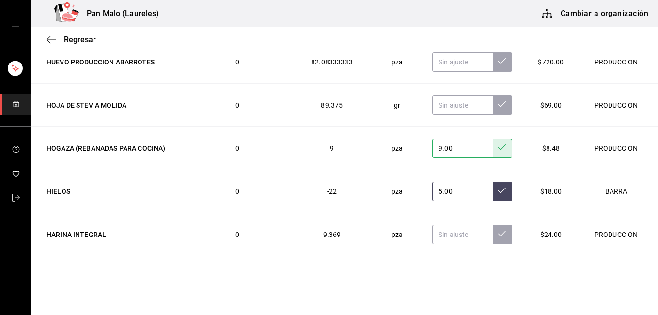
click at [497, 196] on button at bounding box center [502, 191] width 19 height 19
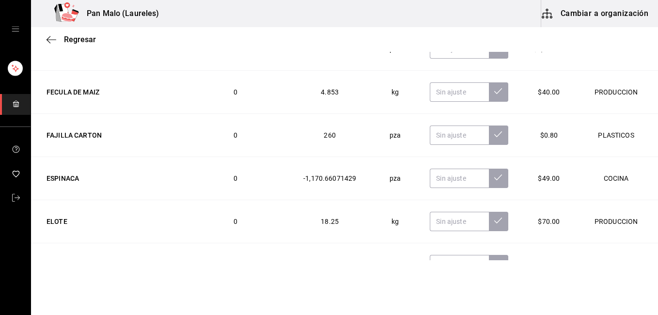
scroll to position [16119, 0]
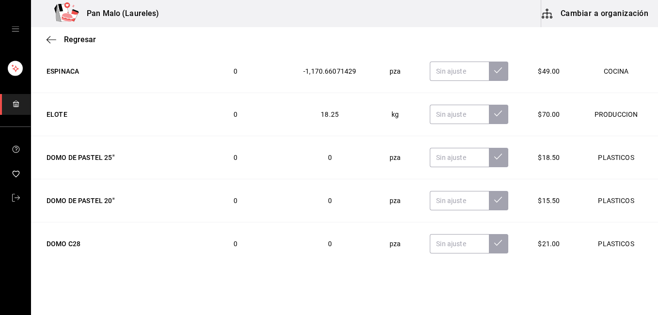
click at [448, 277] on input "text" at bounding box center [459, 286] width 59 height 19
click at [446, 277] on input "text" at bounding box center [459, 286] width 59 height 19
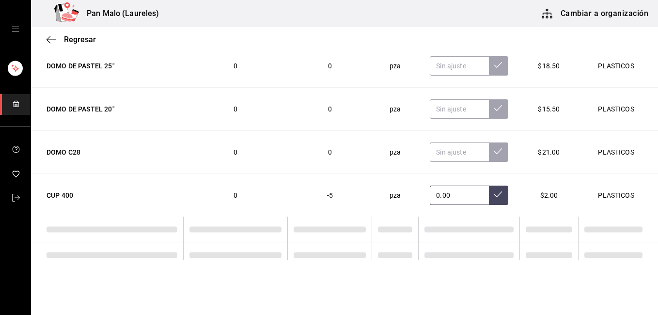
click at [446, 193] on input "0.00" at bounding box center [459, 195] width 59 height 19
click at [444, 192] on input "0.00" at bounding box center [459, 195] width 59 height 19
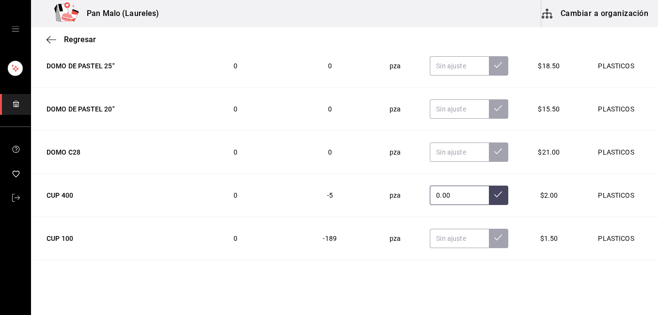
click at [494, 198] on icon at bounding box center [498, 194] width 8 height 8
type input "0.00"
click at [449, 240] on input "text" at bounding box center [459, 238] width 59 height 19
type input "100.00"
click at [494, 236] on icon at bounding box center [498, 238] width 8 height 8
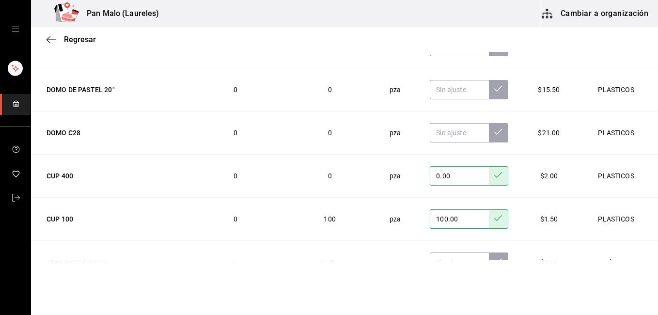
scroll to position [16269, 0]
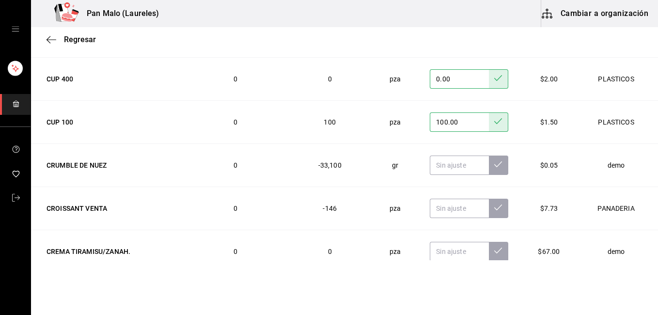
scroll to position [16346, 0]
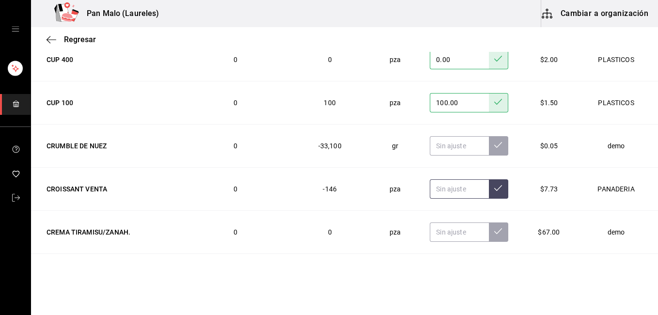
click at [458, 193] on input "text" at bounding box center [459, 188] width 59 height 19
type input "0.00"
click at [494, 189] on icon at bounding box center [498, 188] width 8 height 8
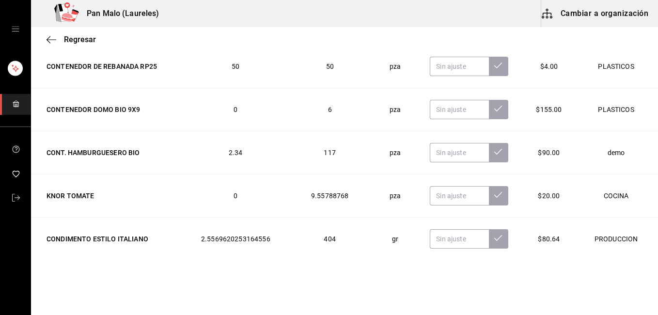
scroll to position [16603, 0]
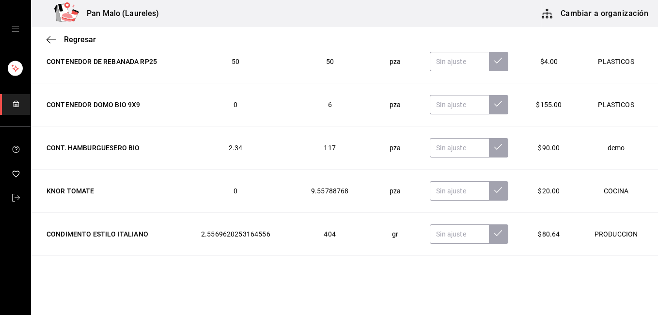
click at [446, 268] on input "text" at bounding box center [459, 277] width 59 height 19
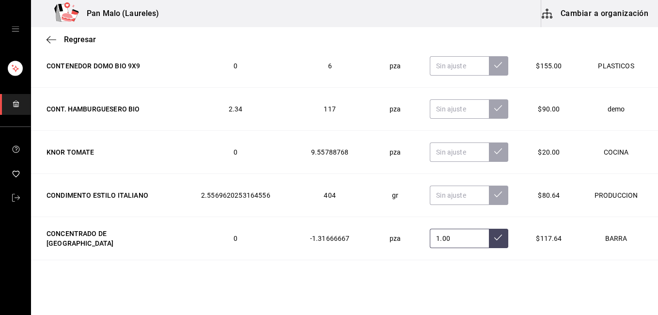
click at [448, 237] on input "1.00" at bounding box center [459, 238] width 59 height 19
type input "1.00"
click at [494, 241] on icon at bounding box center [498, 238] width 8 height 8
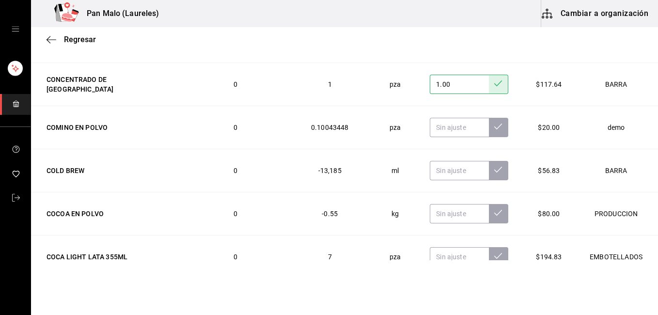
scroll to position [16797, 0]
click at [438, 168] on input "text" at bounding box center [459, 169] width 59 height 19
type input "2000.00"
click at [489, 162] on button at bounding box center [498, 169] width 19 height 19
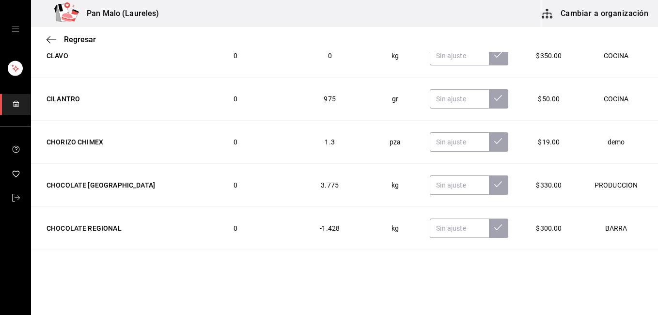
scroll to position [17189, 0]
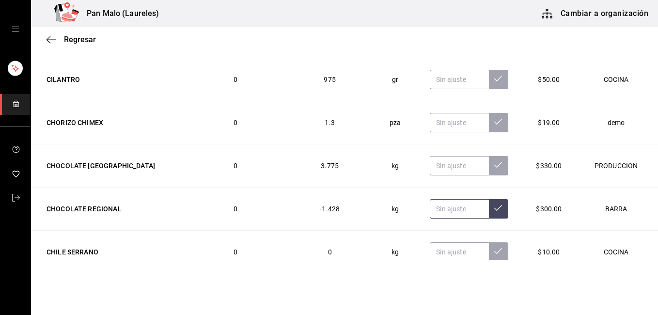
click at [442, 209] on input "text" at bounding box center [459, 208] width 59 height 19
type input "2.00"
click at [494, 210] on icon at bounding box center [498, 208] width 8 height 8
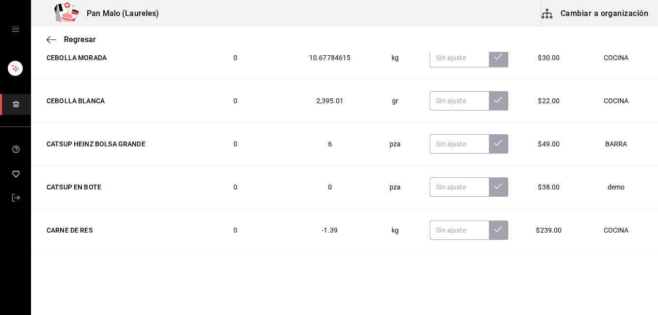
scroll to position [17834, 0]
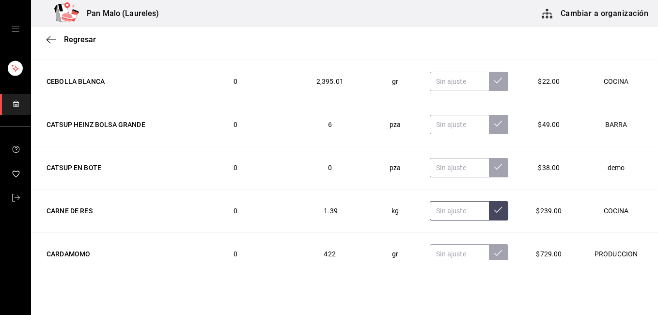
click at [447, 212] on input "text" at bounding box center [459, 210] width 59 height 19
type input "2.00"
click at [489, 216] on button at bounding box center [498, 210] width 19 height 19
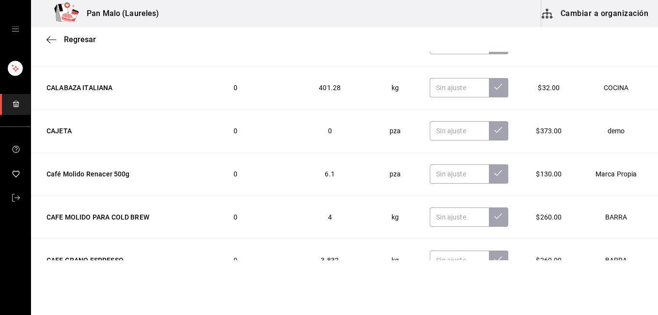
scroll to position [18149, 0]
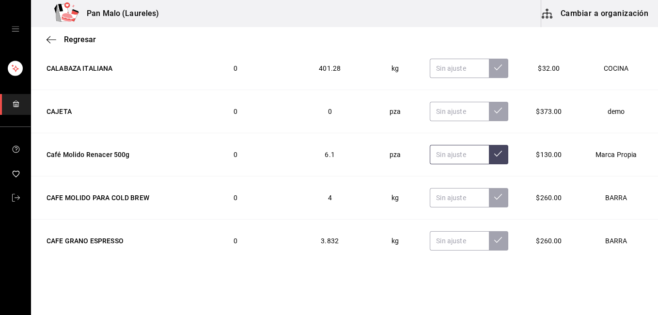
click at [458, 155] on input "text" at bounding box center [459, 154] width 59 height 19
type input "14.00"
click at [494, 153] on icon at bounding box center [498, 154] width 8 height 6
click at [453, 203] on input "text" at bounding box center [459, 197] width 59 height 19
click at [451, 198] on input "2.00" at bounding box center [459, 197] width 59 height 19
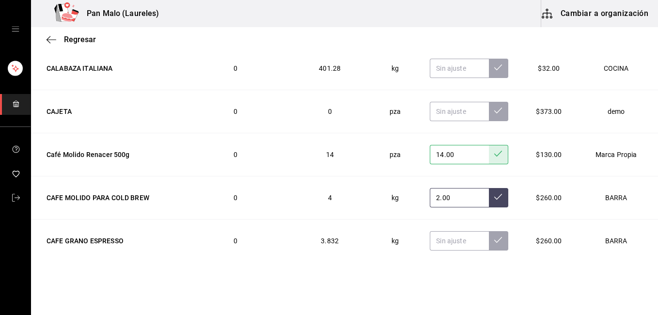
type input "2.00"
click at [496, 205] on td "2.00" at bounding box center [468, 197] width 101 height 43
click at [491, 200] on button at bounding box center [498, 197] width 19 height 19
click at [445, 236] on input "text" at bounding box center [459, 240] width 59 height 19
click at [442, 241] on input "text" at bounding box center [459, 240] width 59 height 19
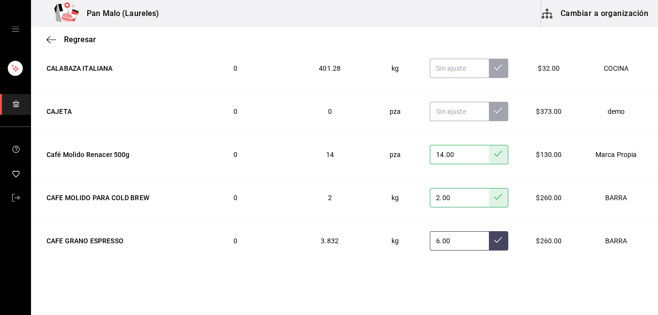
type input "6.00"
click at [489, 236] on button at bounding box center [498, 240] width 19 height 19
click at [442, 143] on td "14.00" at bounding box center [468, 154] width 101 height 43
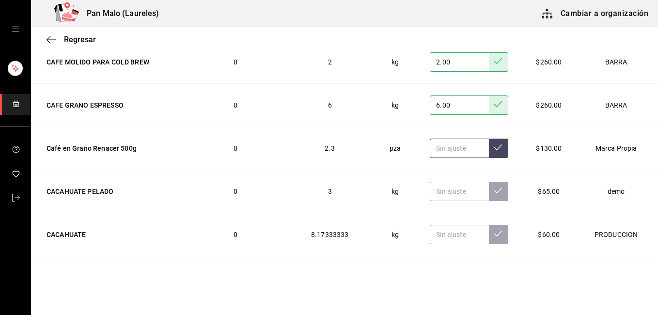
click at [447, 149] on input "text" at bounding box center [459, 148] width 59 height 19
type input "15.00"
click at [494, 148] on icon at bounding box center [498, 147] width 8 height 8
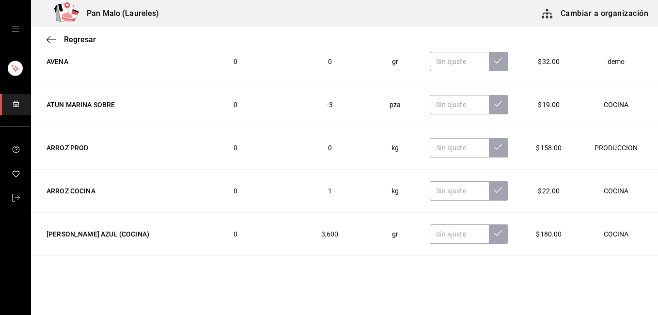
scroll to position [19230, 0]
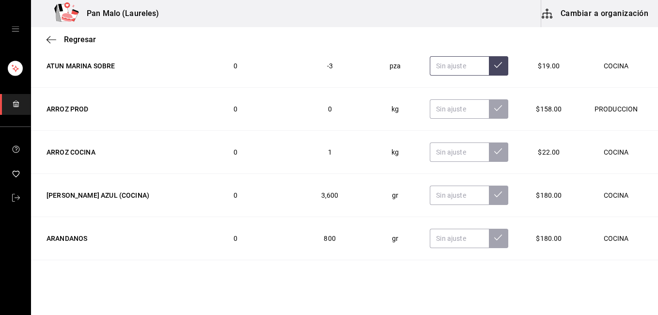
click at [451, 64] on input "text" at bounding box center [459, 65] width 59 height 19
type input "18.00"
click at [494, 67] on icon at bounding box center [498, 65] width 8 height 8
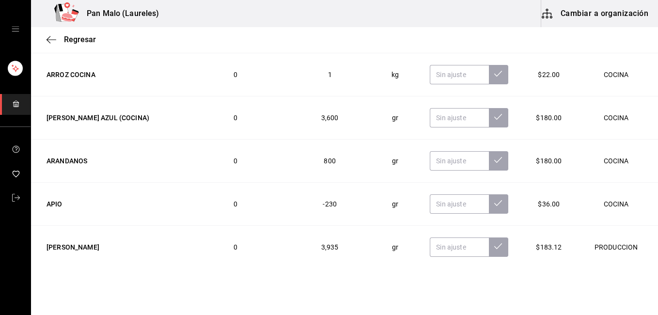
scroll to position [19327, 0]
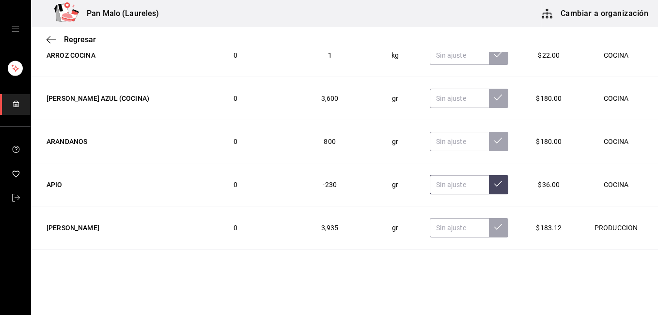
click at [447, 186] on input "text" at bounding box center [459, 184] width 59 height 19
type input "300.00"
click at [489, 189] on button at bounding box center [498, 184] width 19 height 19
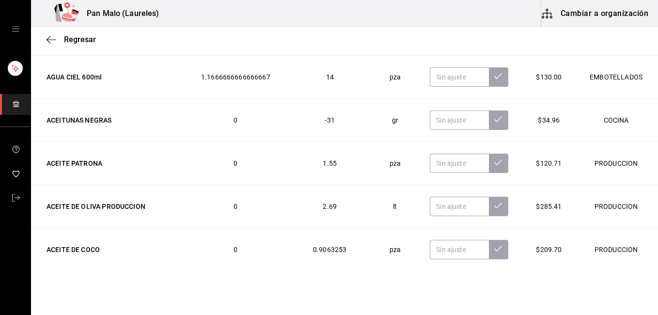
scroll to position [19967, 0]
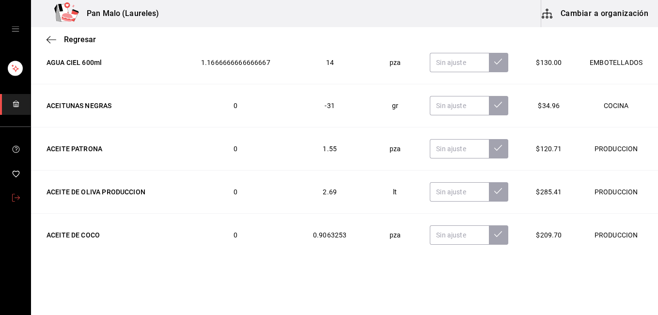
click at [19, 199] on icon "mailbox folders" at bounding box center [16, 198] width 8 height 8
